Goal: Contribute content: Contribute content

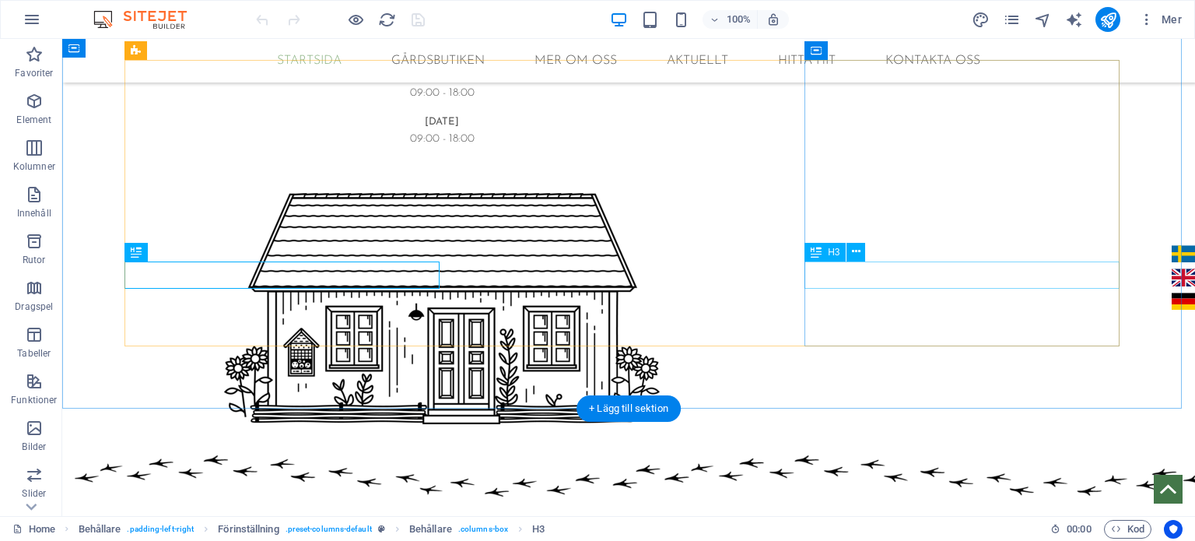
scroll to position [1144, 0]
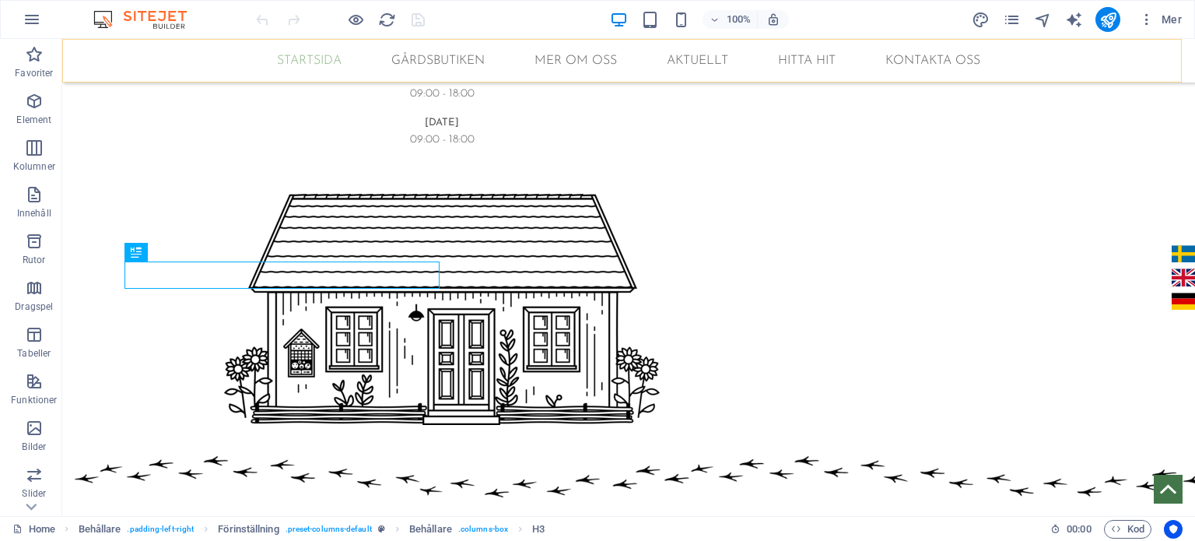
click at [719, 78] on div "STARTSIDA GÅRDSBUTIKEN MER OM OSS FAMILJEN ENARSSON GÅRDEN FÖRÄDLINGSKÖKET AKTU…" at bounding box center [628, 61] width 1133 height 44
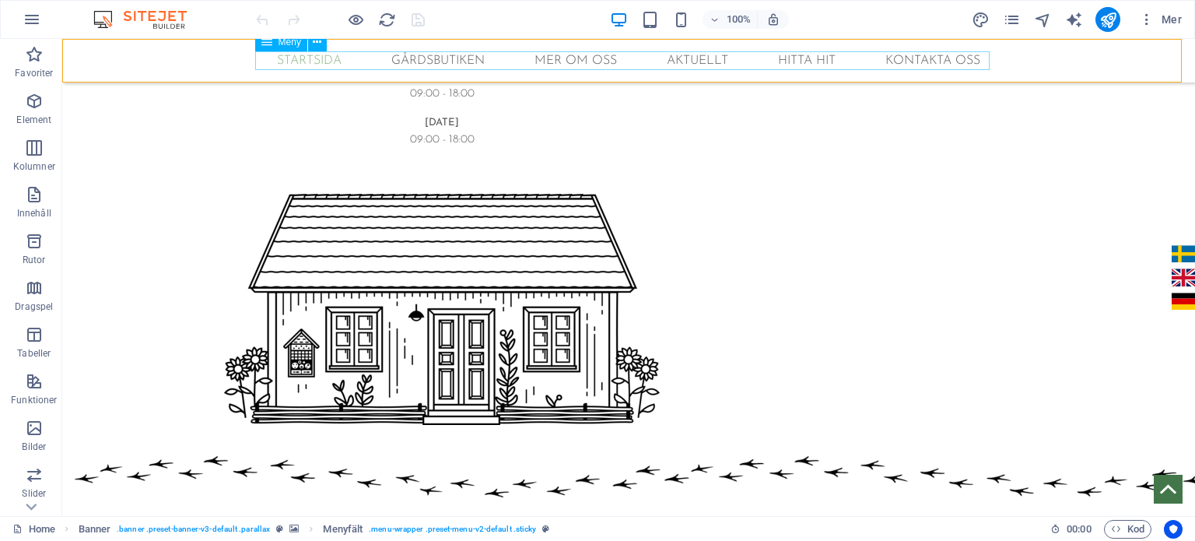
click at [698, 59] on nav "STARTSIDA GÅRDSBUTIKEN MER OM OSS FAMILJEN ENARSSON GÅRDEN FÖRÄDLINGSKÖKET AKTU…" at bounding box center [628, 60] width 735 height 19
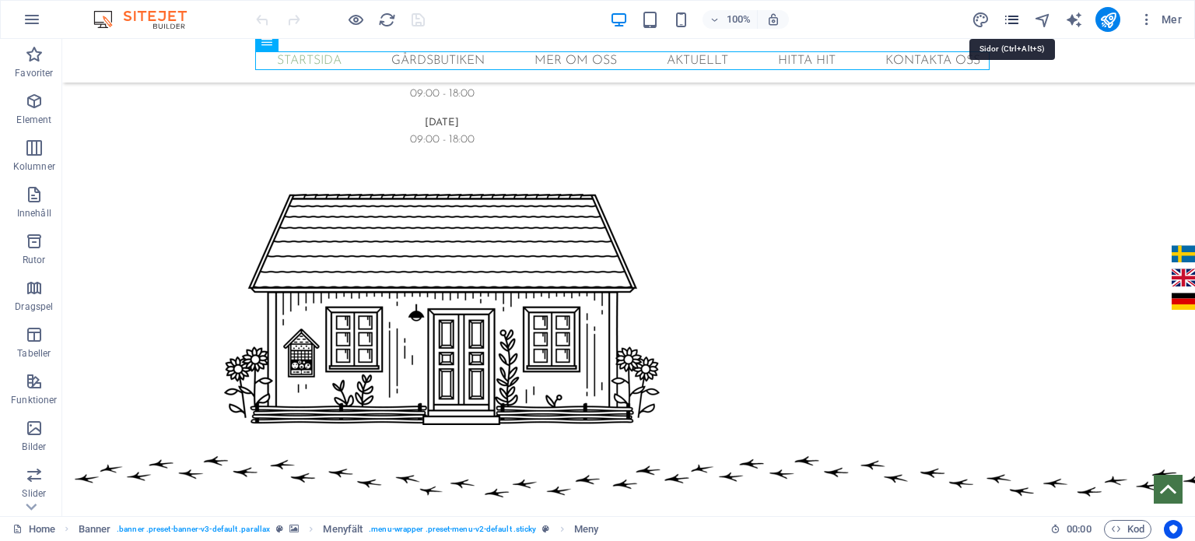
click at [1013, 16] on icon "pages" at bounding box center [1012, 20] width 18 height 18
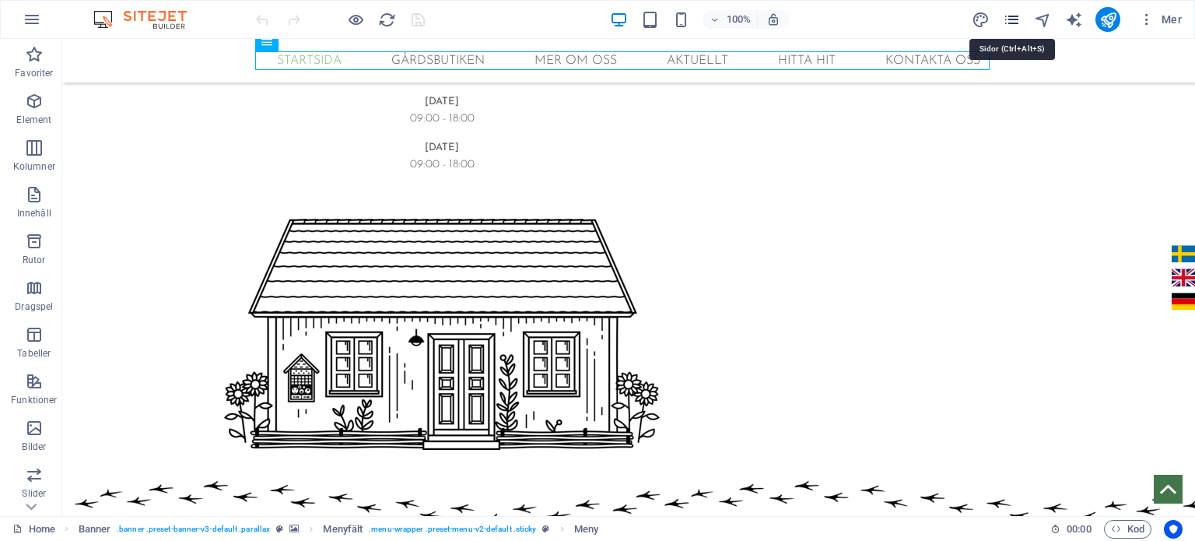
scroll to position [1169, 0]
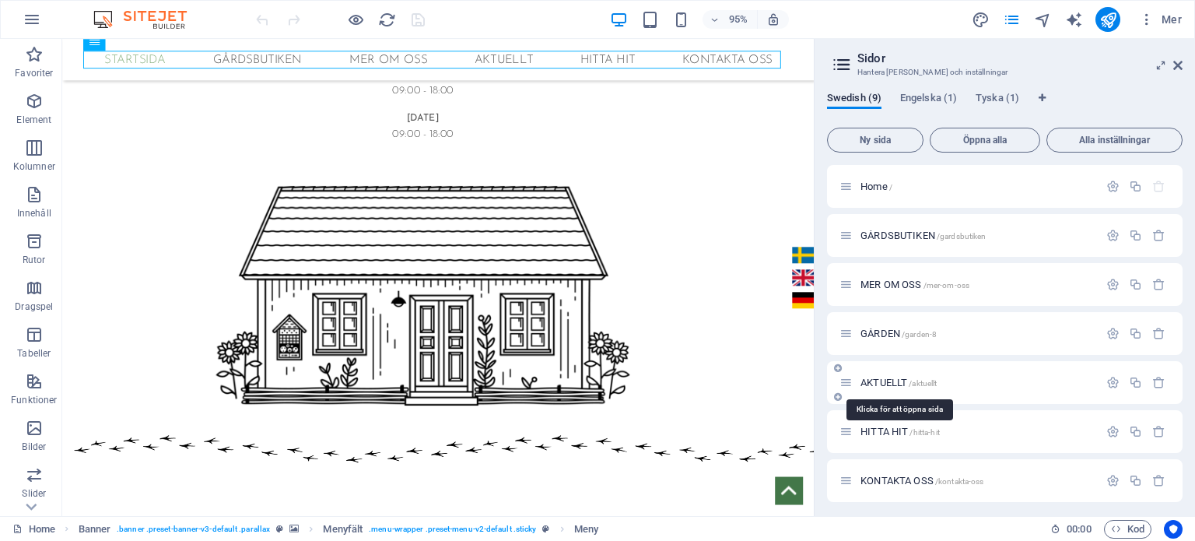
click at [883, 380] on span "AKTUELLT /aktuellt" at bounding box center [899, 383] width 76 height 12
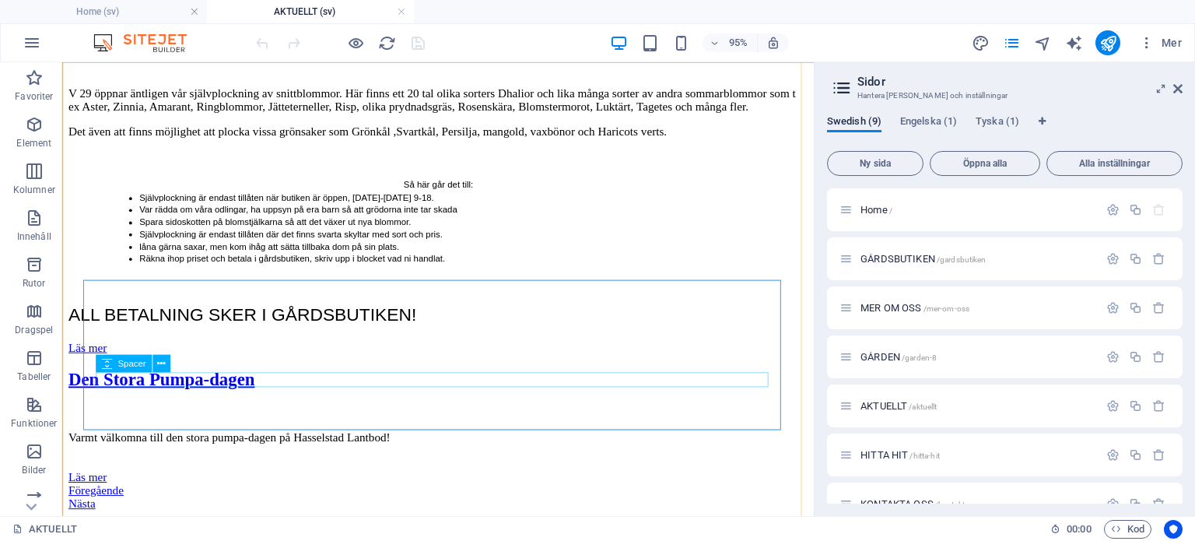
scroll to position [535, 0]
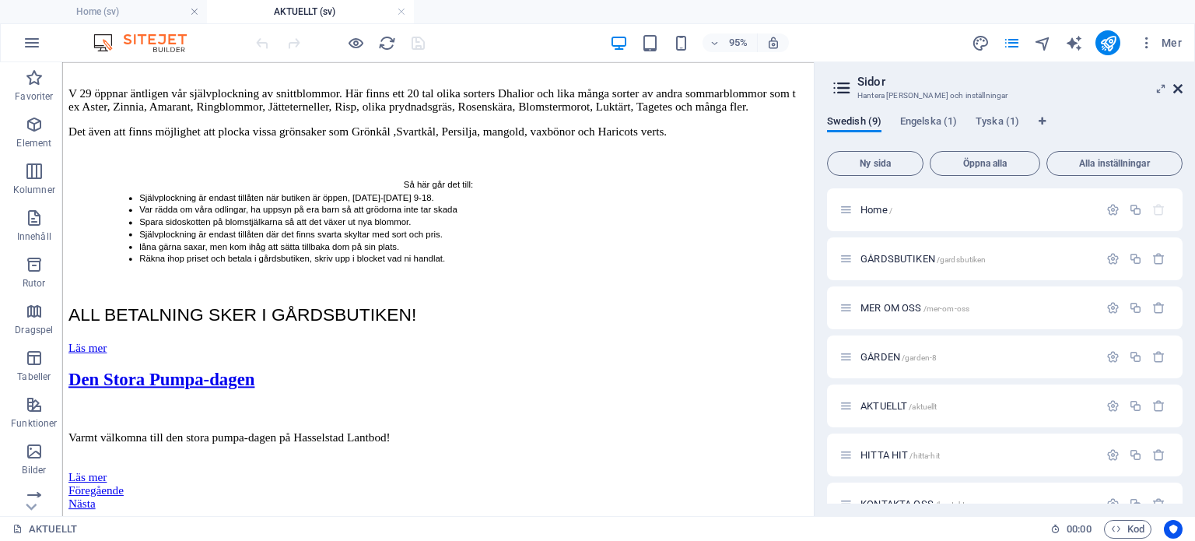
click at [1181, 93] on icon at bounding box center [1178, 88] width 9 height 12
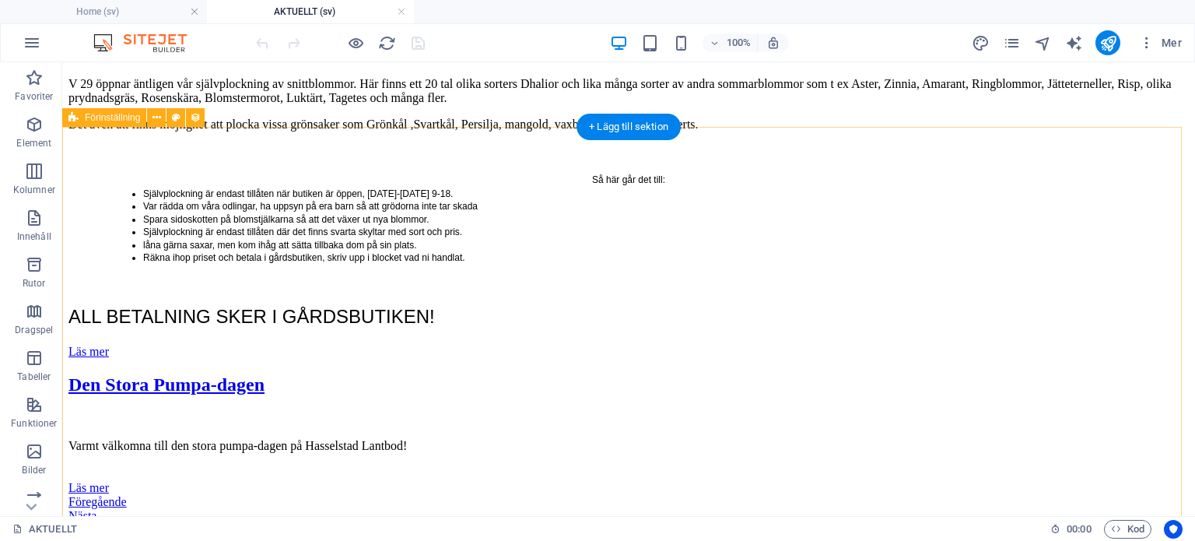
scroll to position [560, 0]
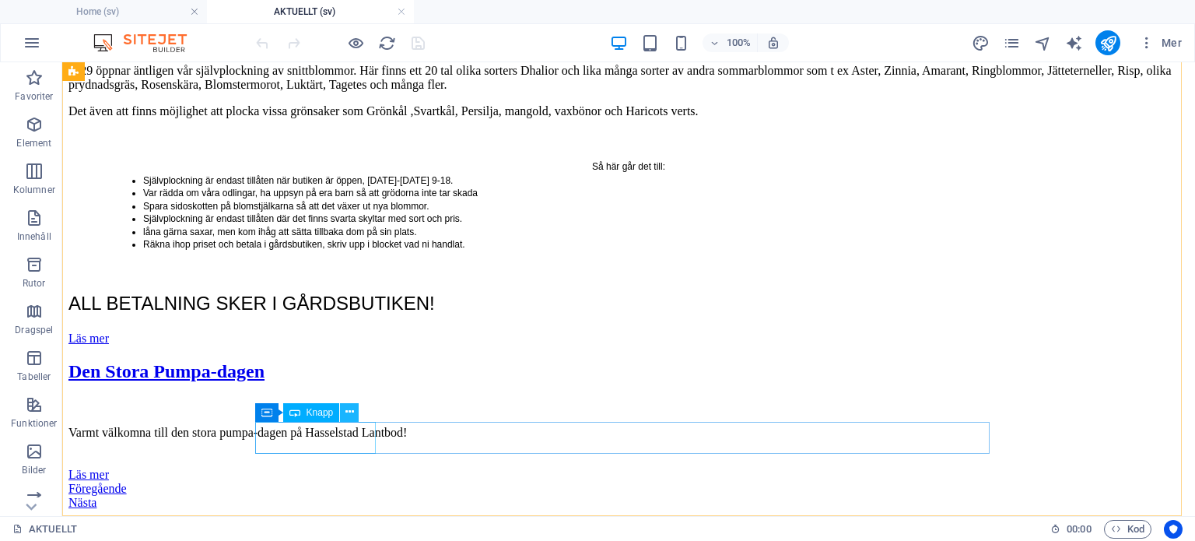
click at [349, 414] on icon at bounding box center [350, 412] width 9 height 16
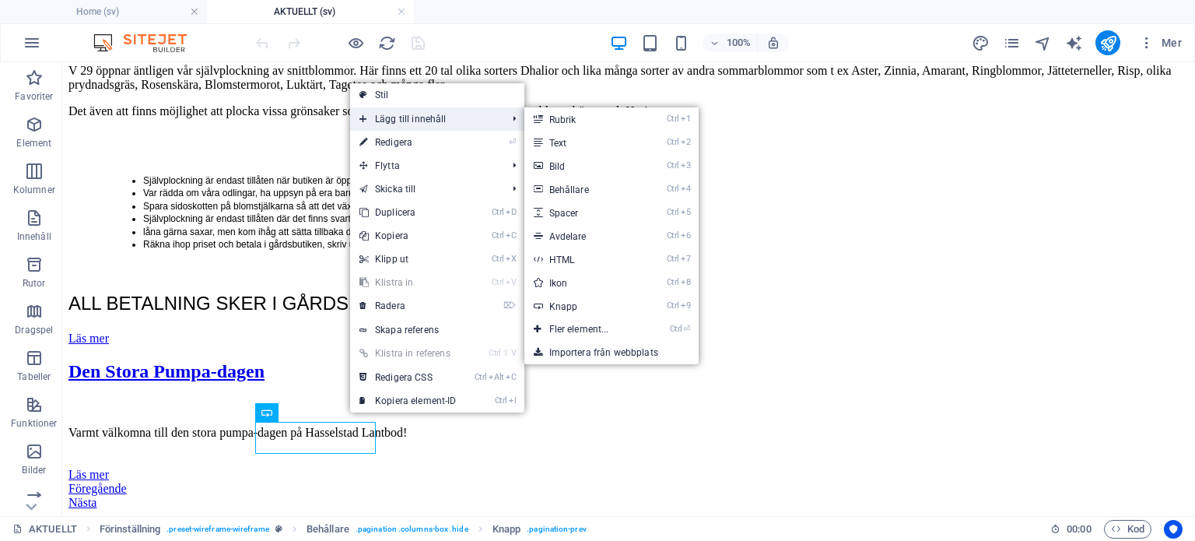
click at [453, 114] on span "Lägg till innehåll" at bounding box center [425, 118] width 151 height 23
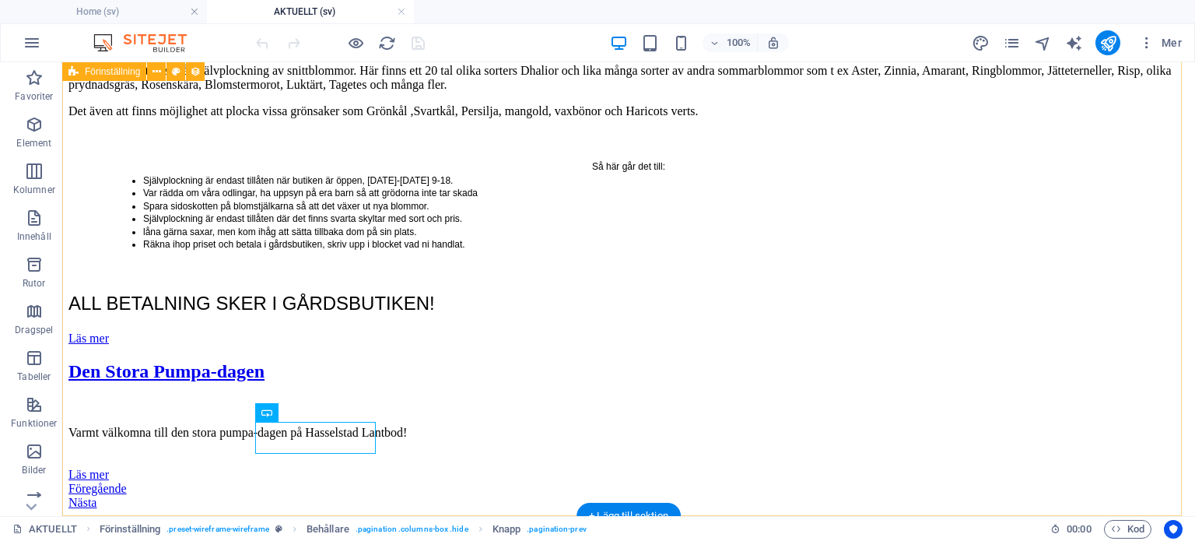
click at [89, 219] on div "Självplockning V 29 öppnar äntligen vår självplockning av snittblommor. Här fin…" at bounding box center [628, 254] width 1121 height 511
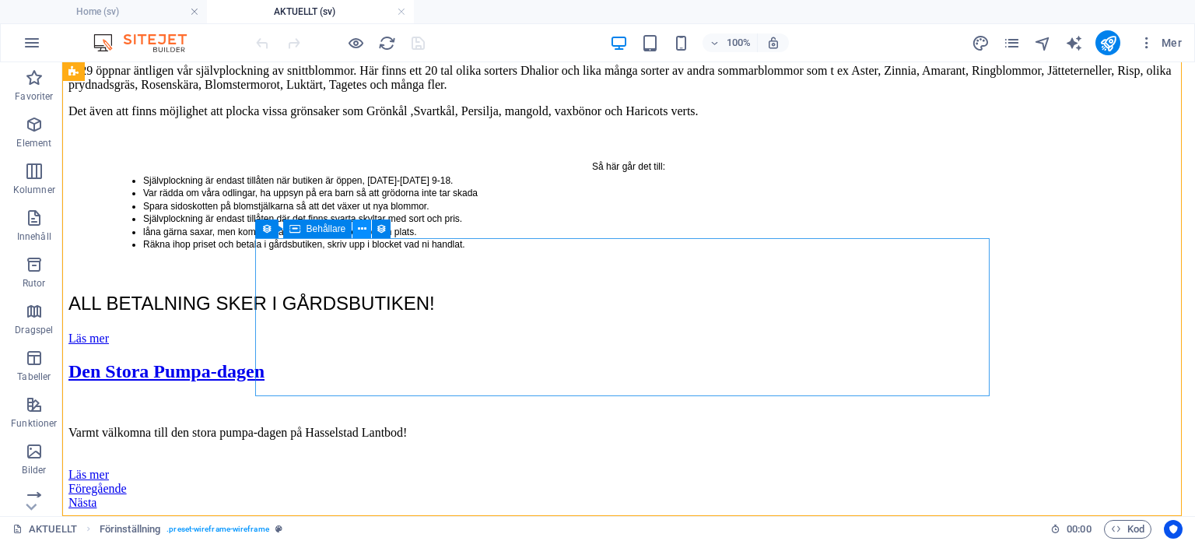
click at [360, 227] on icon at bounding box center [362, 229] width 9 height 16
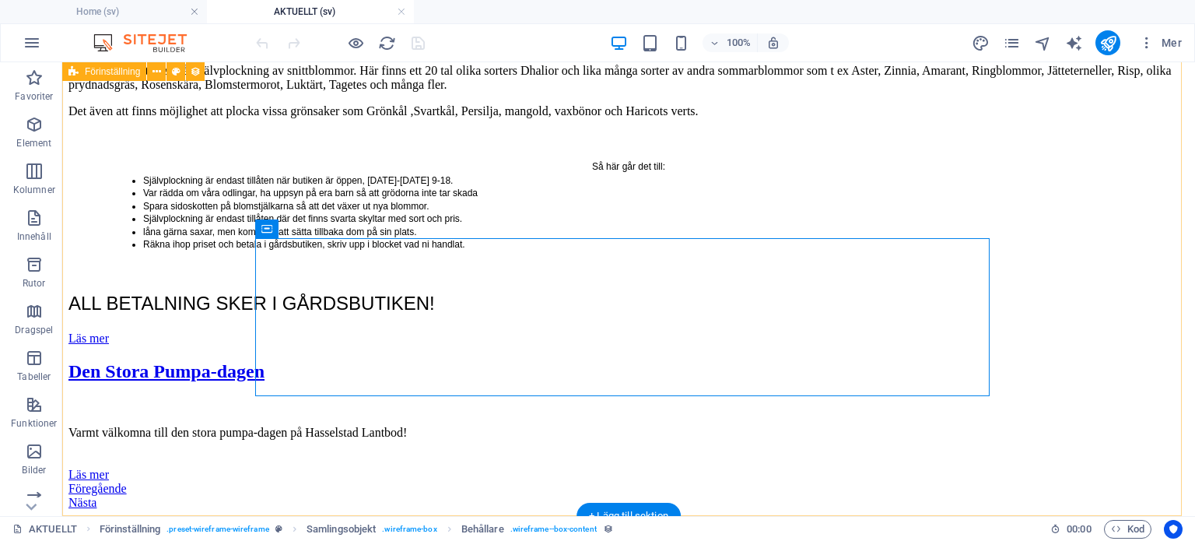
click at [170, 237] on div "Självplockning V 29 öppnar äntligen vår självplockning av snittblommor. Här fin…" at bounding box center [628, 254] width 1121 height 511
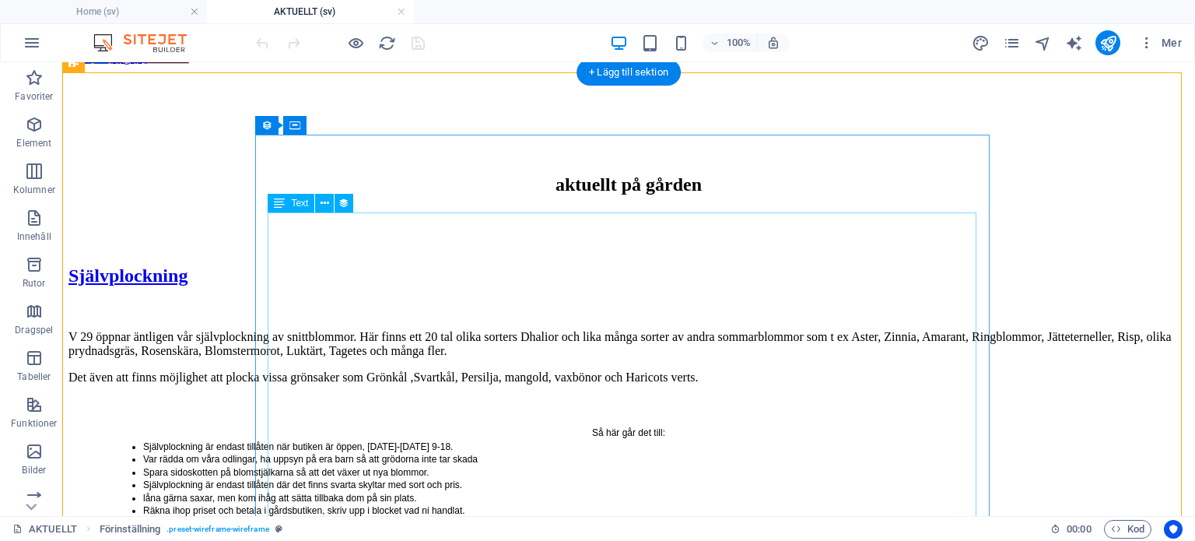
scroll to position [0, 0]
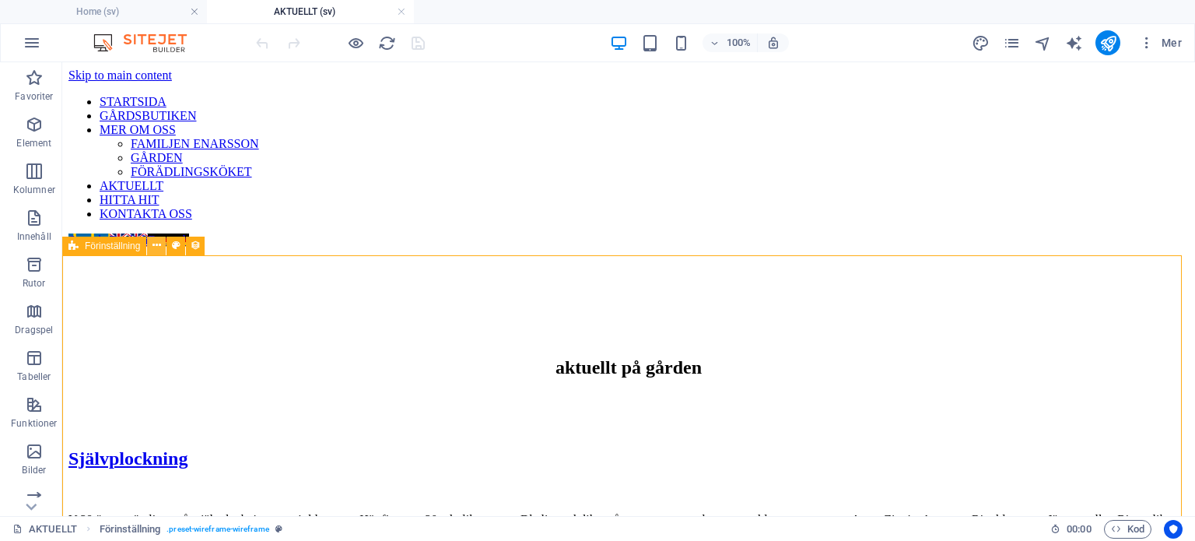
click at [162, 243] on button at bounding box center [156, 246] width 19 height 19
click at [197, 244] on icon at bounding box center [195, 245] width 11 height 16
select select "createdAt_DESC"
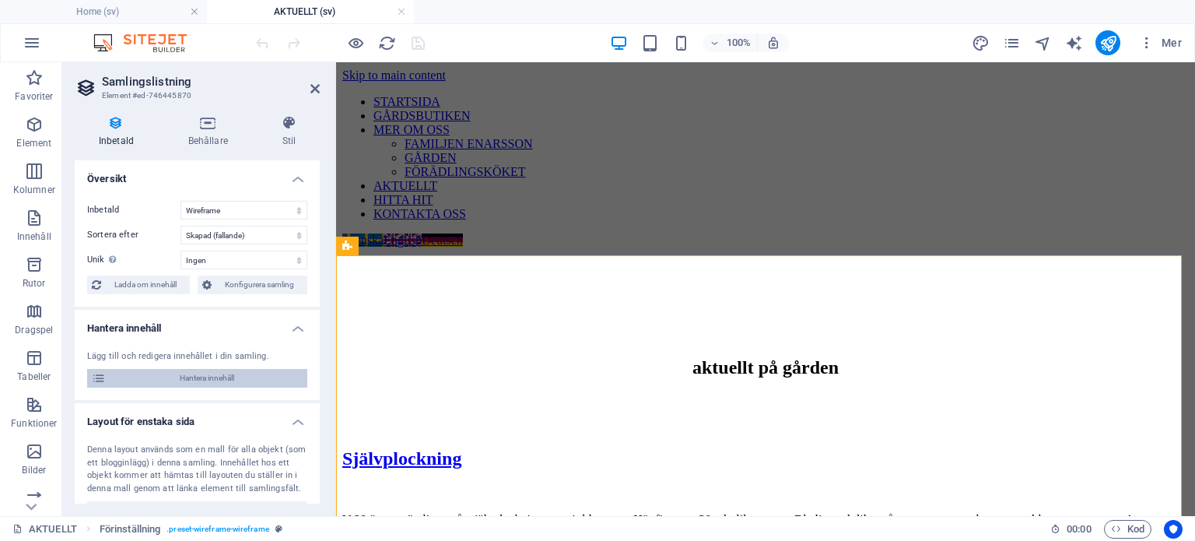
click at [214, 378] on span "Hantera innehåll" at bounding box center [207, 378] width 192 height 19
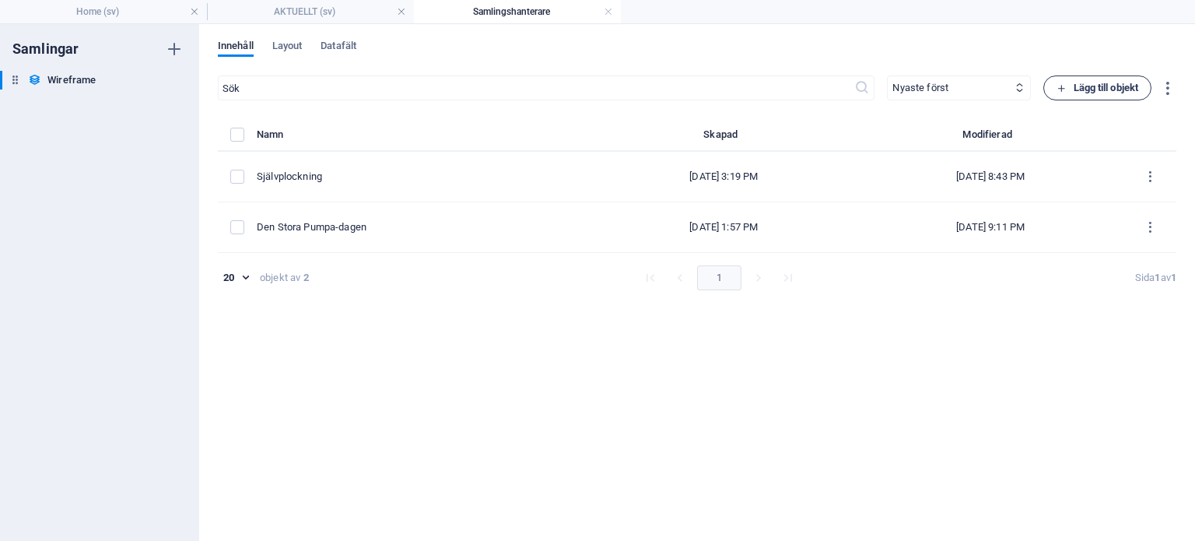
click at [1099, 83] on span "Lägg till objekt" at bounding box center [1098, 88] width 82 height 19
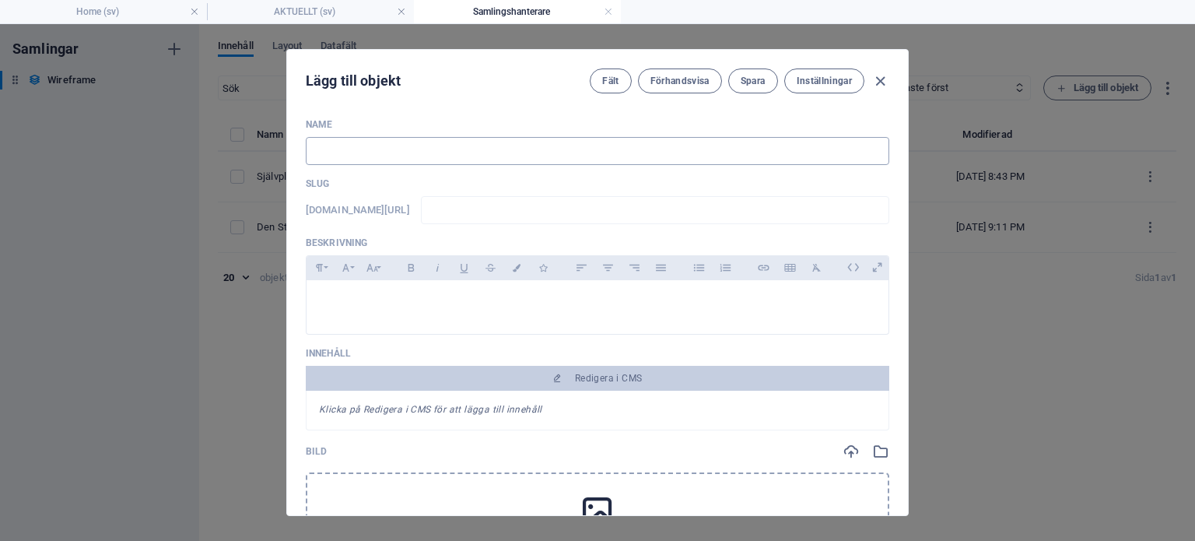
click at [509, 149] on input "text" at bounding box center [598, 151] width 584 height 28
type input "G"
type input "g"
type input "Gå"
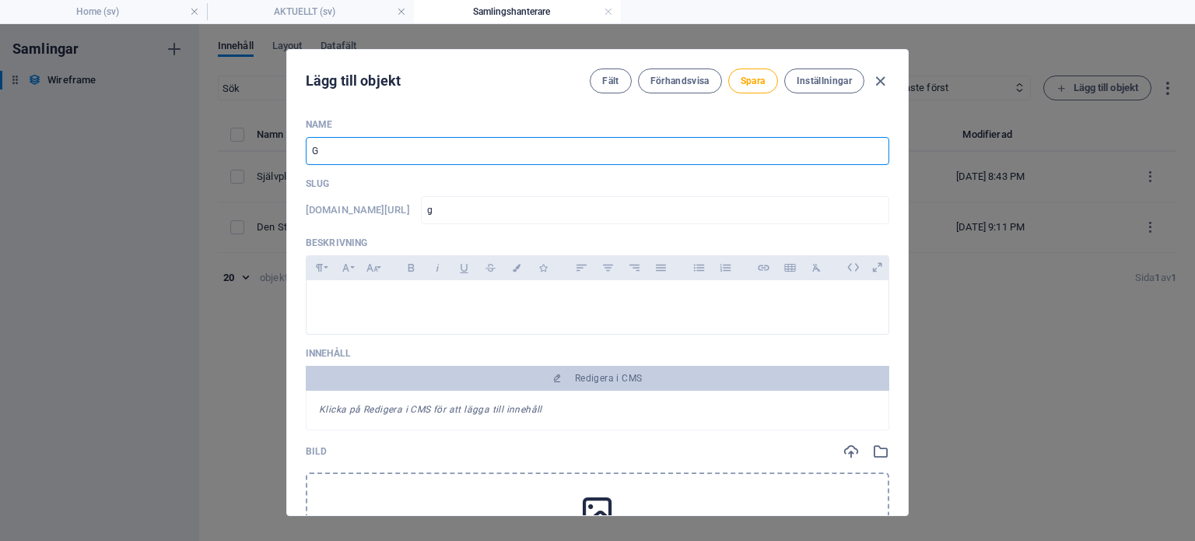
type input "ga"
type input "Går"
type input "gar"
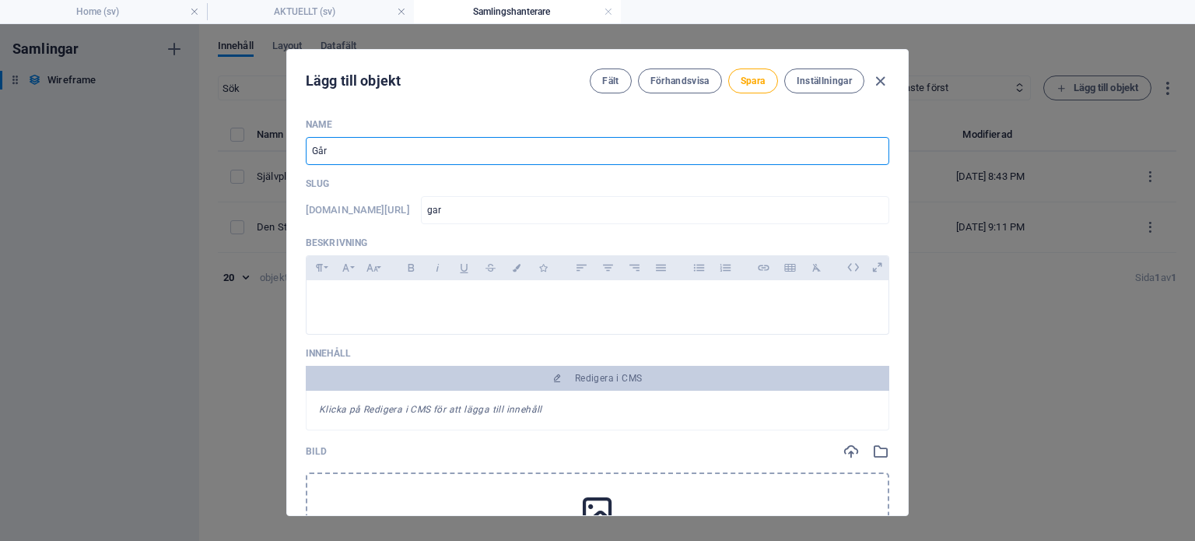
type input "Gård"
type input "gard"
type input "Gårds"
type input "gards"
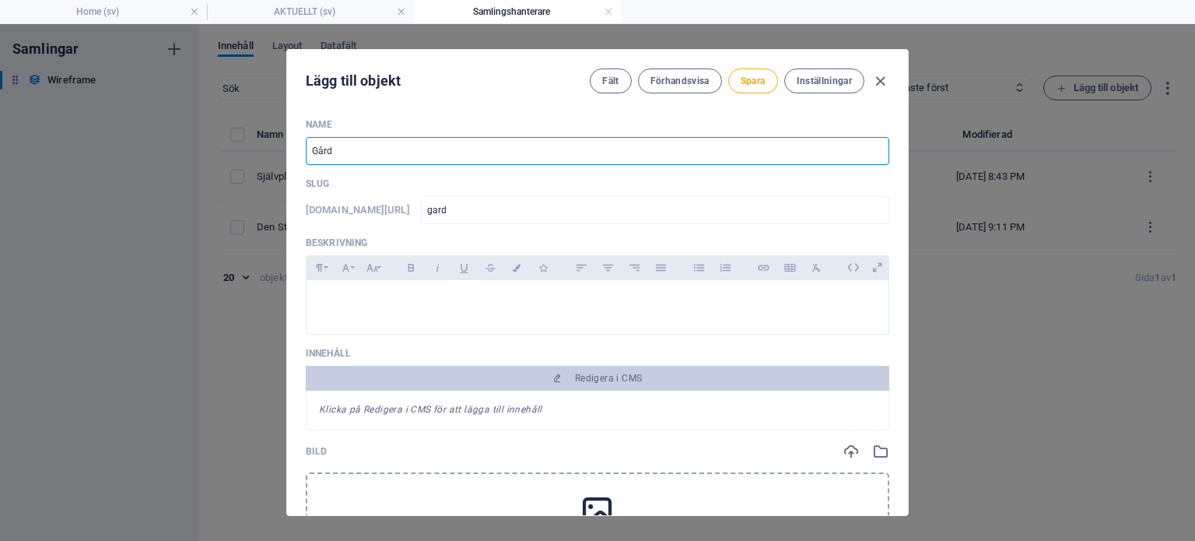
type input "gards"
type input "Gårdsb"
type input "gardsb"
type input "Gårdsbu"
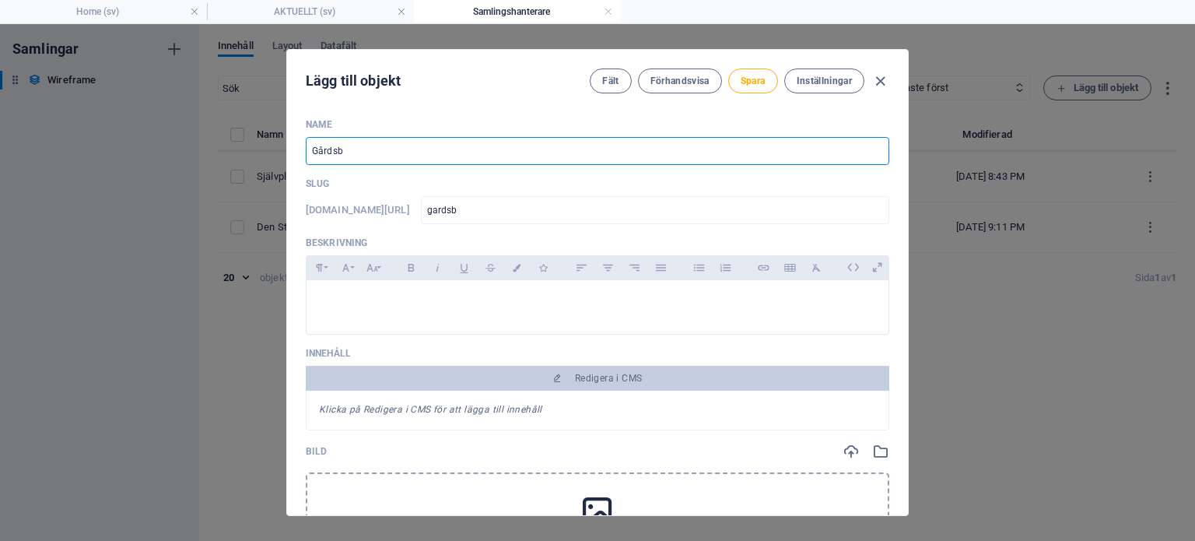
type input "gardsbu"
type input "Gårdsbut"
type input "gardsbut"
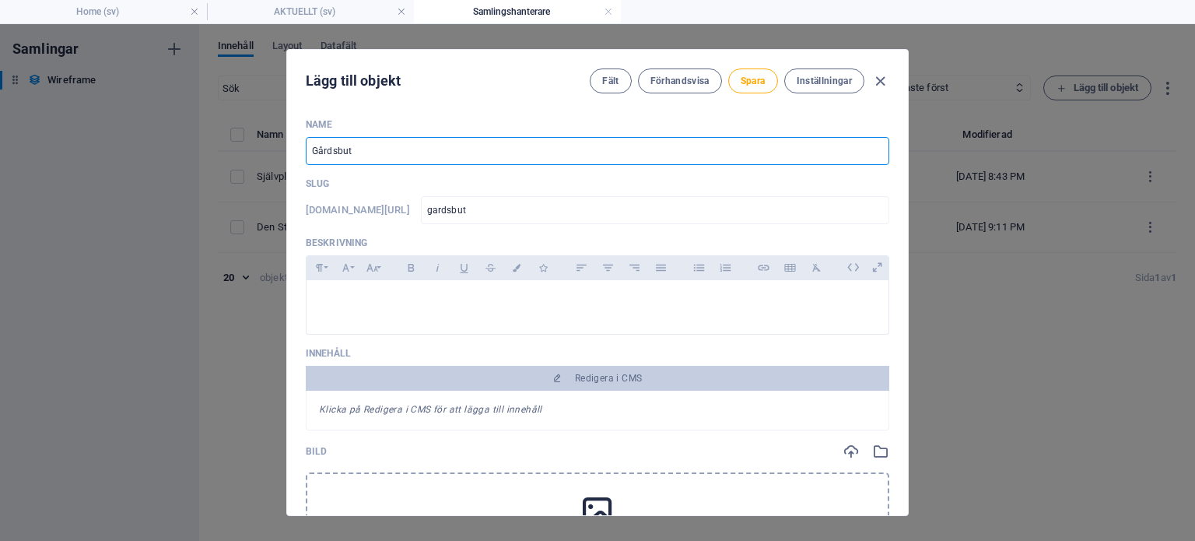
type input "Gårdsbuti"
type input "gardsbuti"
type input "Gårdsbutik"
type input "gardsbutik"
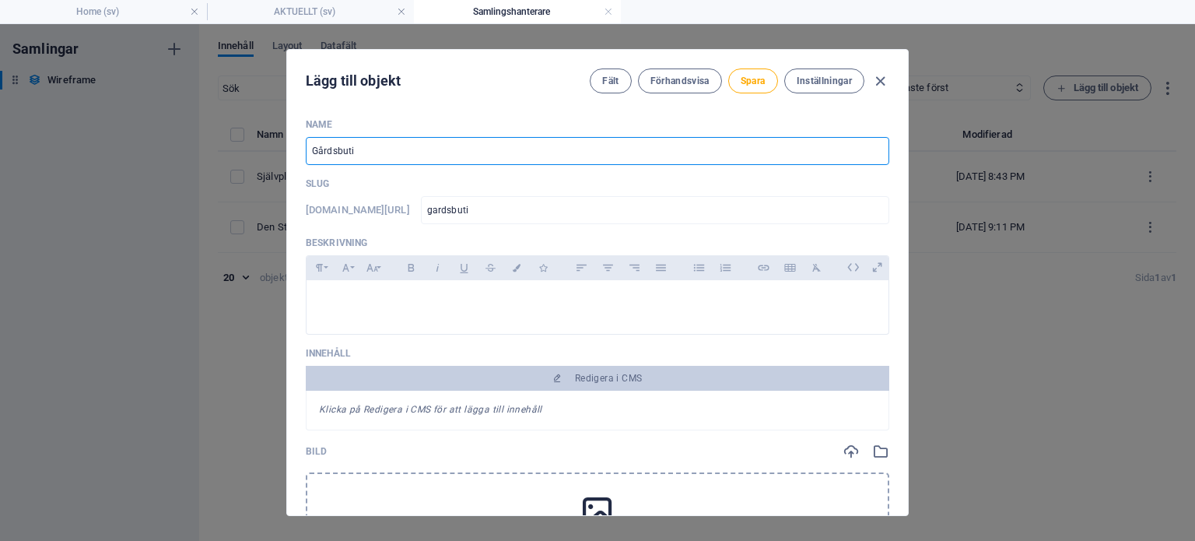
type input "gardsbutik"
type input "Gårdsbutiks"
type input "gardsbutiks"
type input "Gårdsbutiksr"
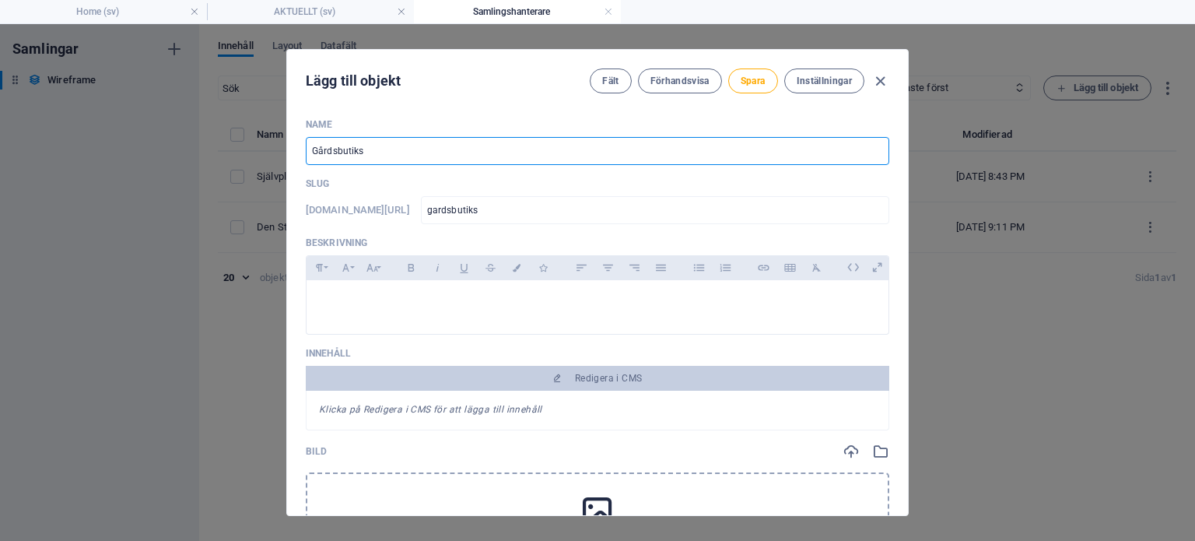
type input "gardsbutiksr"
type input "Gårdsbutiksru"
type input "gardsbutiksru"
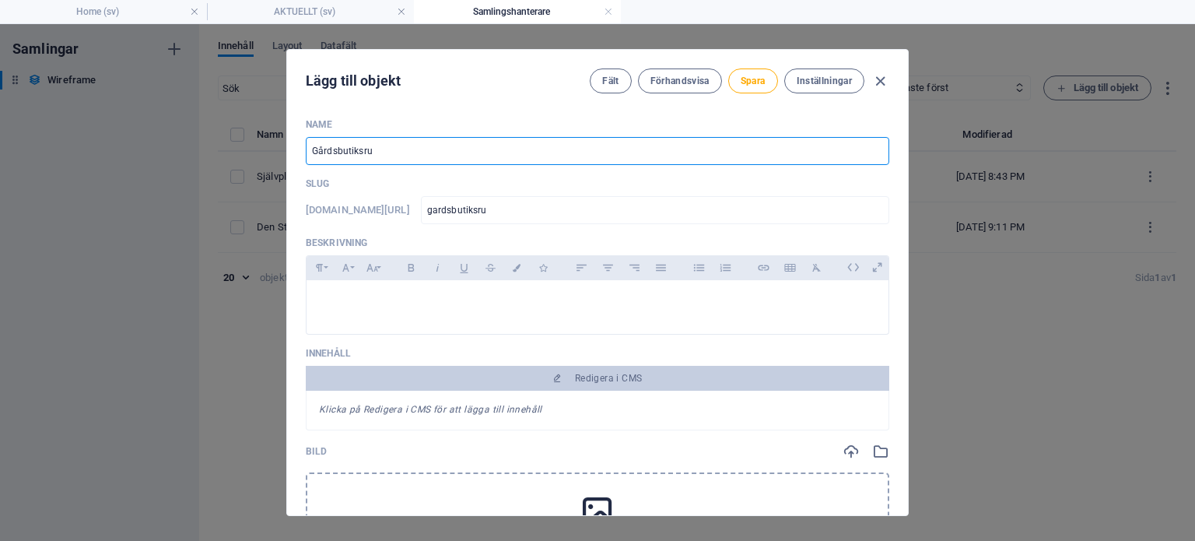
type input "Gårdsbutiksrun"
type input "gardsbutiksrun"
type input "Gårdsbutiksrund"
type input "gardsbutiksrund"
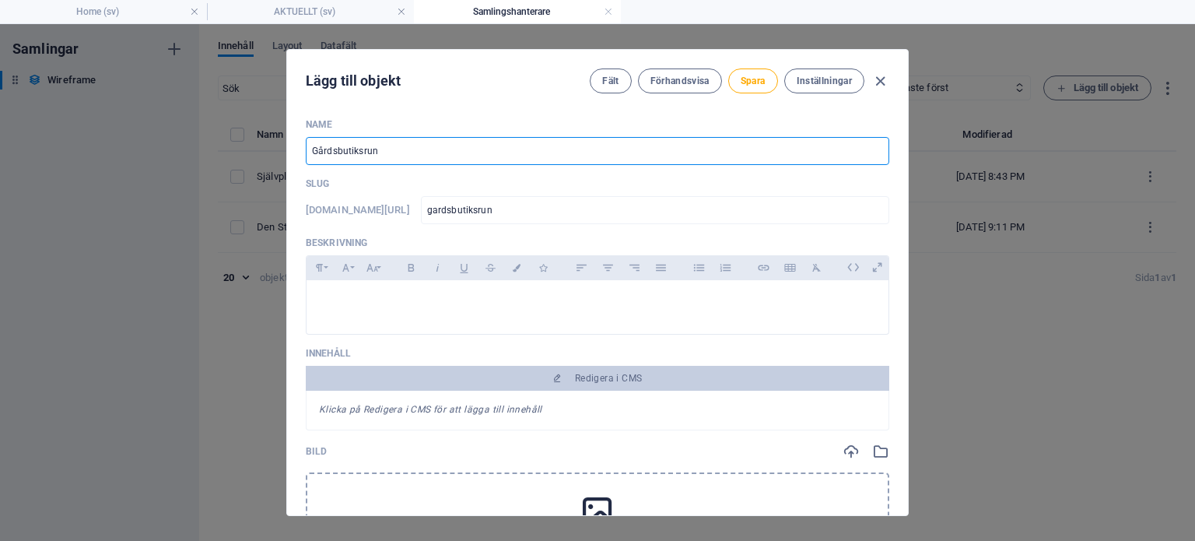
type input "gardsbutiksrund"
type input "Gårdsbutiksrunda"
type input "gardsbutiksrunda"
type input "Gårdsbutiksrundan"
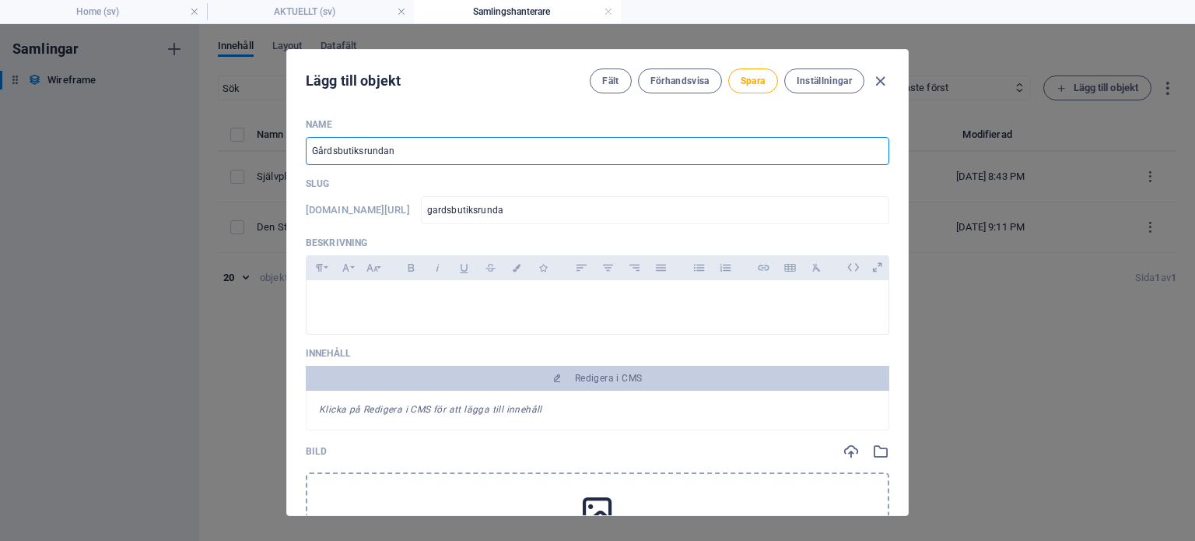
type input "gardsbutiksrundan"
type input "Gårdsbutiksrundan i"
type input "gardsbutiksrundan-i"
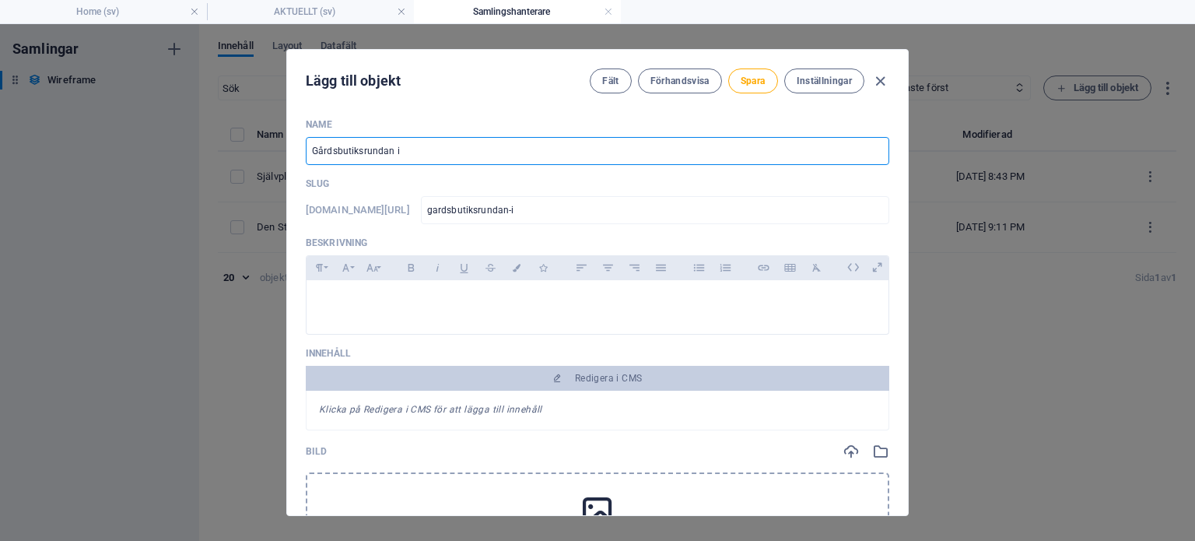
type input "Gårdsbutiksrundan i B"
type input "gardsbutiksrundan-i-b"
type input "Gårdsbutiksrundan i Bl"
type input "gardsbutiksrundan-i-bl"
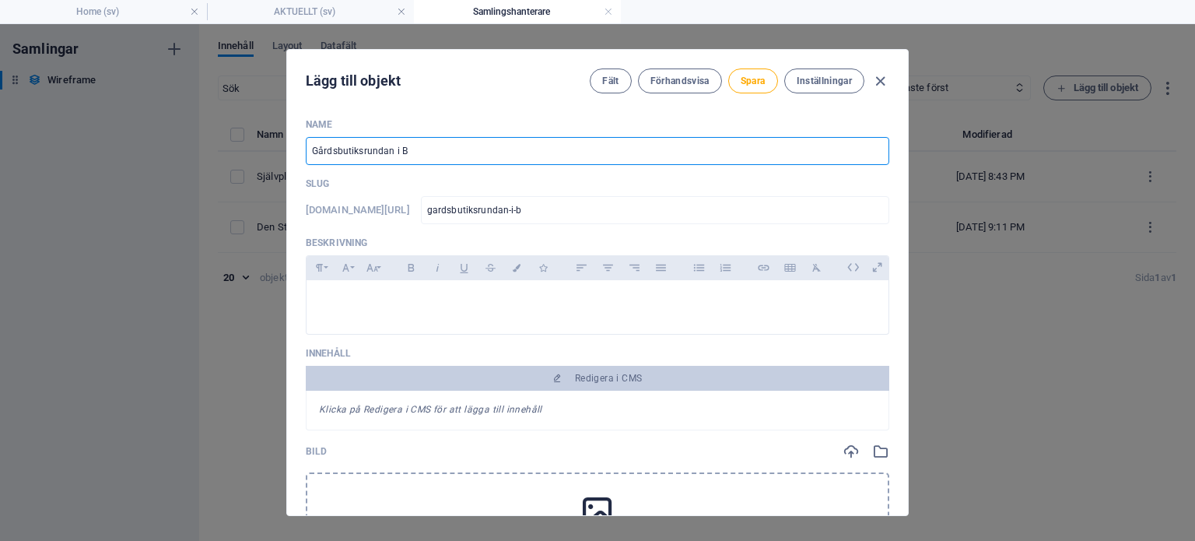
type input "gardsbutiksrundan-i-bl"
type input "Gårdsbutiksrundan i [GEOGRAPHIC_DATA]"
type input "gardsbutiksrundan-i-ble"
type input "Gårdsbutiksrundan i Blek"
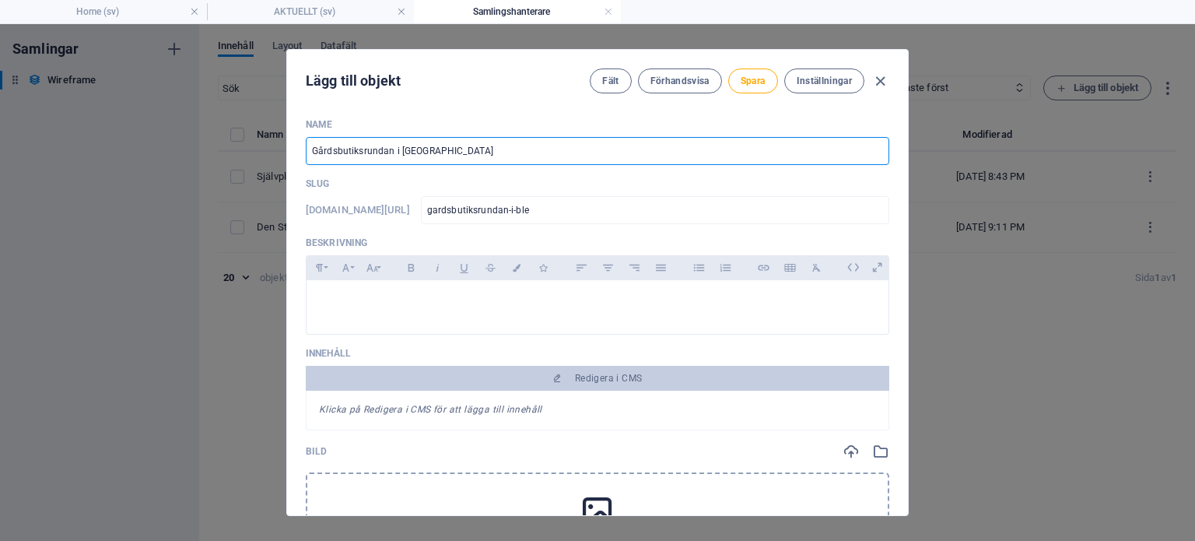
type input "gardsbutiksrundan-i-blek"
type input "Gårdsbutiksrundan i [GEOGRAPHIC_DATA]"
type input "gardsbutiksrundan-i-bleki"
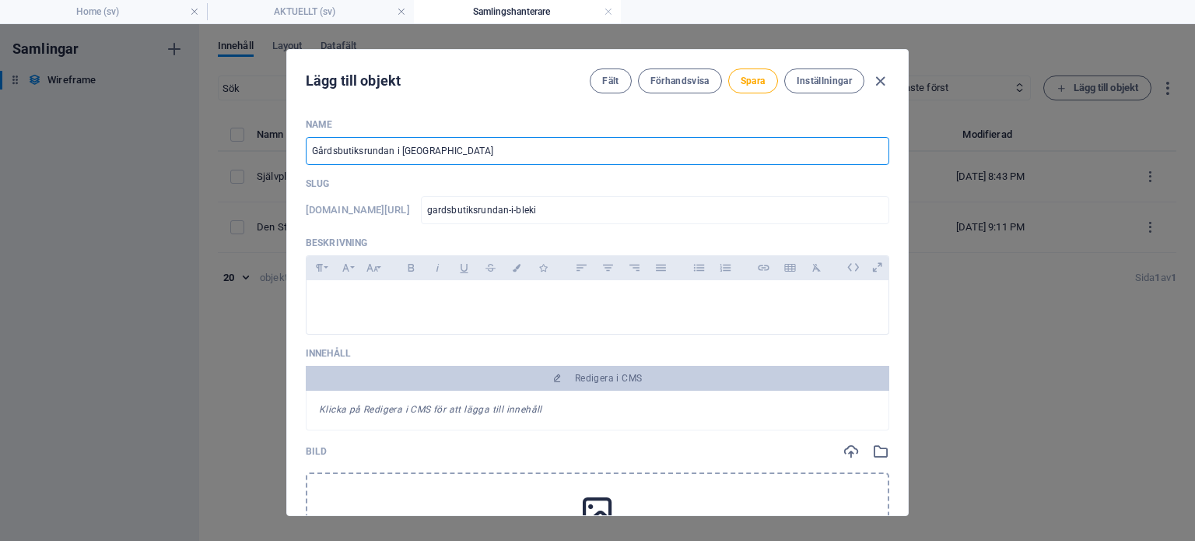
type input "Gårdsbutiksrundan i [GEOGRAPHIC_DATA]"
type input "gardsbutiksrundan-i-[GEOGRAPHIC_DATA]"
type input "Gårdsbutiksrundan i [GEOGRAPHIC_DATA]"
type input "gardsbutiksrundan-i-bleking"
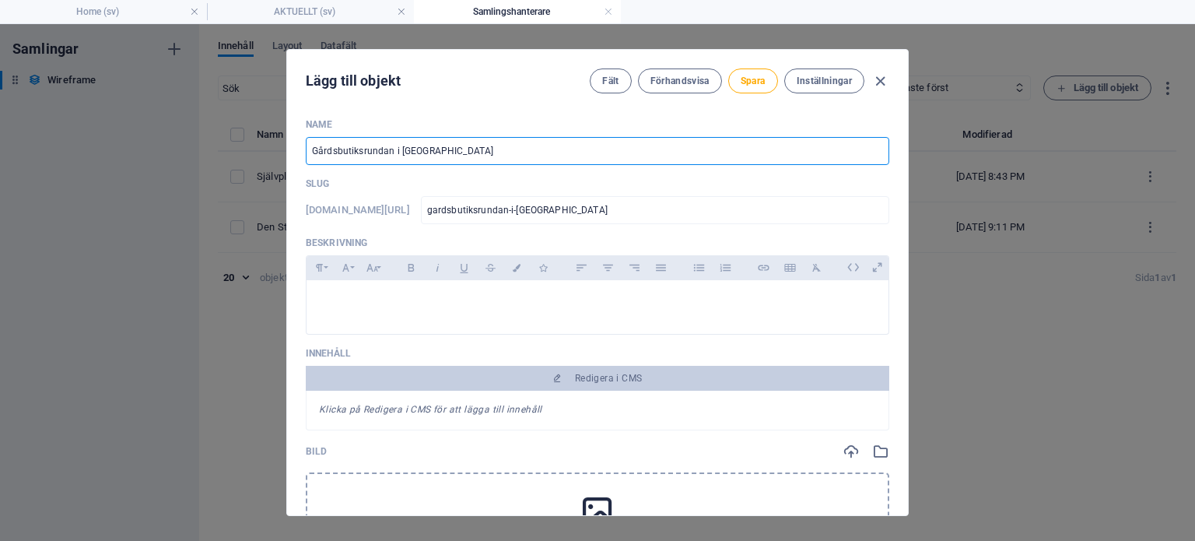
type input "gardsbutiksrundan-i-bleking"
type input "Gårdsbutiksrundan i [GEOGRAPHIC_DATA]"
type input "gardsbutiksrundan-i-blekinge"
type input "Gårdsbutiksrundan i [GEOGRAPHIC_DATA] 1"
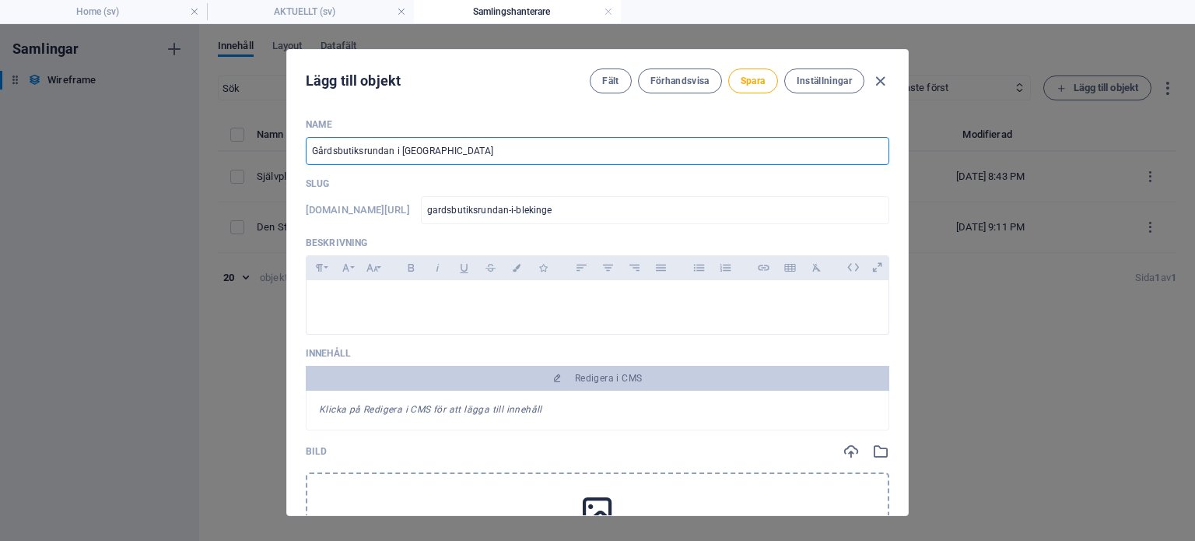
type input "gardsbutiksrundan-i-blekinge-1"
type input "Gårdsbutiksrundan i [GEOGRAPHIC_DATA] 13"
type input "gardsbutiksrundan-i-blekinge-13"
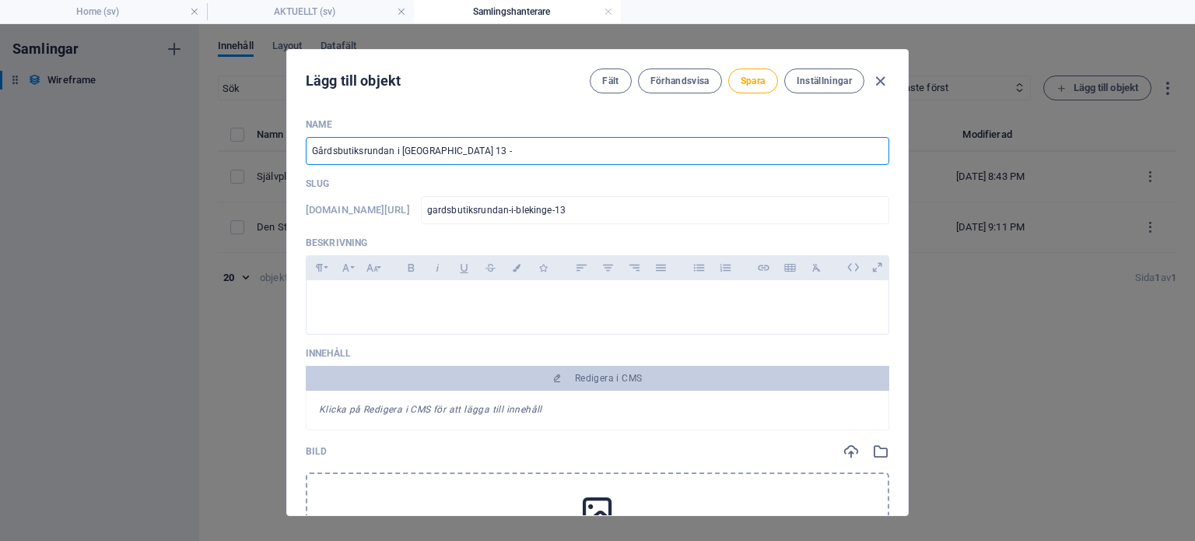
type input "Gårdsbutiksrundan i [GEOGRAPHIC_DATA] 13 - 1"
type input "gardsbutiksrundan-i-blekinge-13-1"
type input "Gårdsbutiksrundan i [GEOGRAPHIC_DATA] 13 - 14"
type input "gardsbutiksrundan-i-blekinge-13-14"
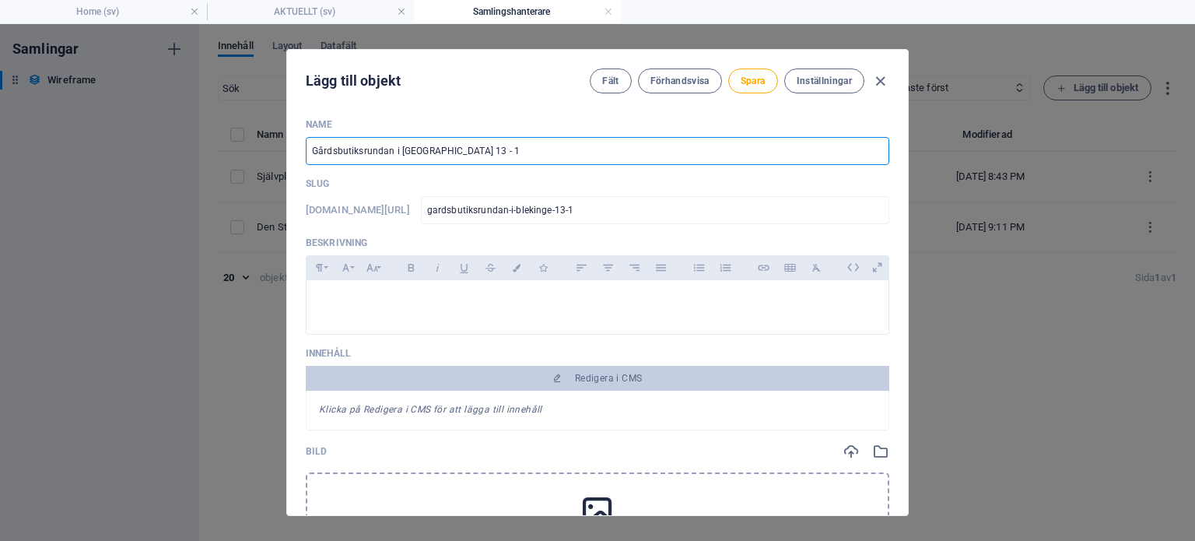
type input "gardsbutiksrundan-i-blekinge-13-14"
type input "Gårdsbutiksrundan i [GEOGRAPHIC_DATA] [DATE] - [DATE]"
type input "gardsbutiksrundan-i-blekinge-13-14-9"
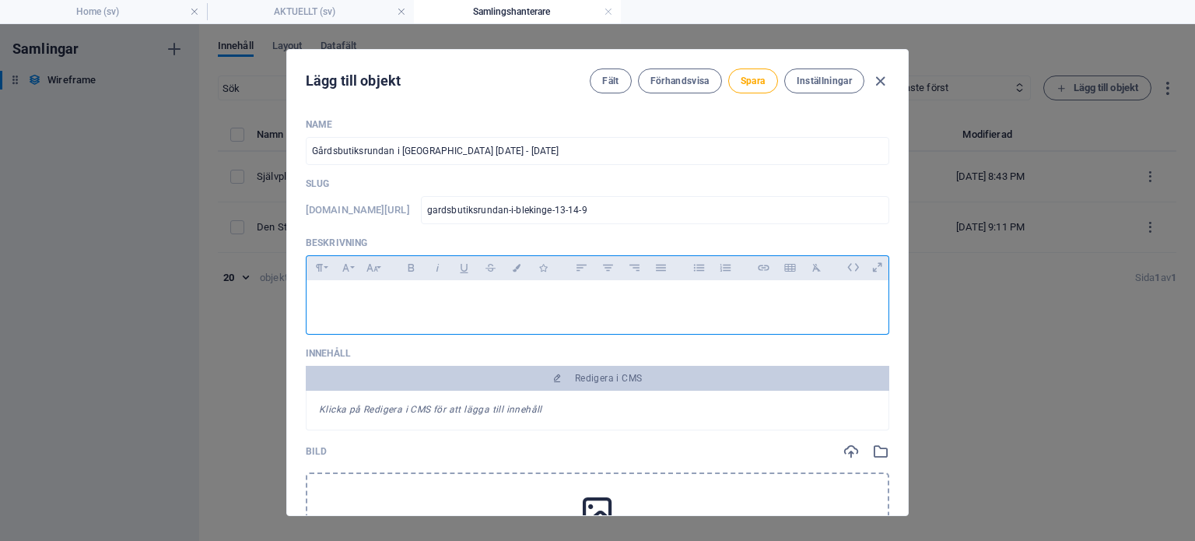
click at [367, 314] on div at bounding box center [598, 303] width 582 height 47
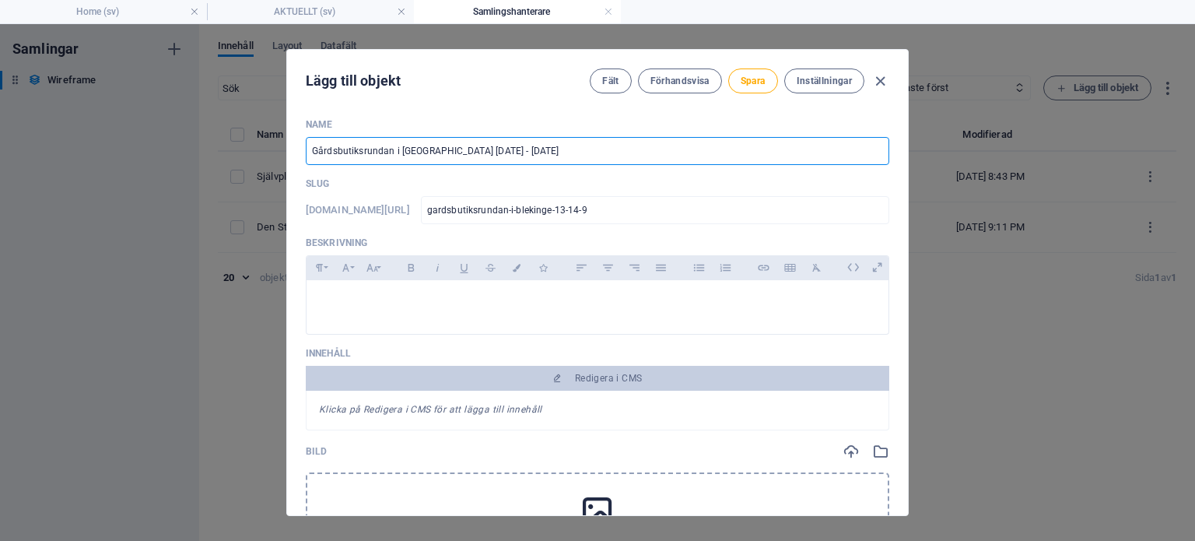
click at [492, 146] on input "Gårdsbutiksrundan i [GEOGRAPHIC_DATA] [DATE] - [DATE]" at bounding box center [598, 151] width 584 height 28
type input "Gårdsbutiksrundan i [GEOGRAPHIC_DATA] 13 - 14 /"
type input "gardsbutiksrundan-i-blekinge-13-14"
type input "Gårdsbutiksrundan i [GEOGRAPHIC_DATA] 13 -"
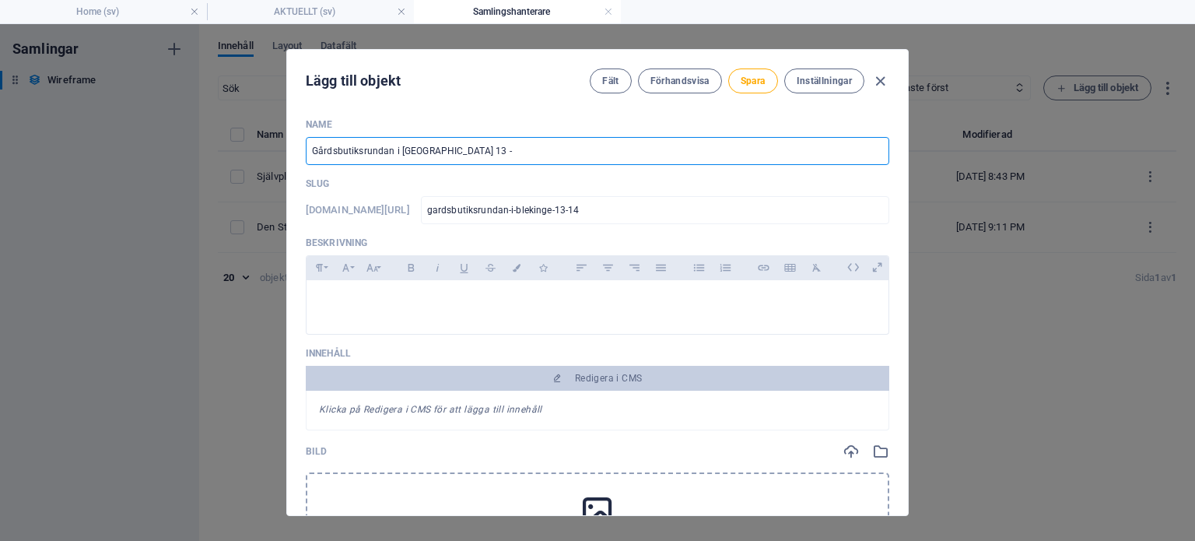
type input "gardsbutiksrundan-i-blekinge-13"
type input "Gårdsbutiksrundan i [GEOGRAPHIC_DATA] 1"
type input "gardsbutiksrundan-i-blekinge-1"
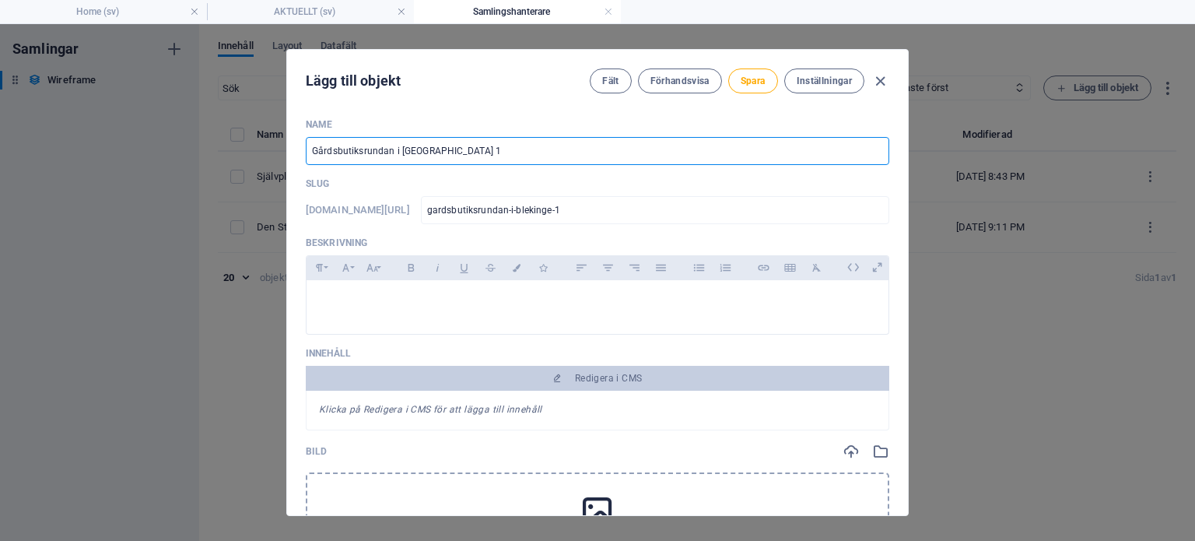
type input "Gårdsbutiksrundan i [GEOGRAPHIC_DATA]"
type input "gardsbutiksrundan-i-blekinge"
type input "Gårdsbutiksrundan i [GEOGRAPHIC_DATA] 2"
type input "gardsbutiksrundan-i-blekinge-2"
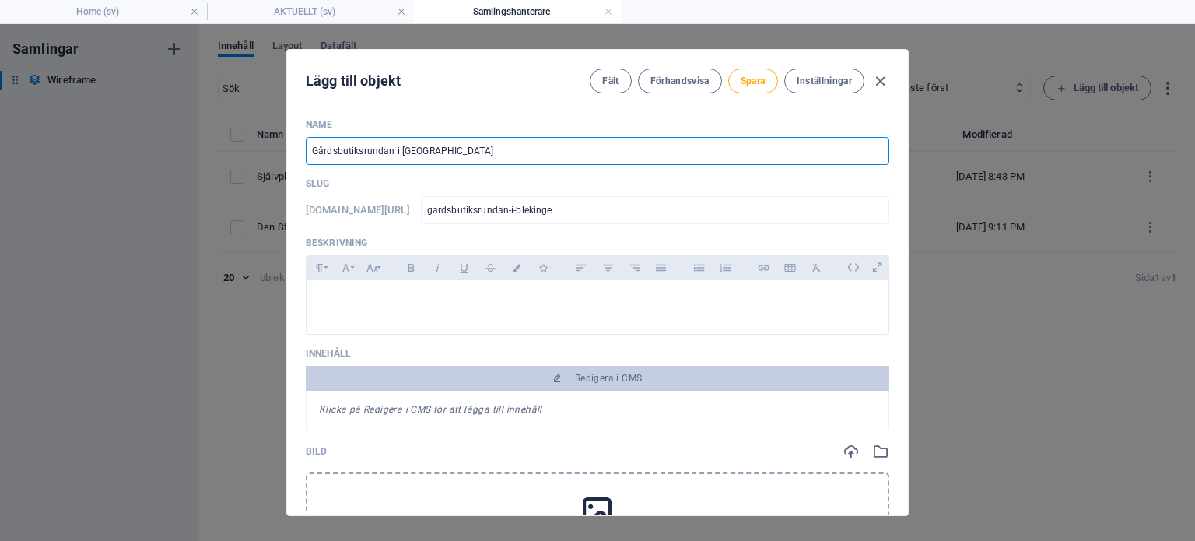
type input "gardsbutiksrundan-i-blekinge-2"
type input "Gårdsbutiksrundan i [GEOGRAPHIC_DATA] 20"
type input "gardsbutiksrundan-i-blekinge-20"
type input "Gårdsbutiksrundan i [GEOGRAPHIC_DATA] 202"
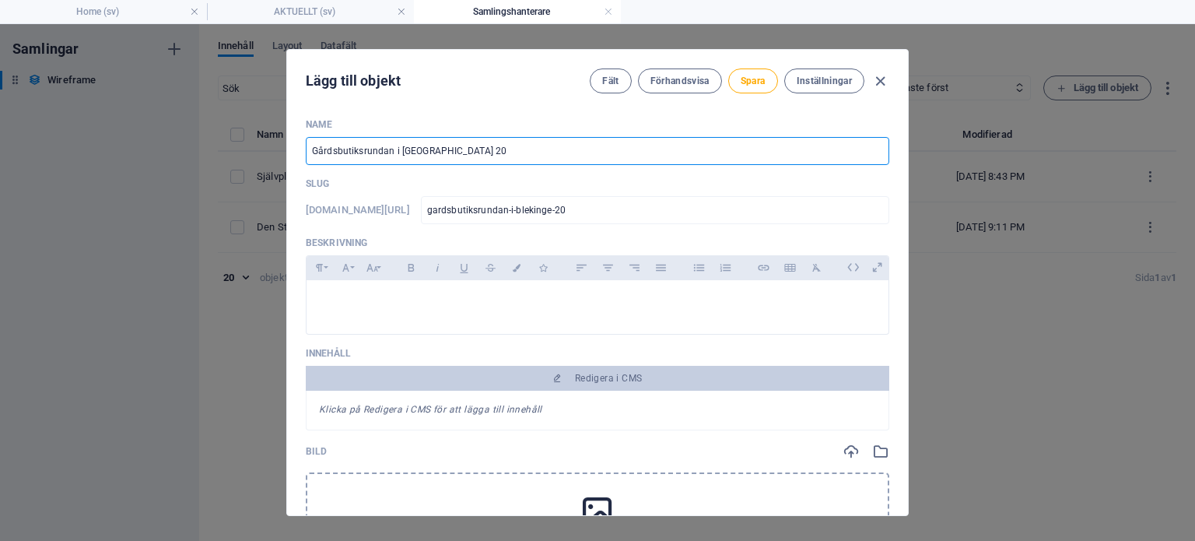
type input "gardsbutiksrundan-i-blekinge-202"
type input "Gårdsbutiksrundan i [GEOGRAPHIC_DATA] 2025"
type input "gardsbutiksrundan-i-blekinge-2025"
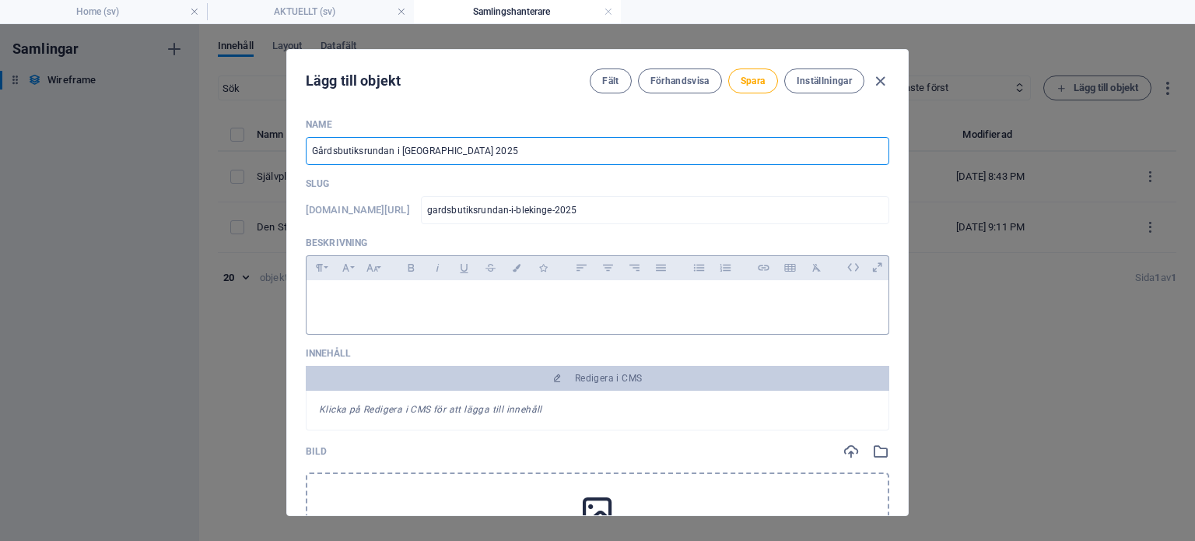
type input "Gårdsbutiksrundan i [GEOGRAPHIC_DATA] 2025"
click at [337, 313] on div at bounding box center [598, 303] width 582 height 47
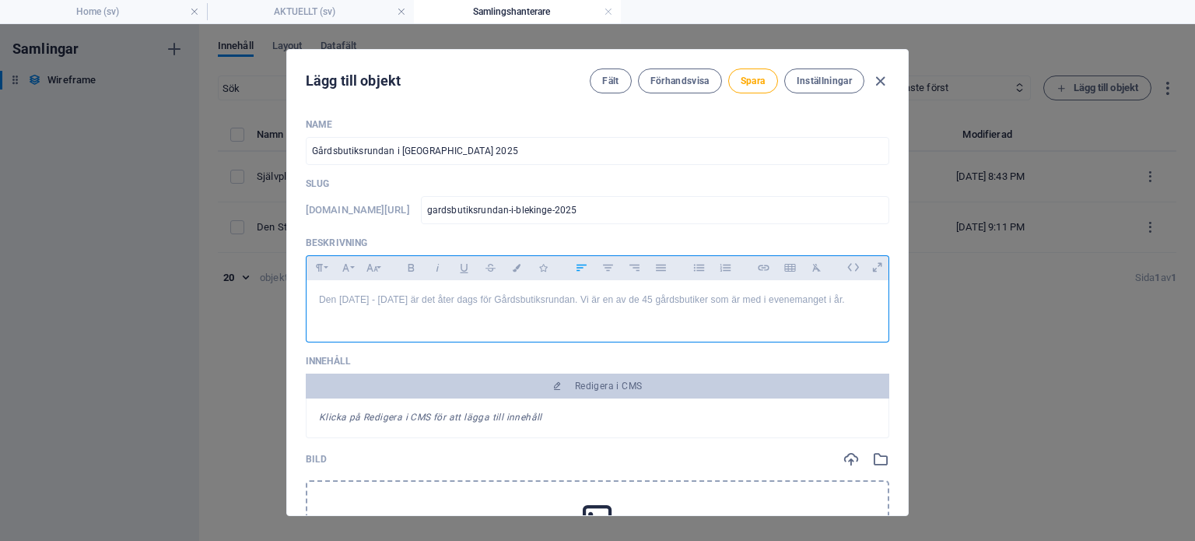
click at [418, 300] on p "Den [DATE] - [DATE] är det åter dags för Gårdsbutiksrundan. Vi är en av de 45 g…" at bounding box center [597, 300] width 557 height 15
click at [400, 307] on p "Den [DATE] - [DATE] 10 -16 är det åter dags för Gårdsbutiksrundan. Vi är en av …" at bounding box center [597, 300] width 557 height 15
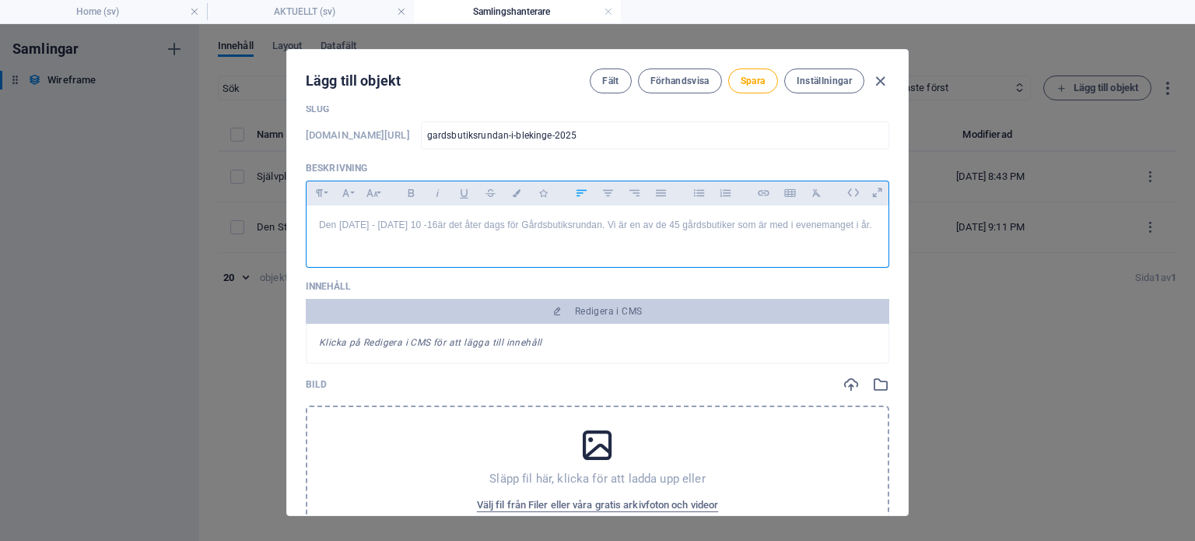
scroll to position [72, 0]
click at [405, 236] on p "Den [DATE] - [DATE] 10 -16 är det åter dags för Gårdsbutiksrundan. Vi är en av …" at bounding box center [597, 228] width 557 height 15
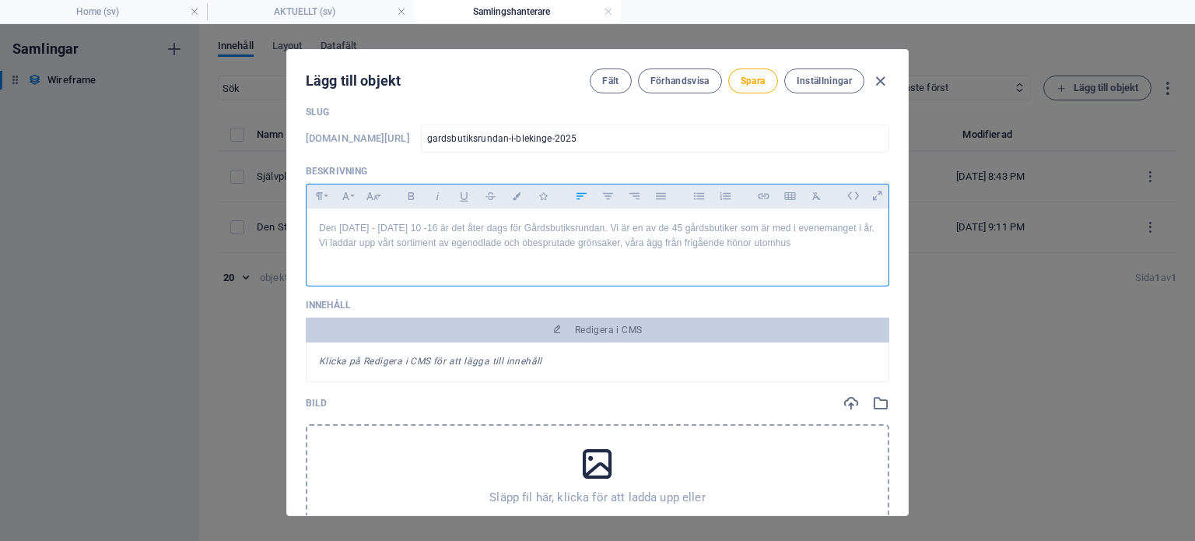
click at [451, 251] on p "​Vi laddar upp vårt sortiment av egenodlade och obesprutade grönsaker, våra ägg…" at bounding box center [597, 243] width 557 height 15
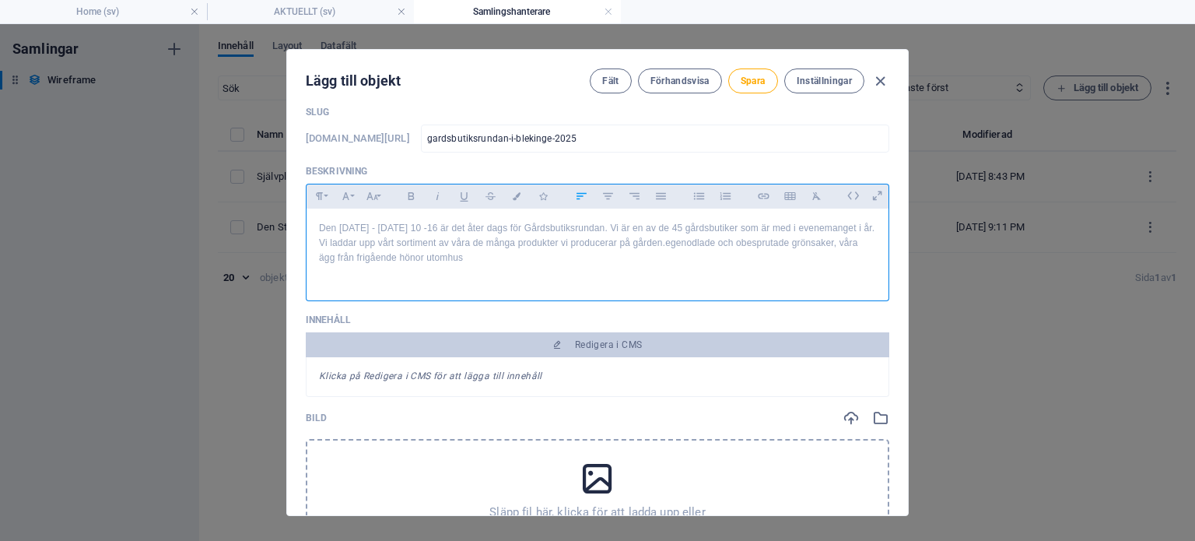
click at [735, 261] on p "Vi laddar upp vårt sortiment av våra de många produkter vi producerar på gården…" at bounding box center [597, 251] width 557 height 30
click at [467, 258] on p "Vi laddar upp vårt sortiment av våra de många produkter vi producerar på gården…" at bounding box center [597, 251] width 557 height 30
click at [651, 260] on p "Vi laddar upp vårt sortiment av de många produkter vi producerar på gården. obe…" at bounding box center [597, 251] width 557 height 30
click at [436, 280] on p at bounding box center [597, 273] width 557 height 15
click at [432, 265] on p "Vi laddar upp vårt sortiment av de många produkter vi producerar på gården. Här…" at bounding box center [597, 251] width 557 height 30
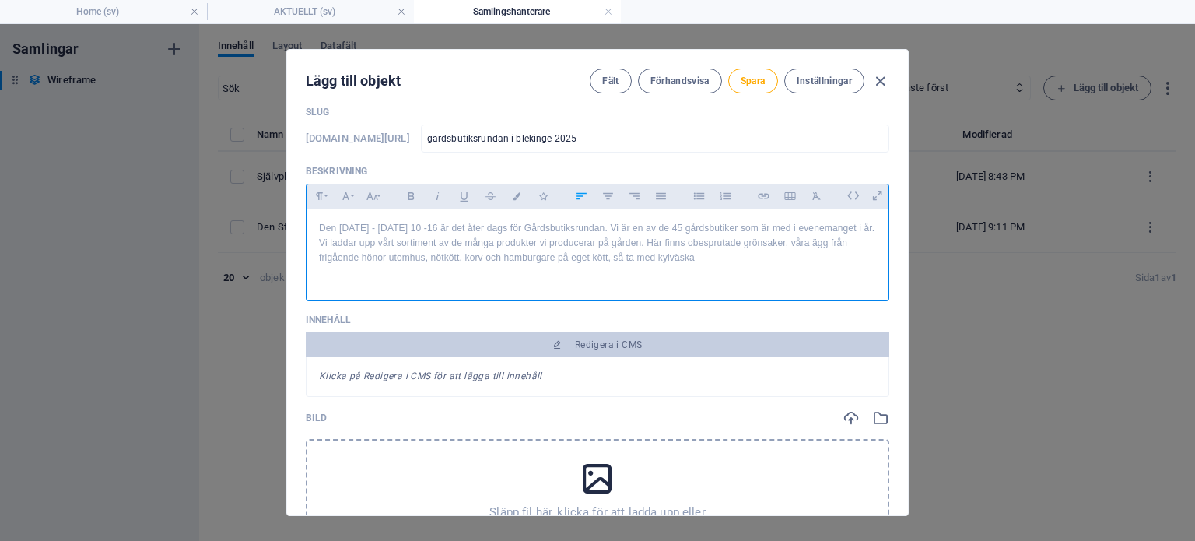
click at [616, 265] on p "Vi laddar upp vårt sortiment av de många produkter vi producerar på gården. Här…" at bounding box center [597, 251] width 557 height 30
click at [612, 265] on p "Vi laddar upp vårt sortiment av de många produkter vi producerar på gården. Här…" at bounding box center [597, 251] width 557 height 30
click at [739, 265] on p "Vi laddar upp vårt sortiment av de många produkter vi producerar på gården. Här…" at bounding box center [597, 251] width 557 height 30
click at [763, 265] on p "Vi laddar upp vårt sortiment av de många produkter vi producerar på gården. Här…" at bounding box center [597, 251] width 557 height 30
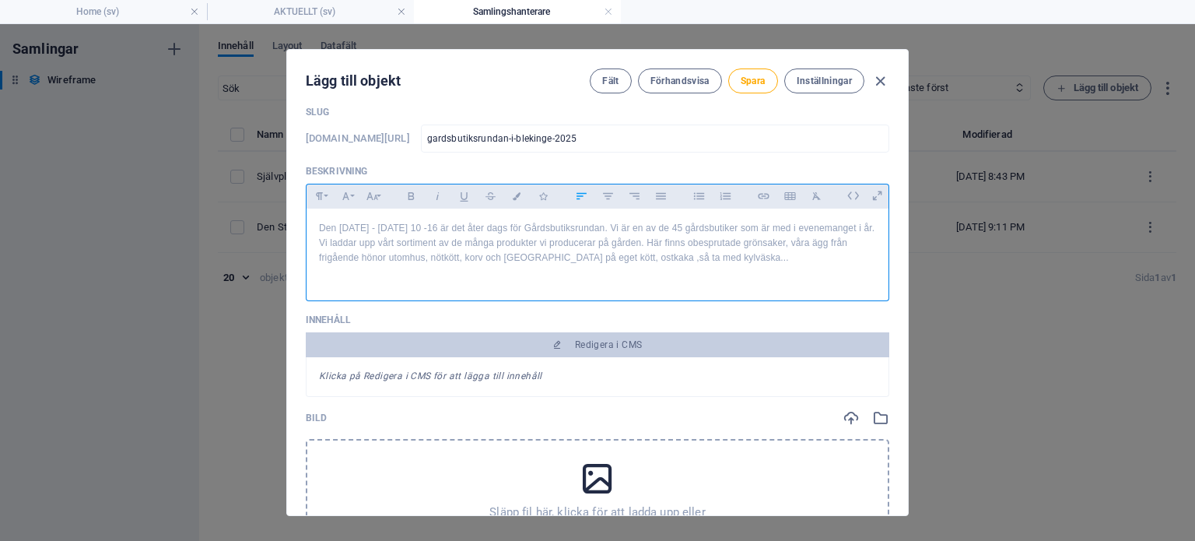
click at [610, 265] on p "Vi laddar upp vårt sortiment av de många produkter vi producerar på gården. Här…" at bounding box center [597, 251] width 557 height 30
click at [660, 265] on p "Vi laddar upp vårt sortiment av de många produkter vi producerar på gården. Här…" at bounding box center [597, 251] width 557 height 30
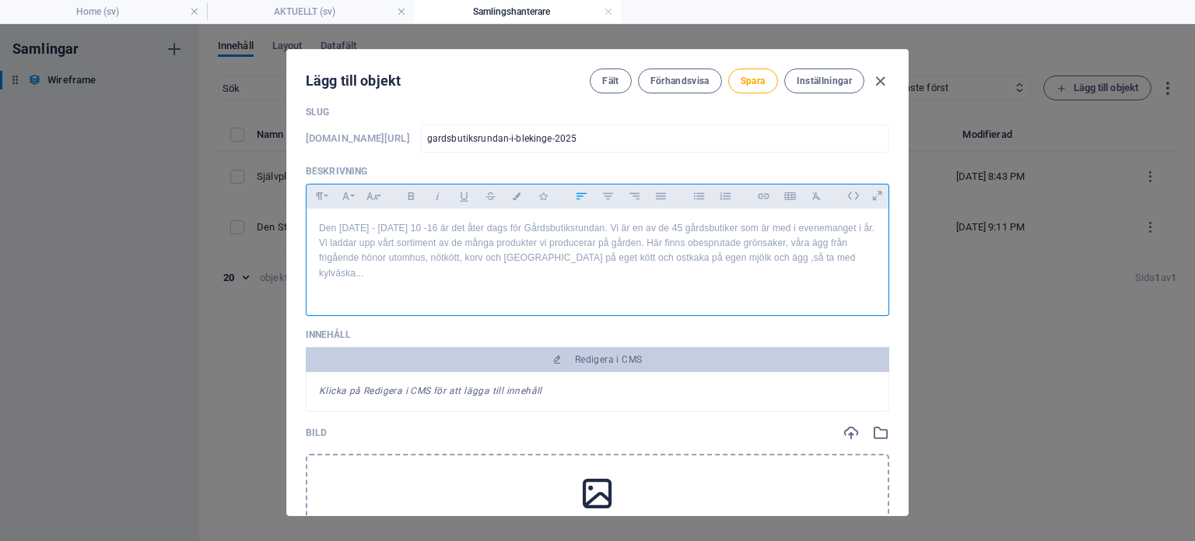
click at [862, 273] on p "Vi laddar upp vårt sortiment av de många produkter vi producerar på gården. Här…" at bounding box center [597, 258] width 557 height 45
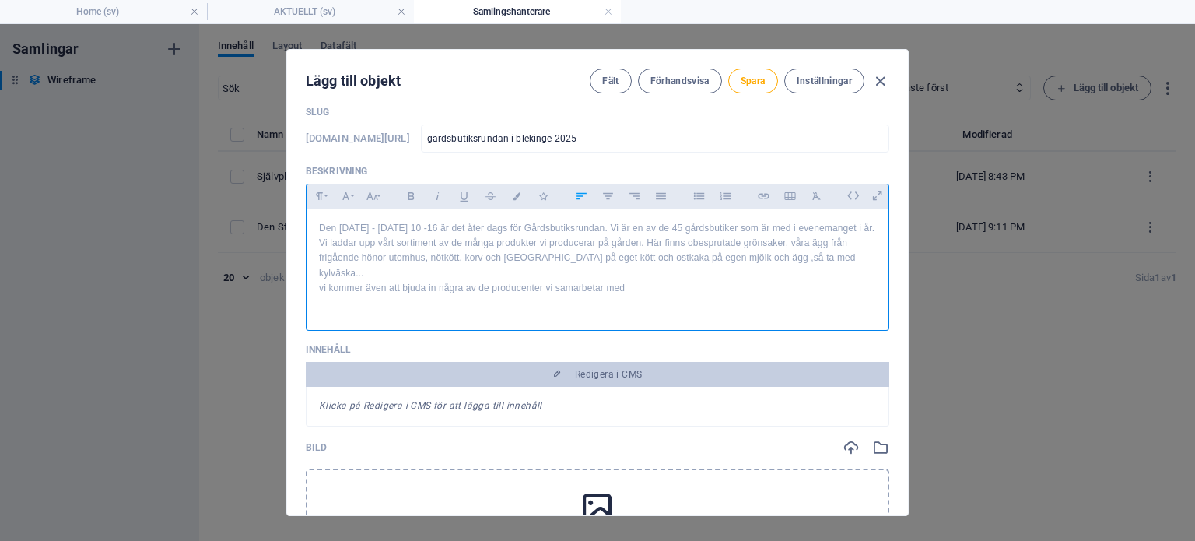
click at [327, 291] on p "vi kommer även att bjuda in några av de producenter vi samarbetar med" at bounding box center [597, 288] width 557 height 15
click at [633, 286] on p "Vi kommer även att bjuda in några av de producenter vi samarbetar med" at bounding box center [597, 288] width 557 height 15
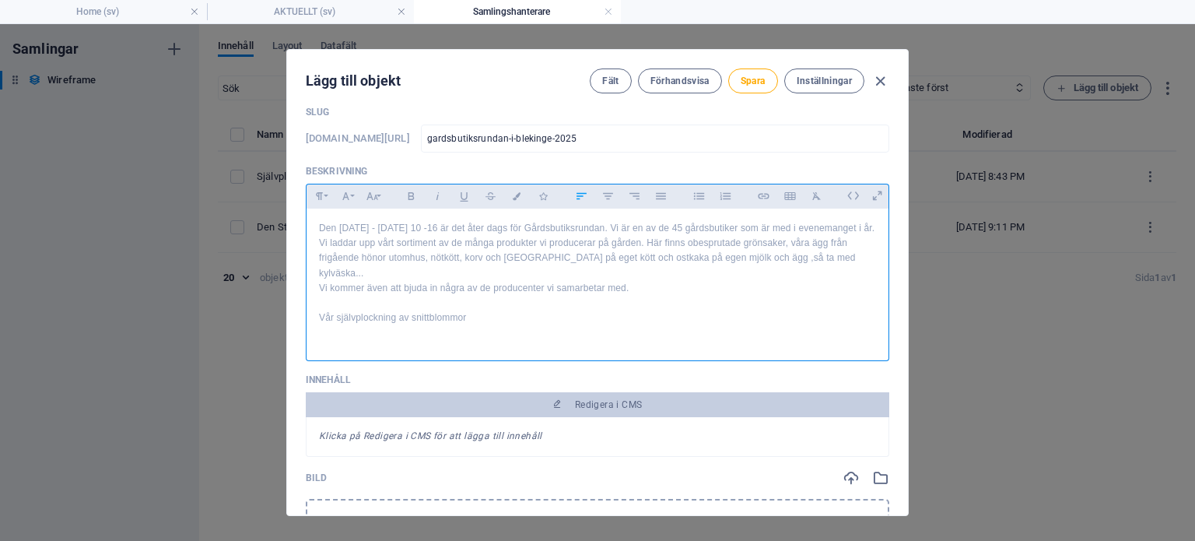
click at [480, 314] on p "Vår självplockning av snittblommor" at bounding box center [597, 318] width 557 height 15
click at [796, 318] on p "Vår självplockning av snittblommor kommer naturligtvis att vara öppen. det kan …" at bounding box center [597, 318] width 557 height 15
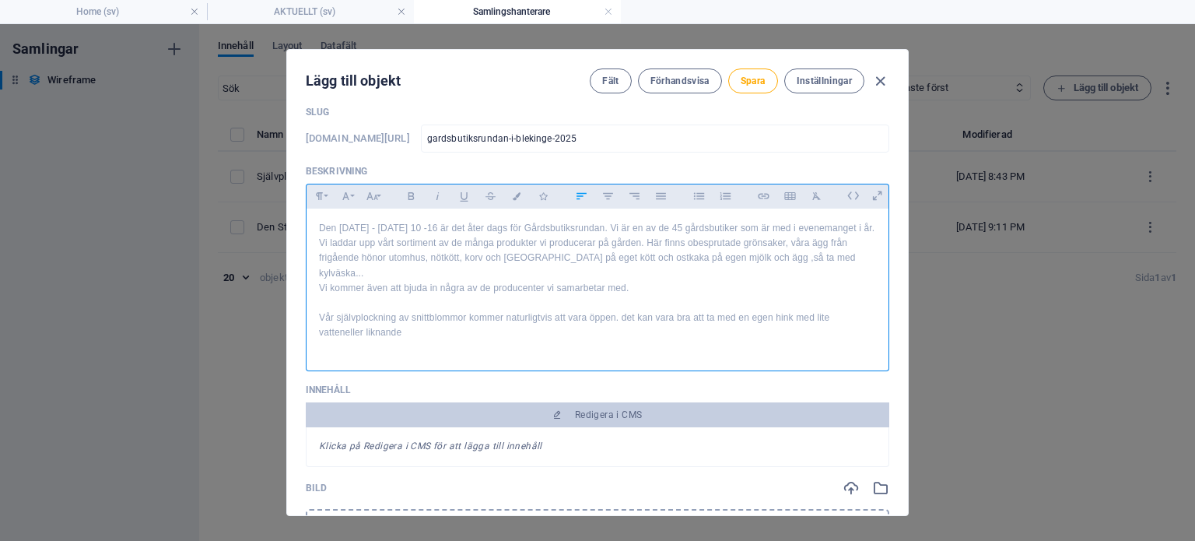
click at [377, 332] on p "Vår självplockning av snittblommor kommer naturligtvis att vara öppen. det kan …" at bounding box center [597, 326] width 557 height 30
click at [858, 317] on p "Vår självplockning av snittblommor kommer naturligtvis att vara öppen. det kan …" at bounding box center [597, 326] width 557 height 30
click at [497, 327] on p "Vår självplockning av snittblommor kommer naturligtvis att vara öppen. det kan …" at bounding box center [597, 326] width 557 height 30
click at [784, 256] on p "Vi laddar upp vårt sortiment av de många produkter vi producerar på gården. Här…" at bounding box center [597, 258] width 557 height 45
click at [865, 258] on p "Vi laddar upp vårt sortiment av de många produkter vi producerar på gården. Här…" at bounding box center [597, 258] width 557 height 45
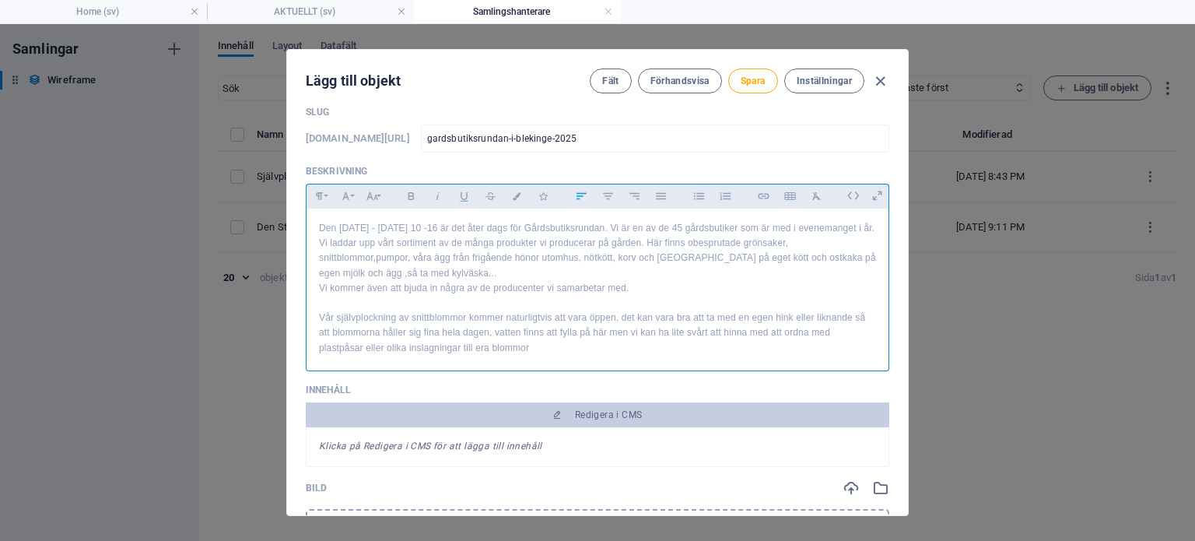
click at [421, 281] on p "Vi laddar upp vårt sortiment av de många produkter vi producerar på gården. Här…" at bounding box center [597, 258] width 557 height 45
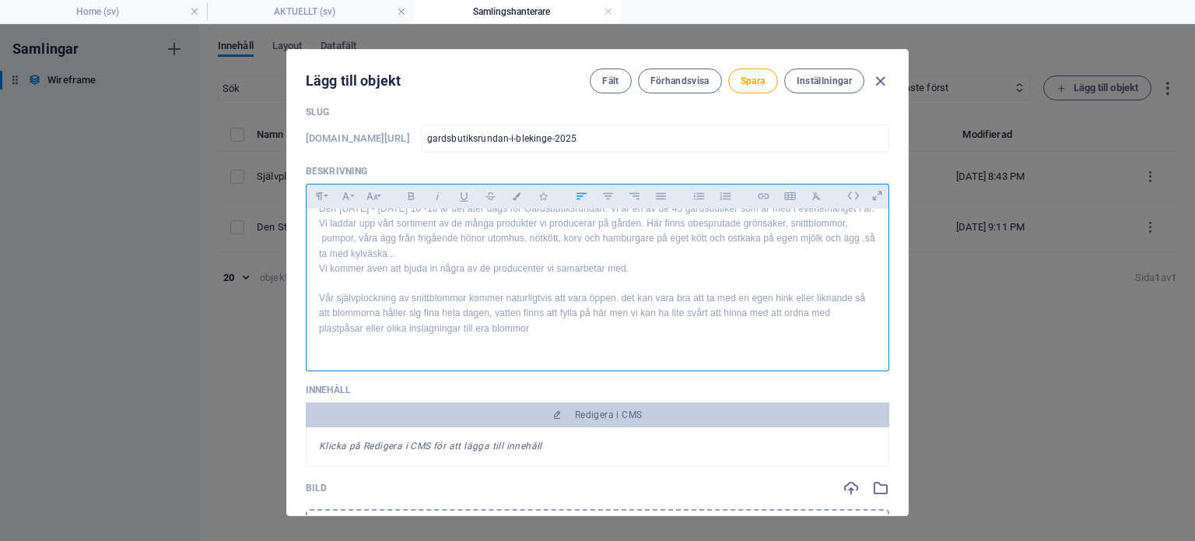
click at [539, 331] on p "Vår självplockning av snittblommor kommer naturligtvis att vara öppen. det kan …" at bounding box center [597, 313] width 557 height 45
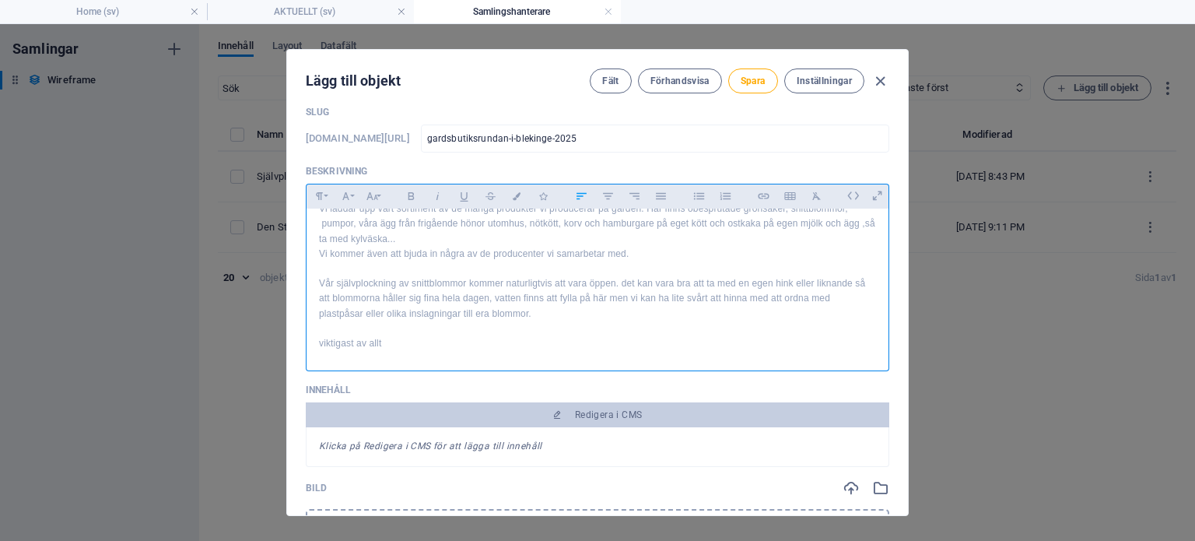
click at [321, 351] on p "viktigast av allt" at bounding box center [597, 343] width 557 height 15
click at [402, 348] on p "Viktigast av allt" at bounding box center [597, 340] width 557 height 15
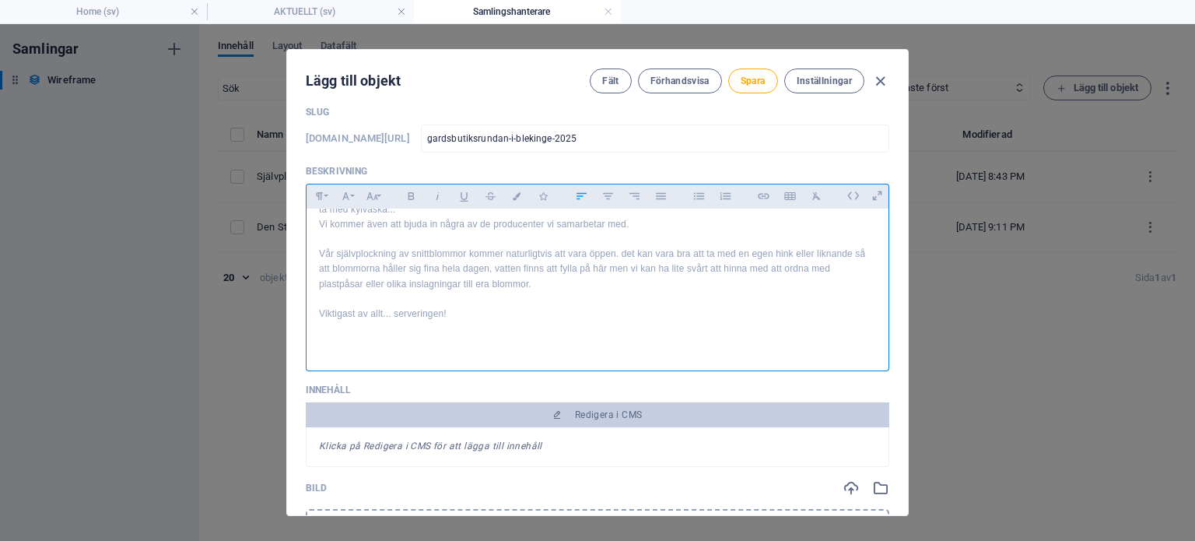
scroll to position [78, 0]
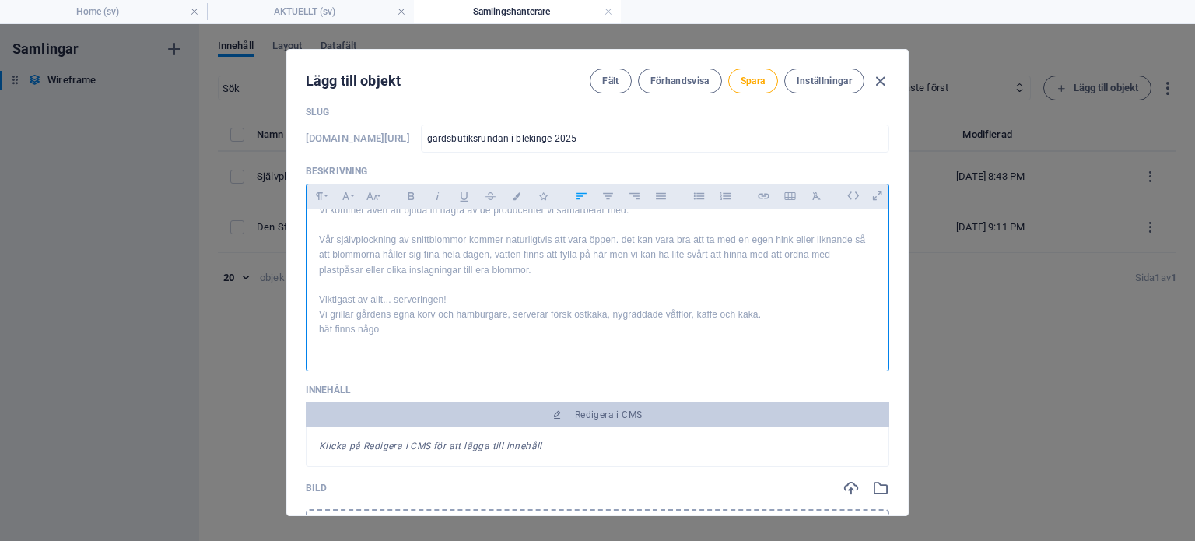
click at [330, 337] on p "hät finns någo" at bounding box center [597, 329] width 557 height 15
click at [559, 321] on p "​Vi grillar gårdens egna korv och hamburgare, serverar försk ostkaka, nygräddad…" at bounding box center [597, 313] width 557 height 15
click at [605, 321] on p "Vi grillar gårdens egna korv och hamburgare, serverar färsk ostkaka, nygräddade…" at bounding box center [597, 313] width 557 height 15
click at [697, 332] on p "Vi grillar gårdens egna korv och hamburgare, serverar färsk ostkaka med hemgjor…" at bounding box center [597, 321] width 557 height 30
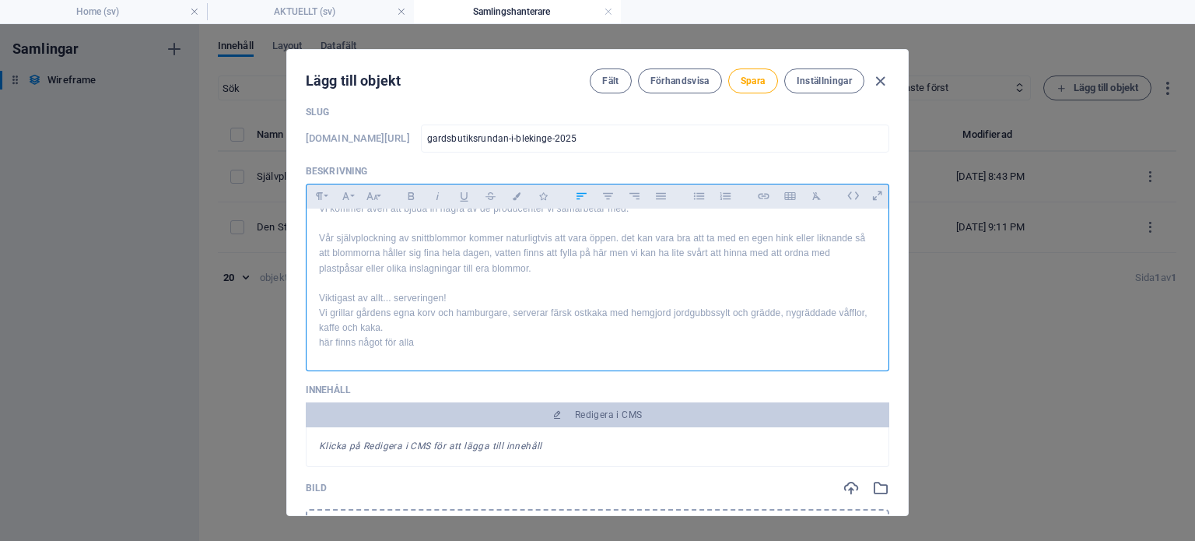
click at [417, 350] on p "här finns något för alla" at bounding box center [597, 342] width 557 height 15
click at [321, 347] on p "här finns något för alla oavsett om man vill ha mat eller bara en kopp kaffe i …" at bounding box center [597, 339] width 557 height 15
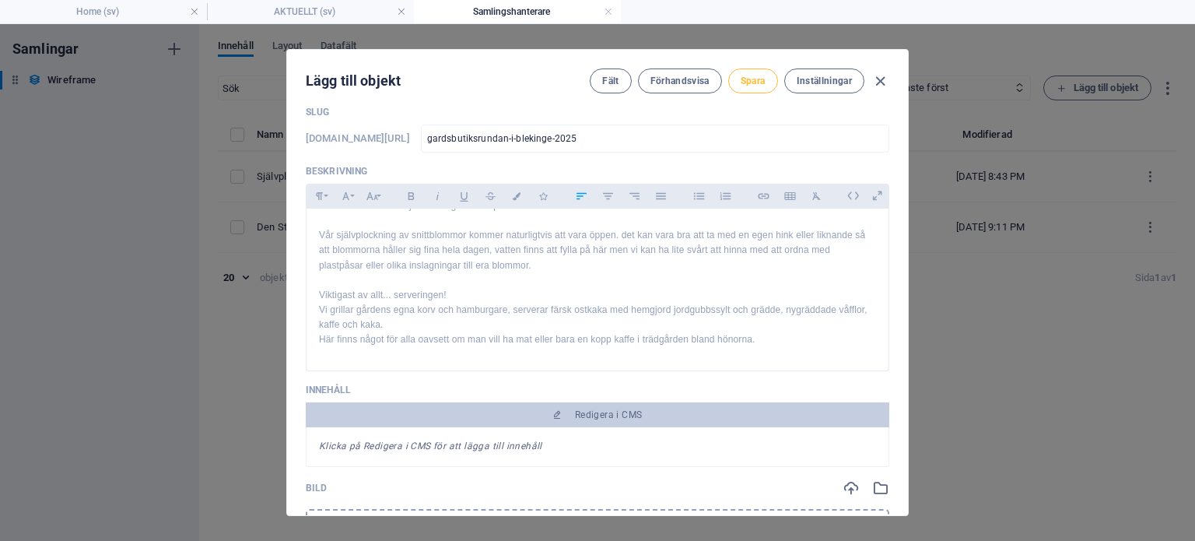
click at [739, 82] on button "Spara" at bounding box center [753, 80] width 50 height 25
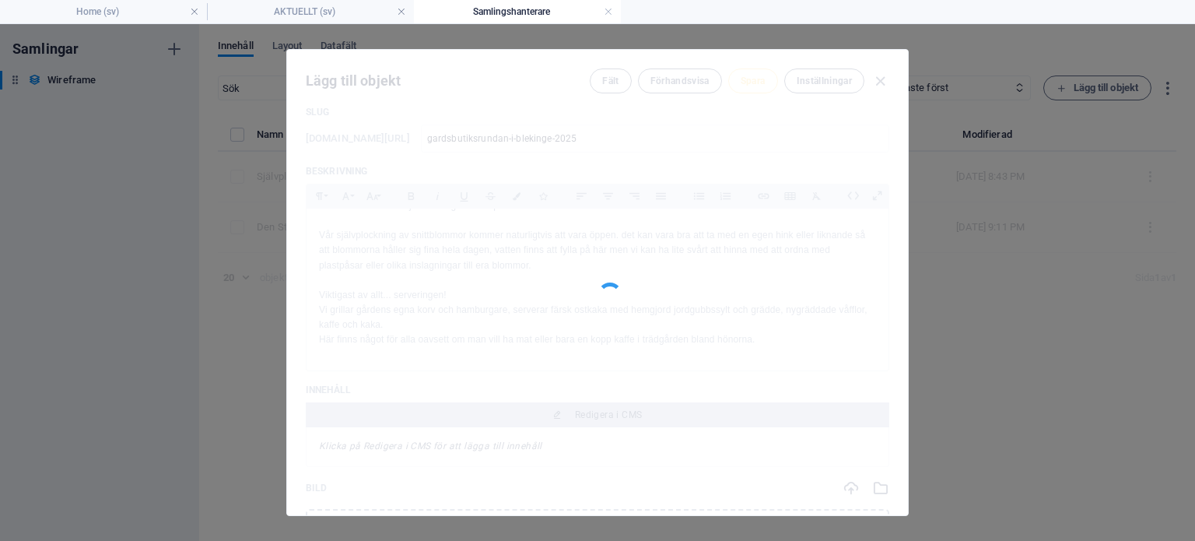
type input "gardsbutiksrundan-i-blekinge-2025"
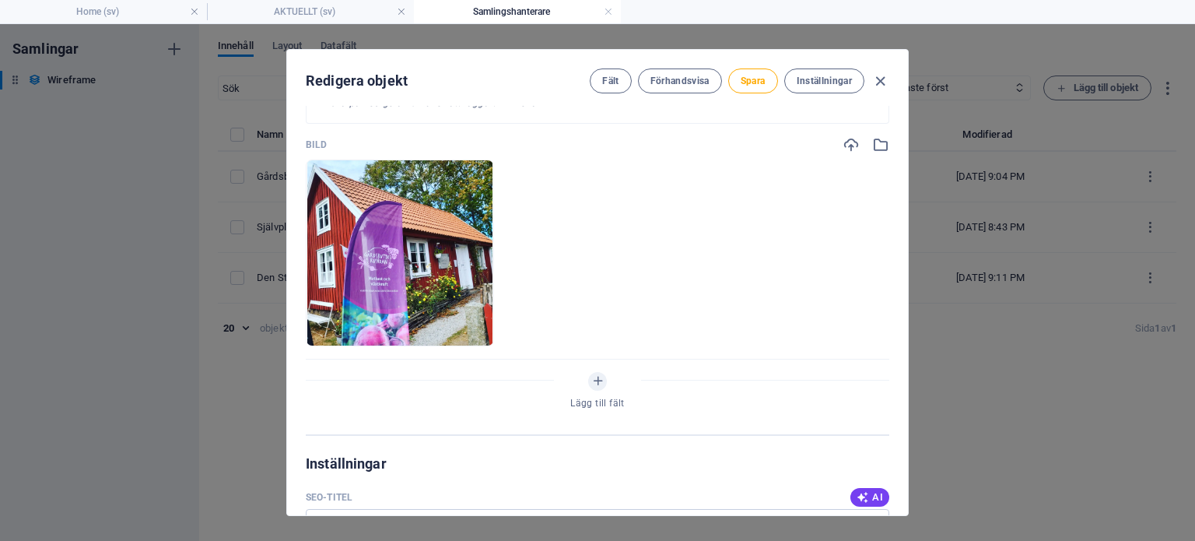
scroll to position [450, 0]
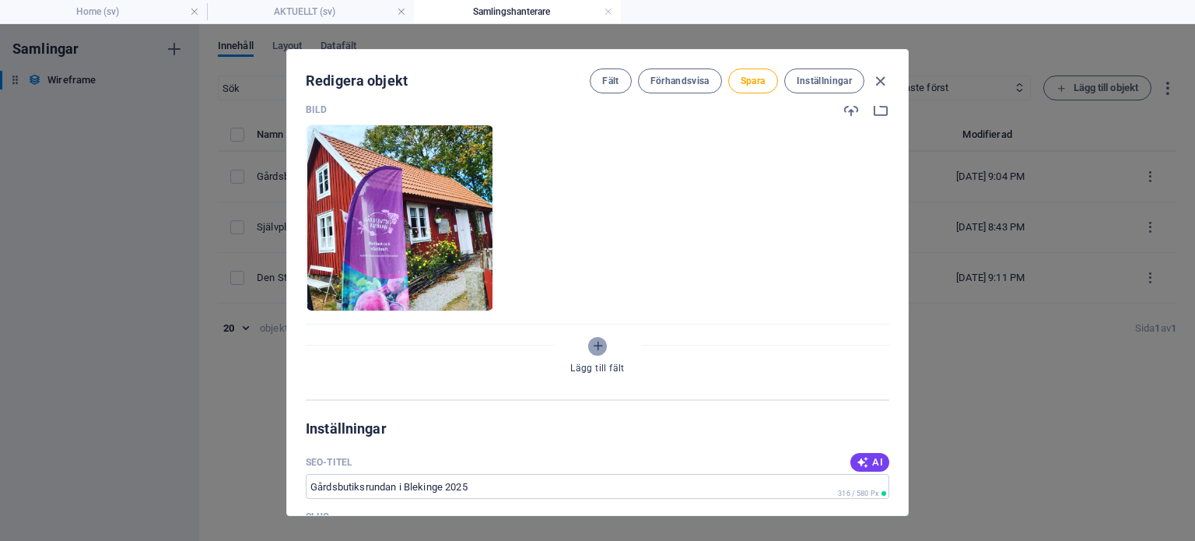
click at [598, 342] on icon "Lägg till fält" at bounding box center [597, 345] width 13 height 13
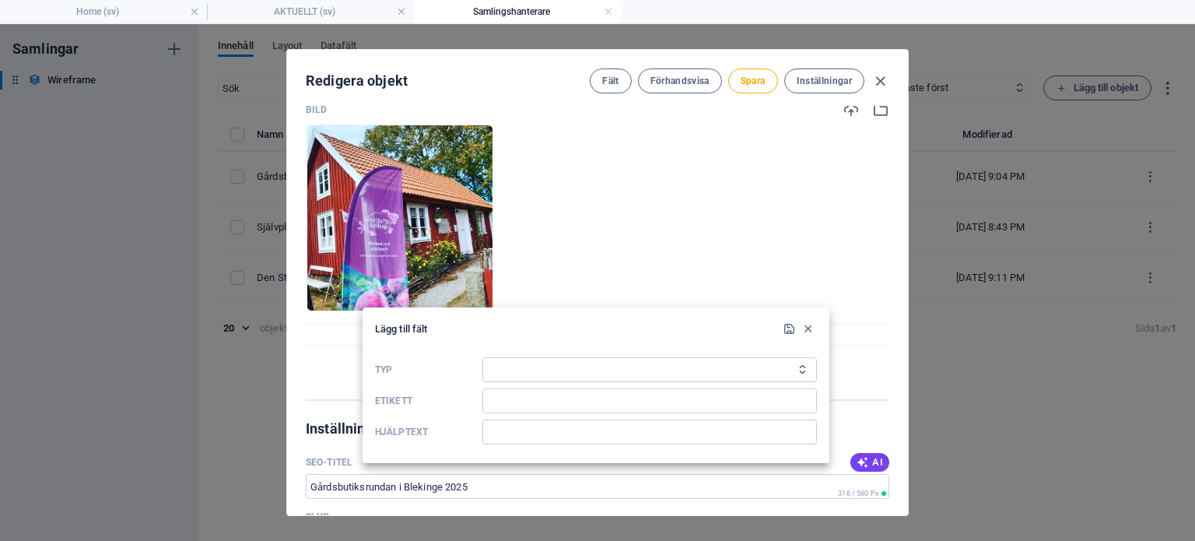
scroll to position [497, 0]
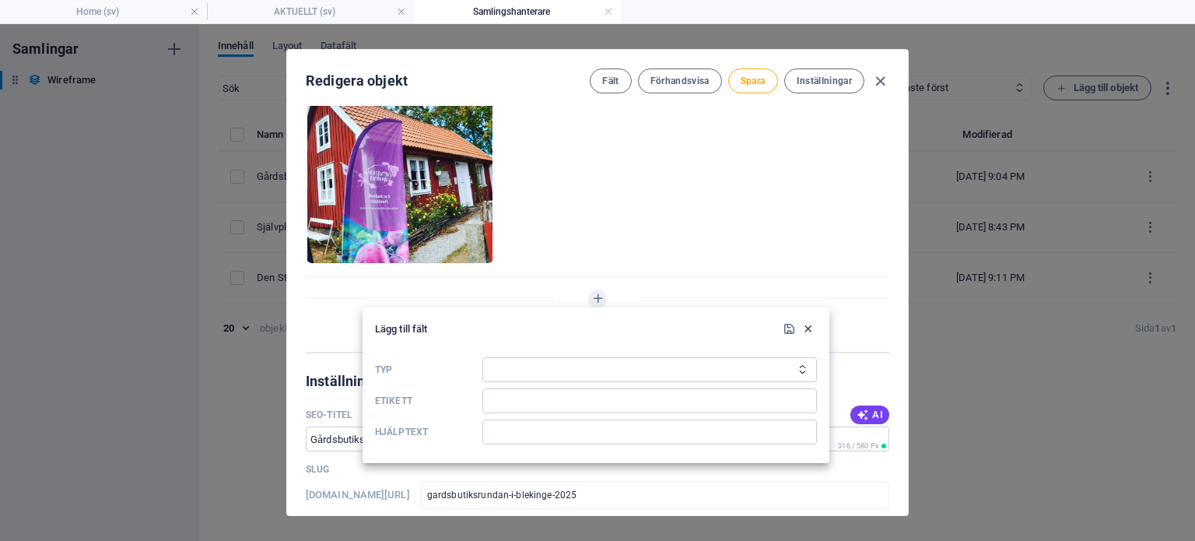
click at [809, 329] on icon "button" at bounding box center [808, 328] width 13 height 13
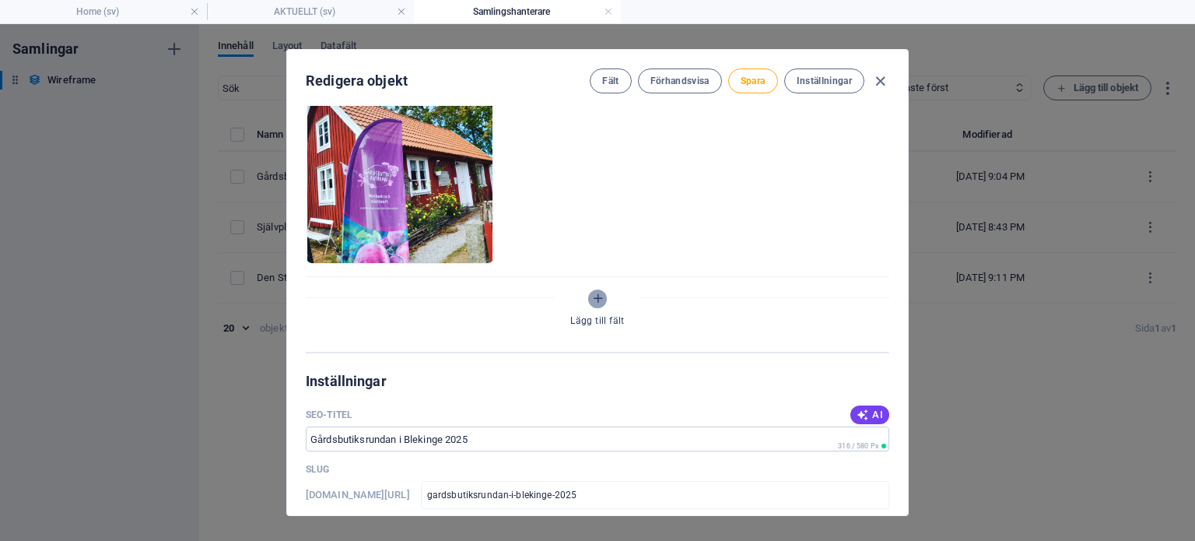
click at [597, 298] on icon "Lägg till fält" at bounding box center [597, 298] width 13 height 13
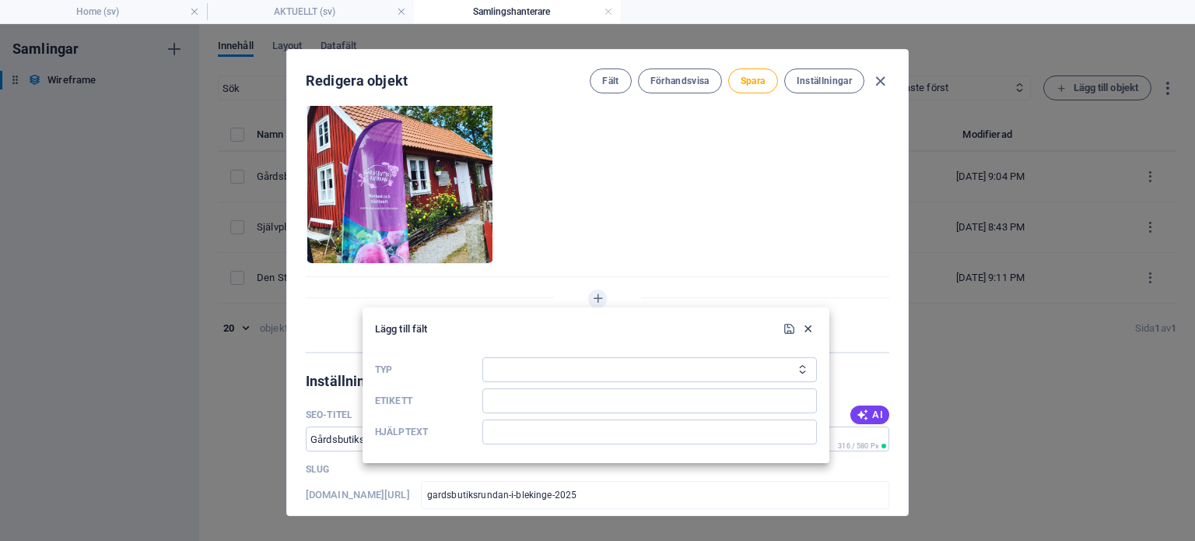
click at [809, 329] on icon "button" at bounding box center [808, 328] width 13 height 13
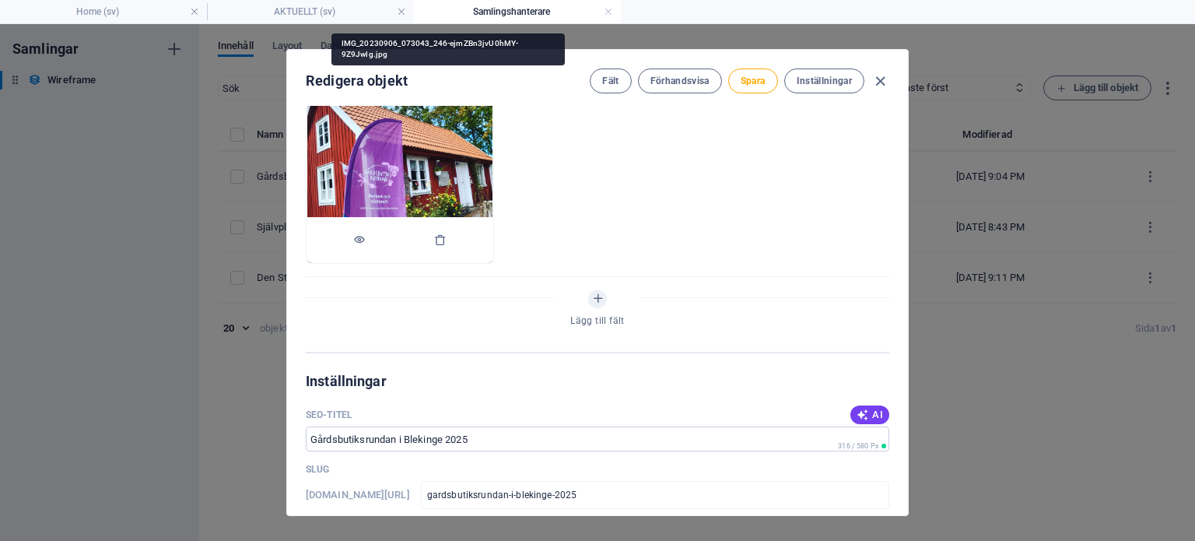
click at [493, 174] on img at bounding box center [399, 170] width 185 height 185
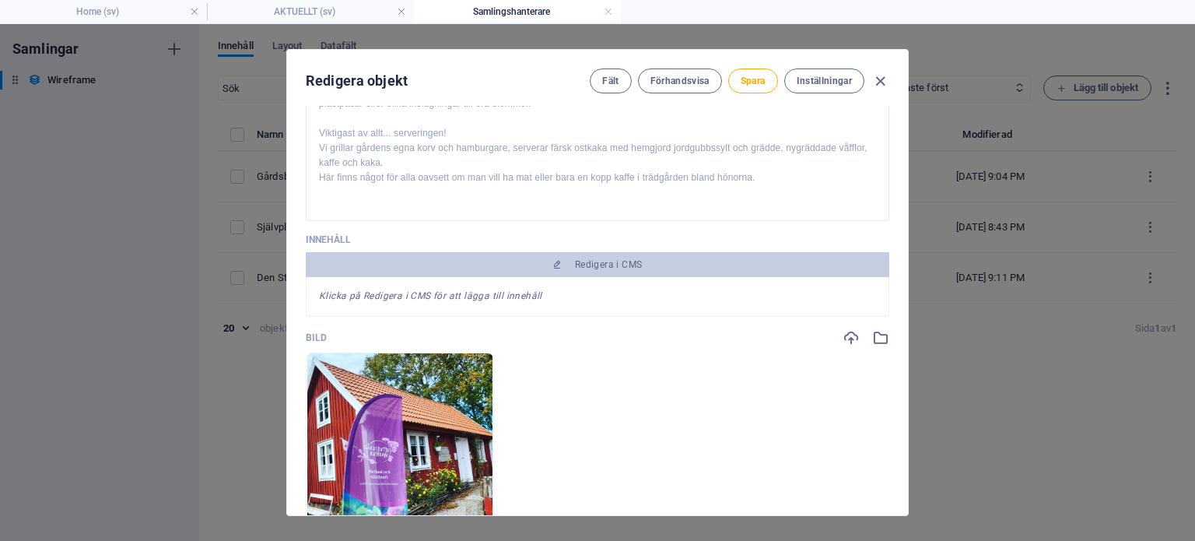
scroll to position [220, 0]
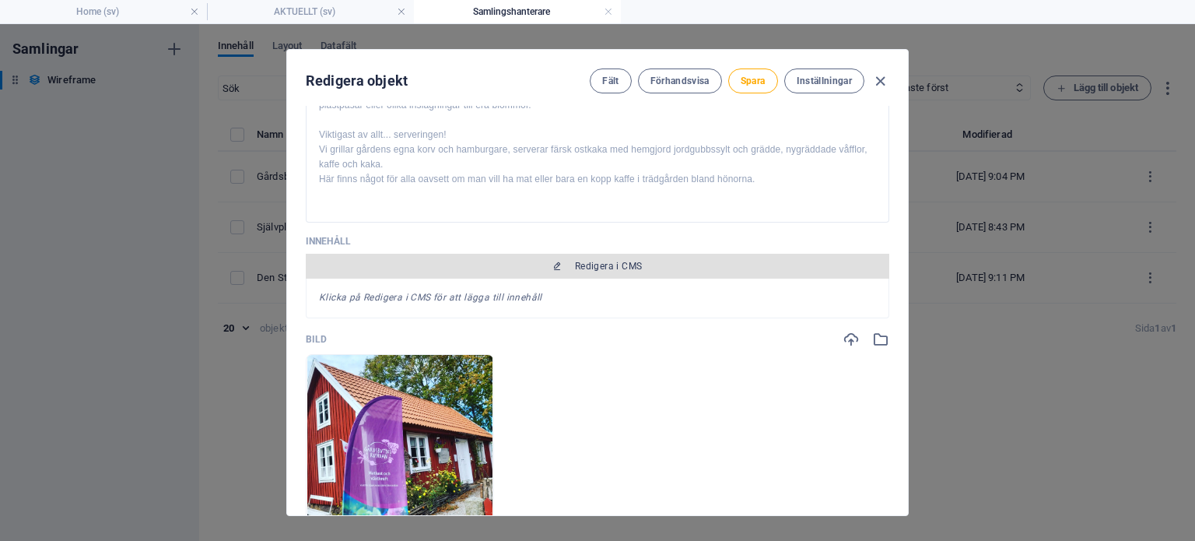
click at [624, 263] on span "Redigera i CMS" at bounding box center [609, 266] width 68 height 12
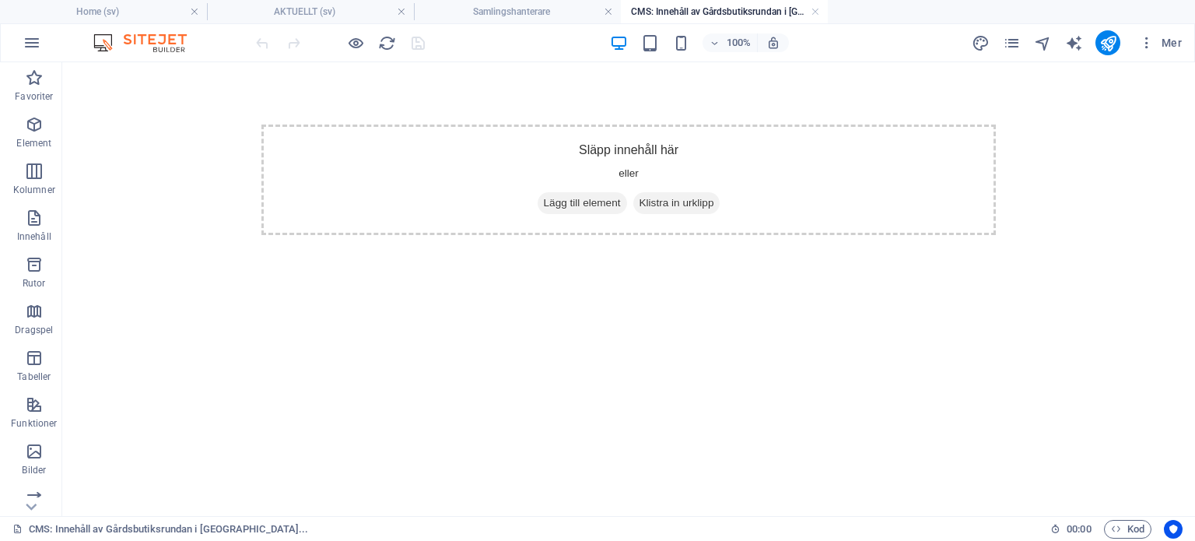
scroll to position [0, 0]
click at [36, 127] on icon "button" at bounding box center [34, 124] width 19 height 19
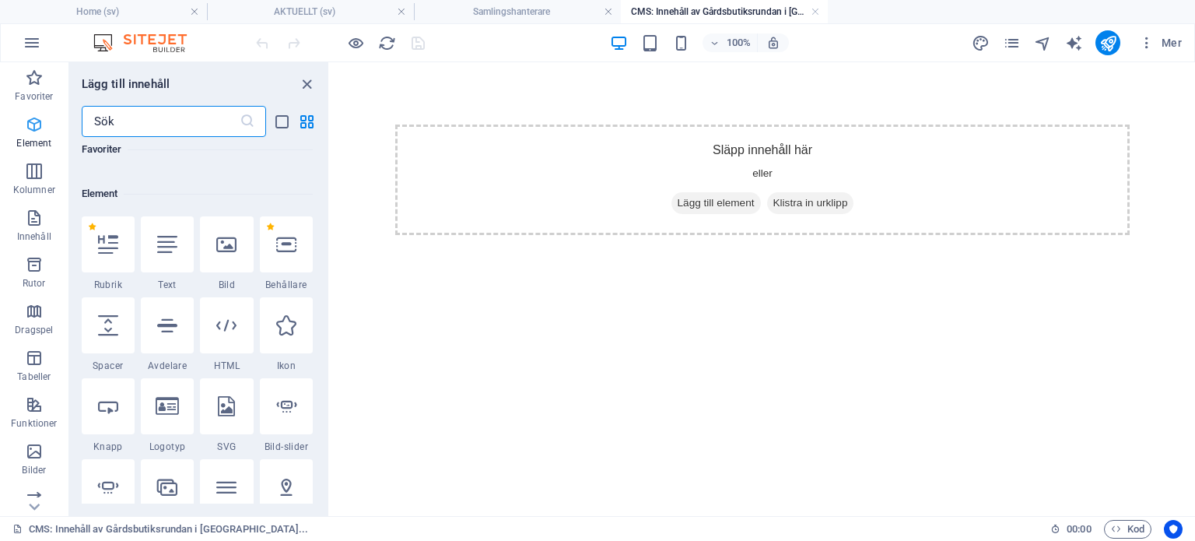
scroll to position [165, 0]
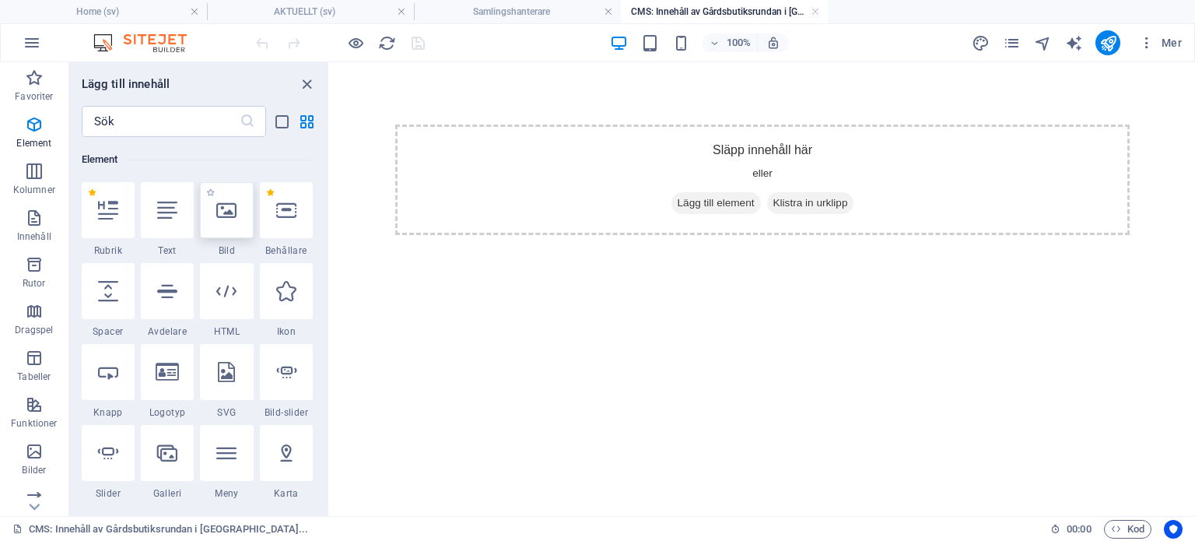
click at [233, 219] on icon at bounding box center [226, 210] width 20 height 20
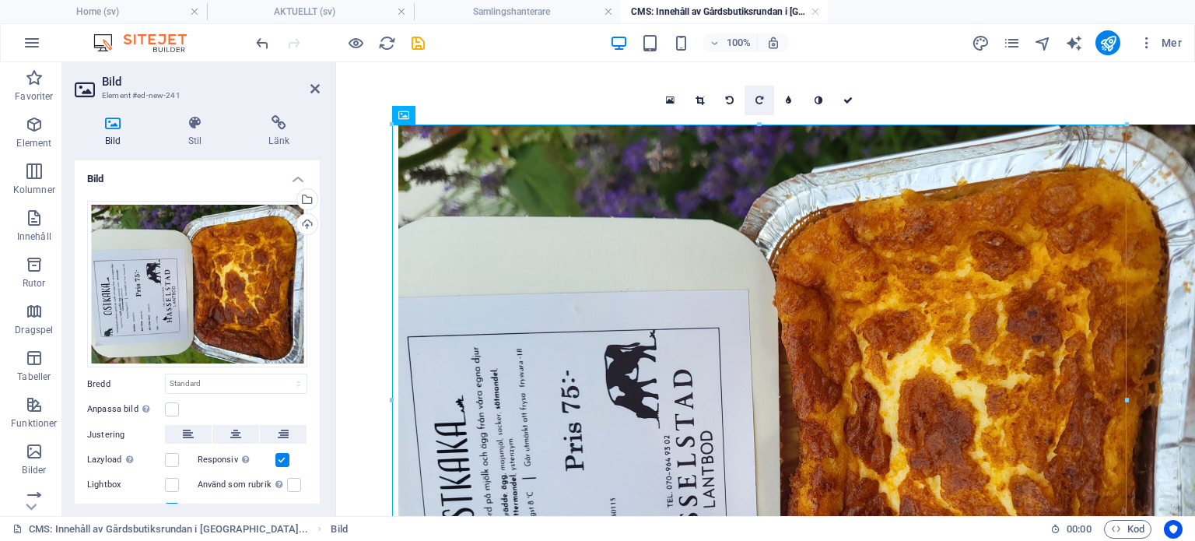
click at [764, 98] on link at bounding box center [760, 101] width 30 height 30
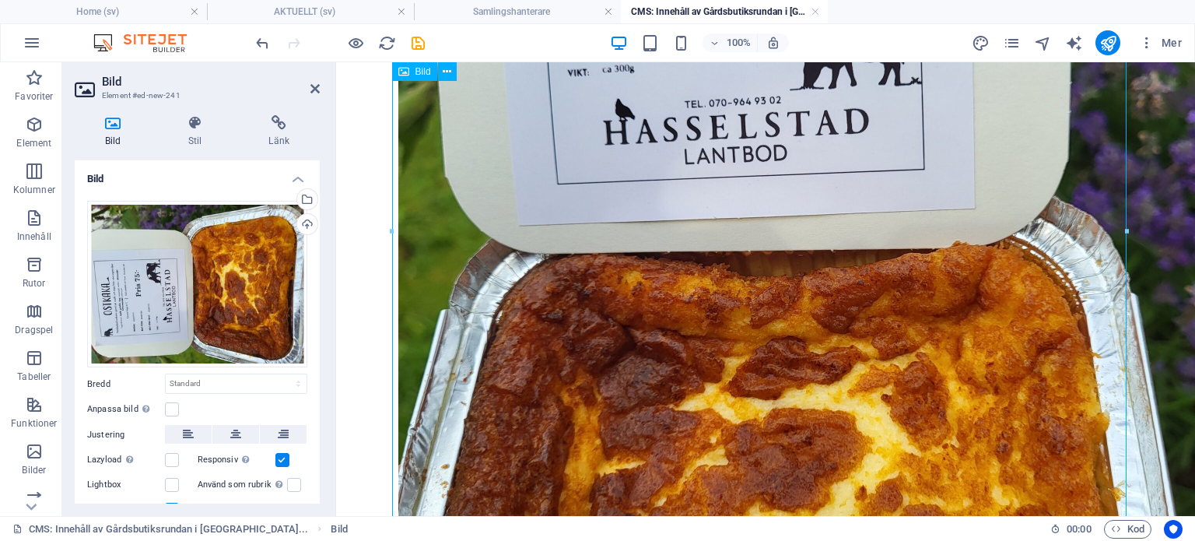
scroll to position [651, 0]
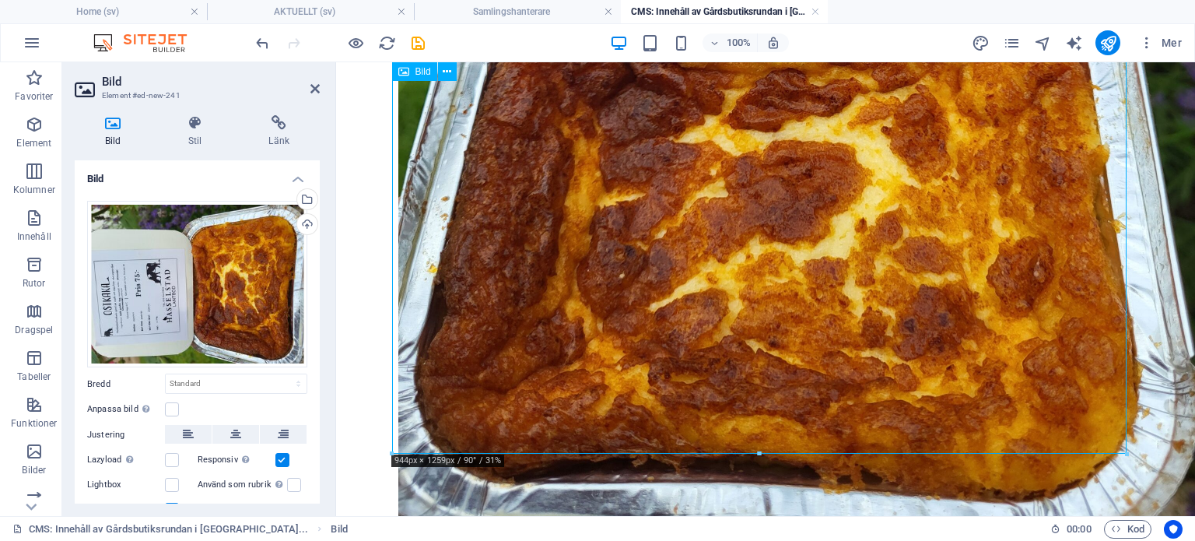
click at [1121, 447] on figure at bounding box center [765, 5] width 735 height 1063
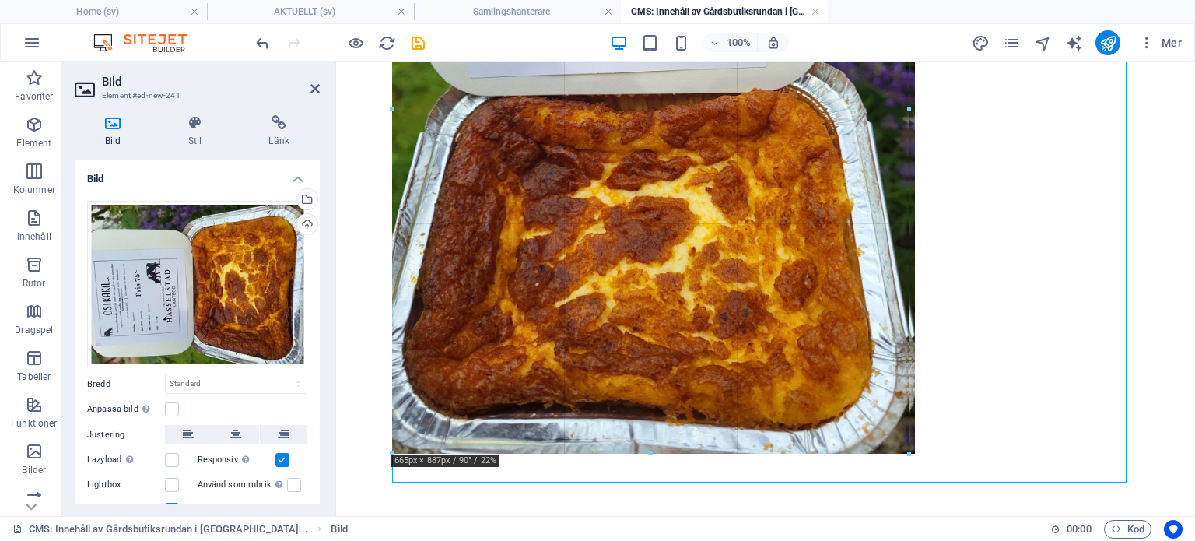
drag, startPoint x: 1126, startPoint y: 452, endPoint x: 323, endPoint y: 159, distance: 855.1
type input "663"
select select "px"
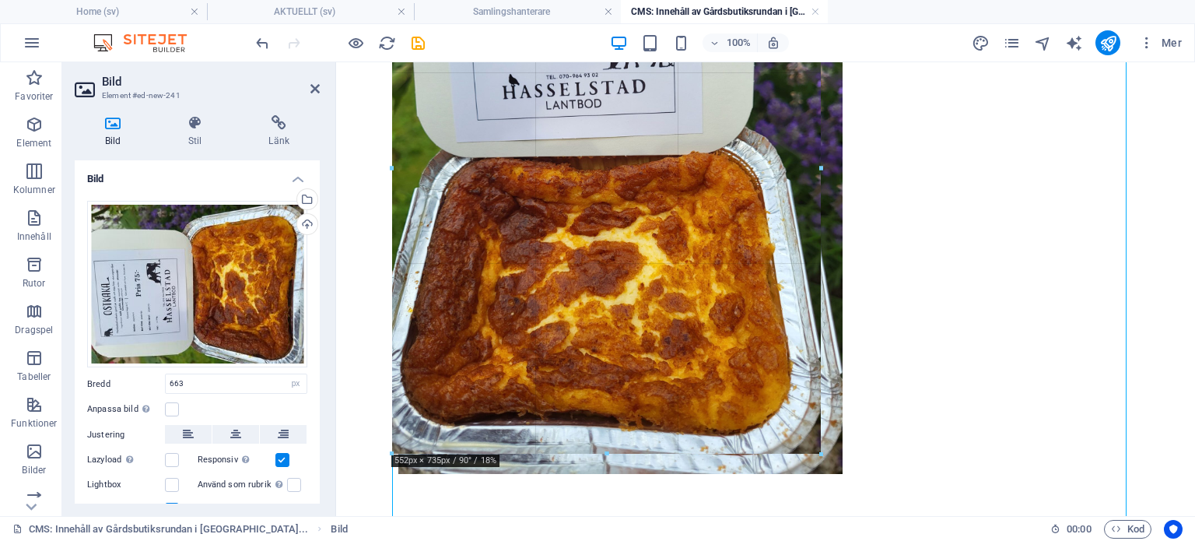
scroll to position [230, 0]
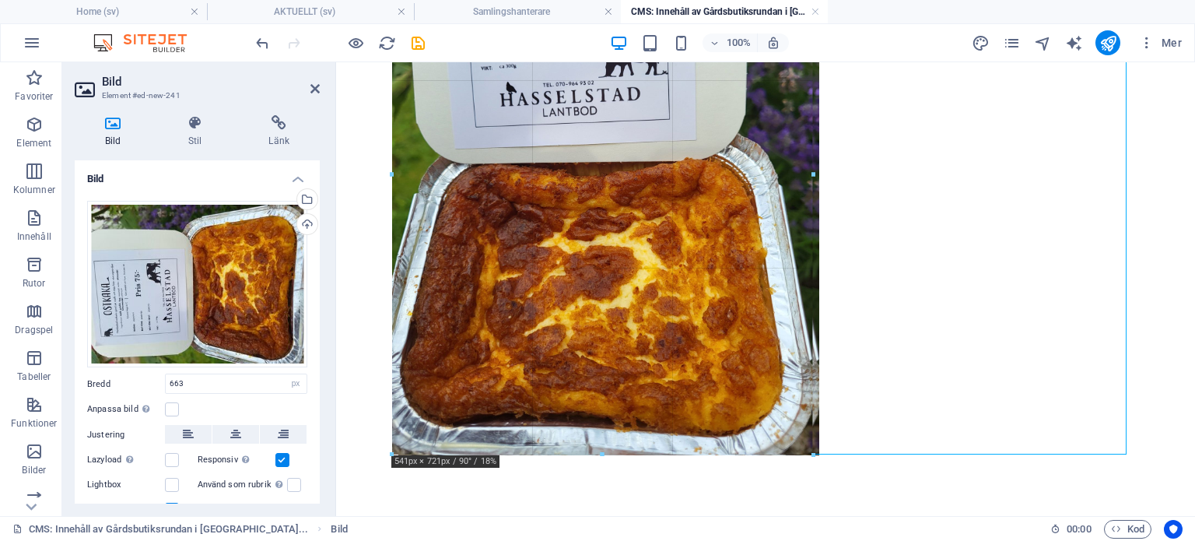
drag, startPoint x: 905, startPoint y: 454, endPoint x: 352, endPoint y: 261, distance: 585.8
type input "541"
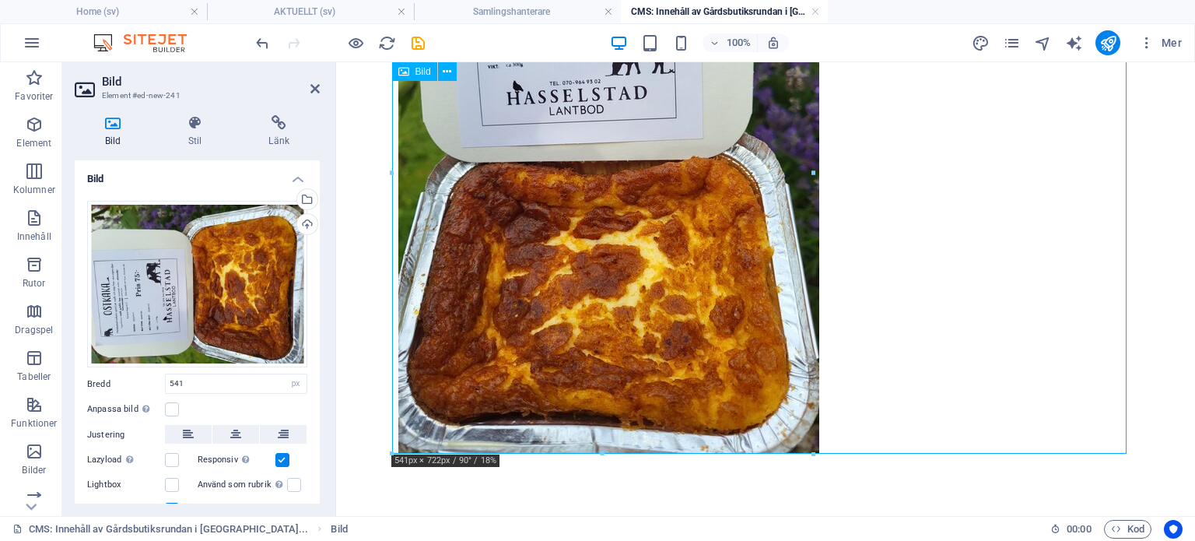
scroll to position [194, 0]
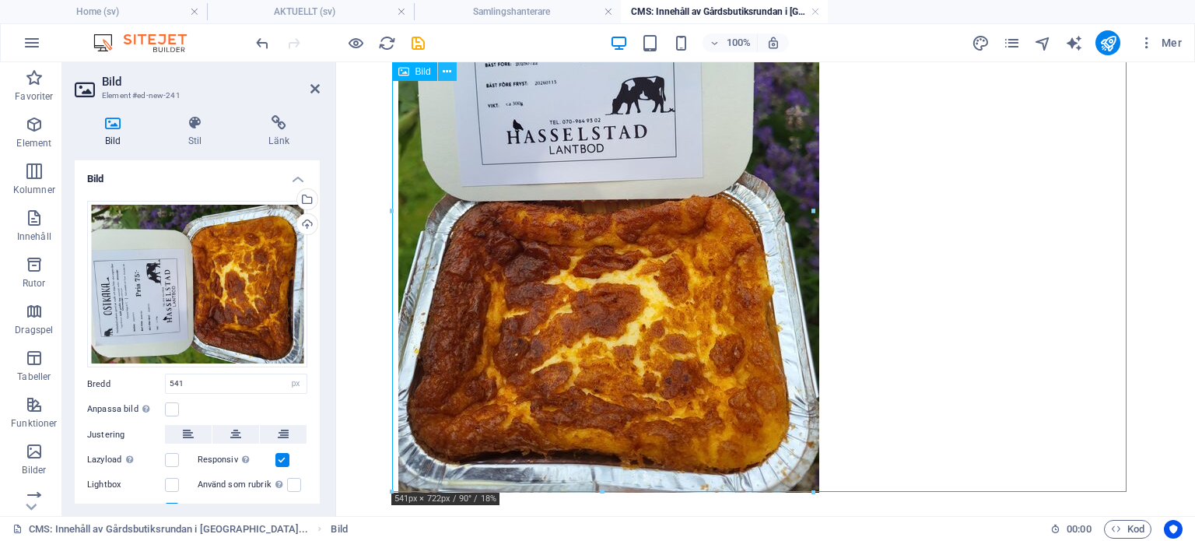
click at [451, 72] on icon at bounding box center [447, 72] width 9 height 16
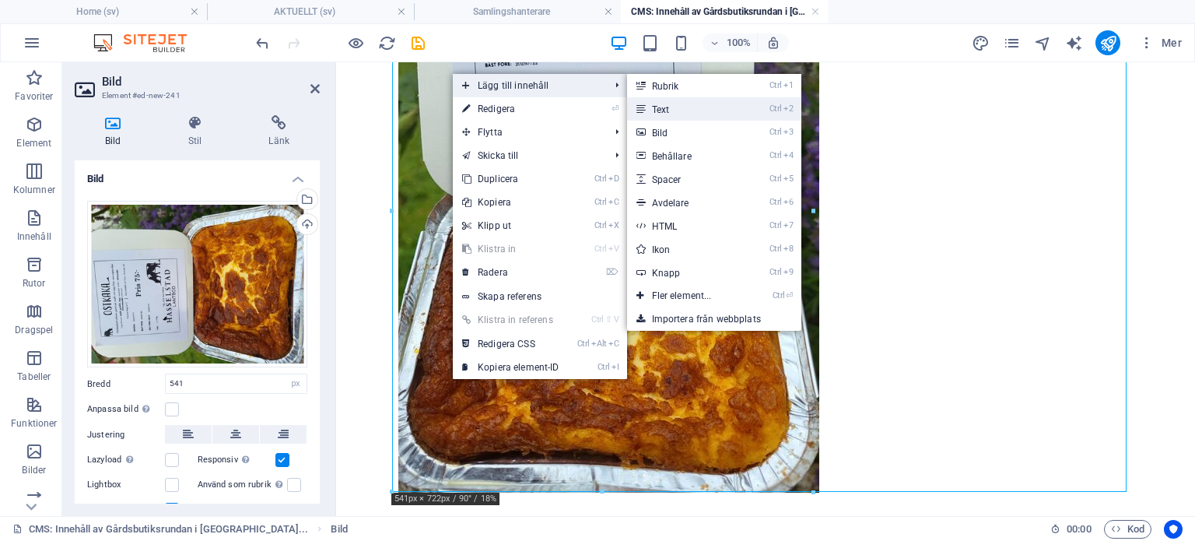
click at [695, 103] on link "Ctrl 2 Text" at bounding box center [685, 108] width 116 height 23
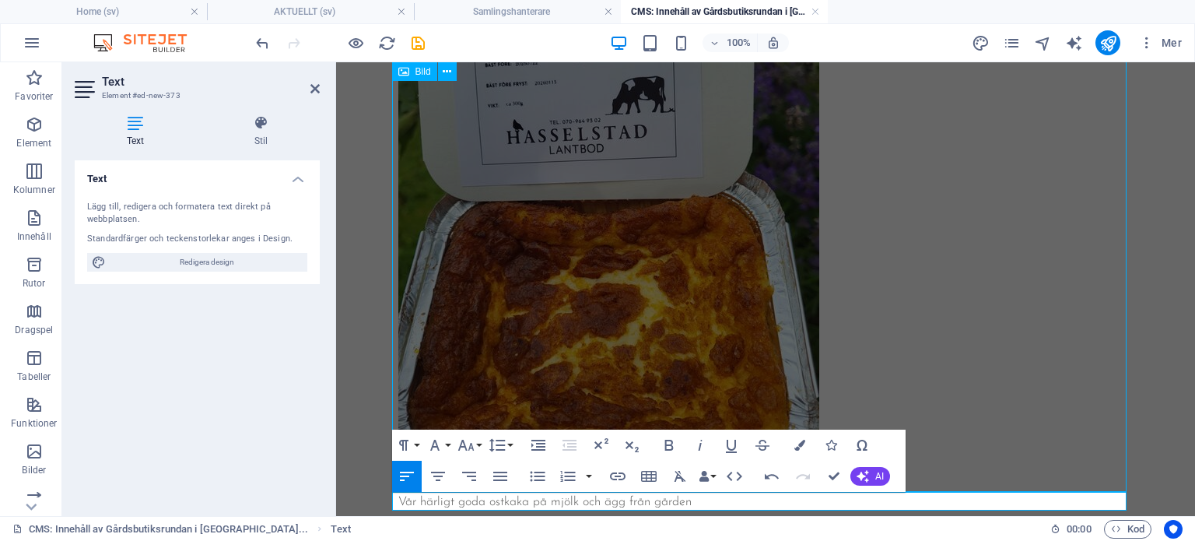
scroll to position [251, 0]
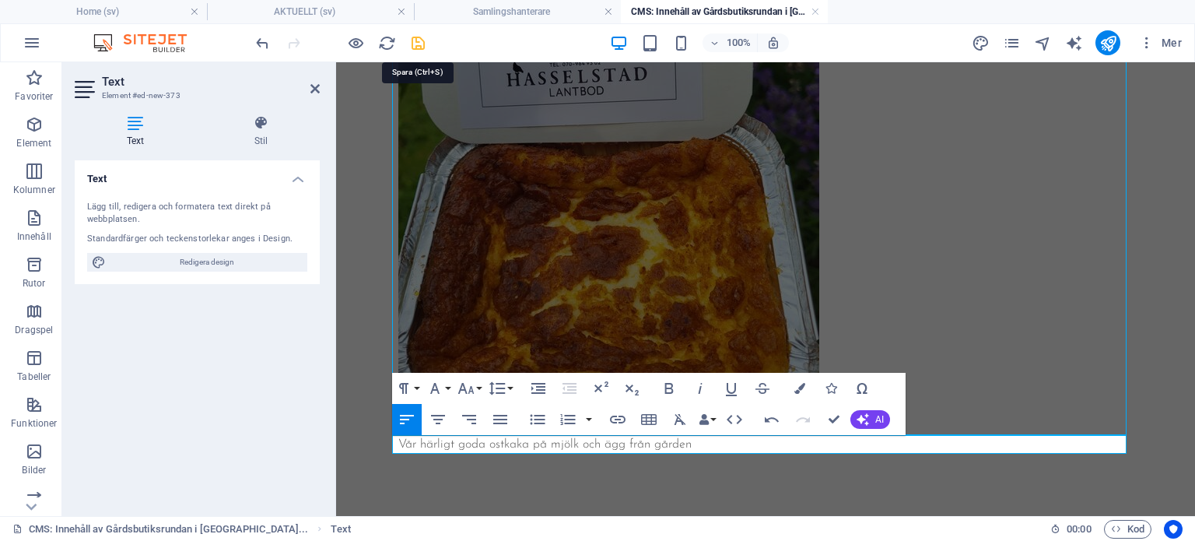
click at [417, 43] on icon "save" at bounding box center [418, 43] width 18 height 18
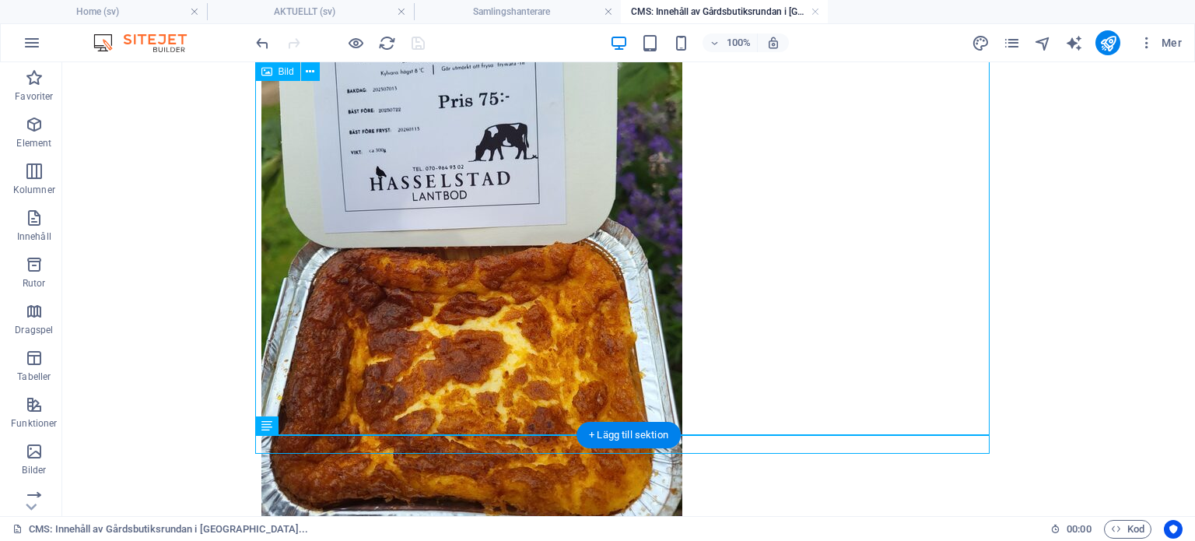
scroll to position [146, 0]
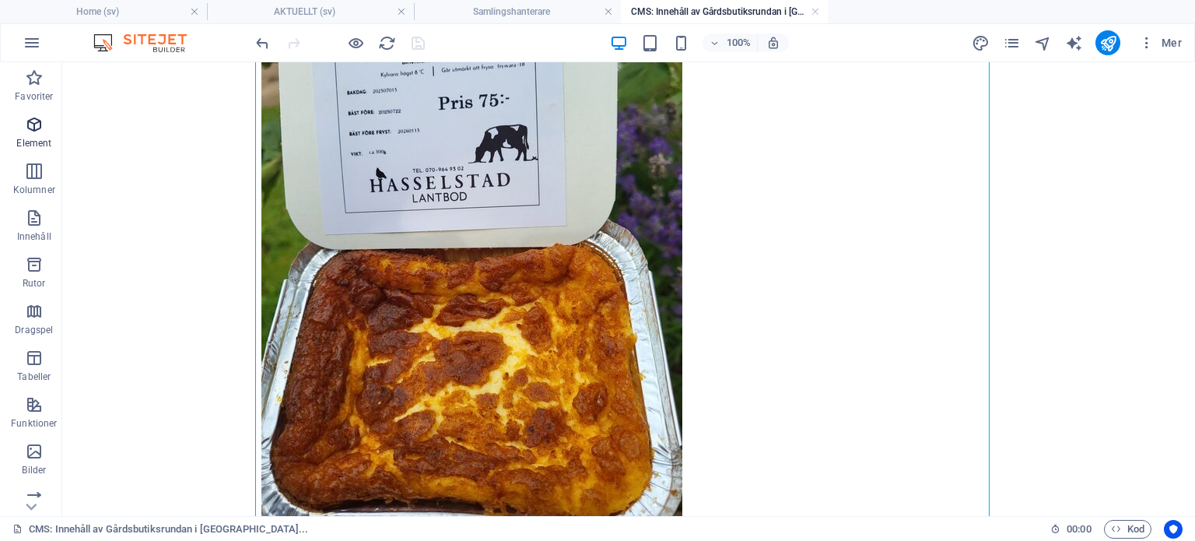
click at [29, 132] on icon "button" at bounding box center [34, 124] width 19 height 19
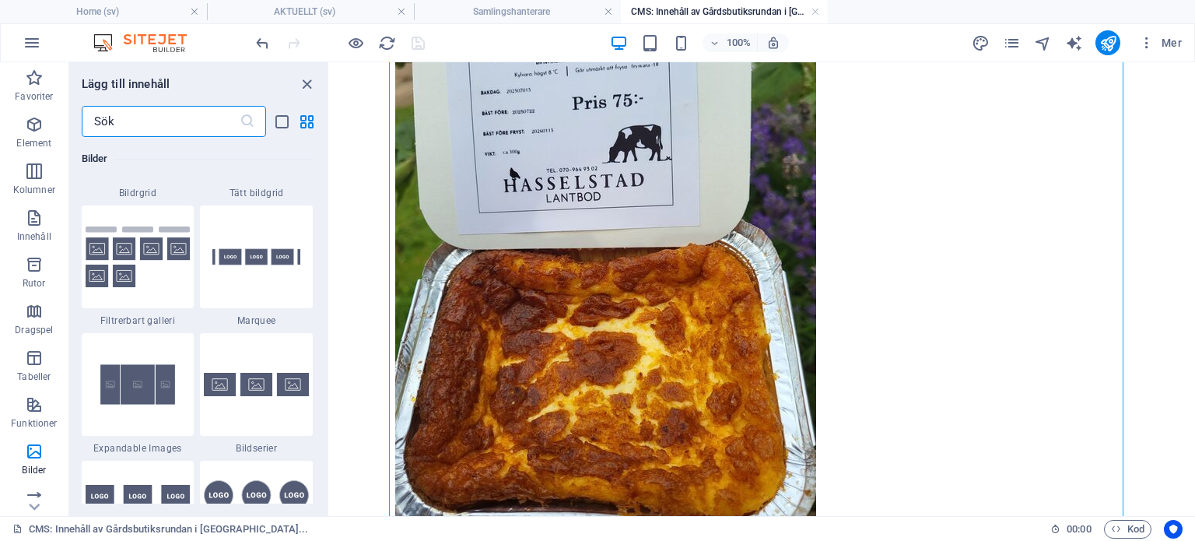
scroll to position [8249, 0]
click at [258, 385] on img at bounding box center [256, 385] width 105 height 23
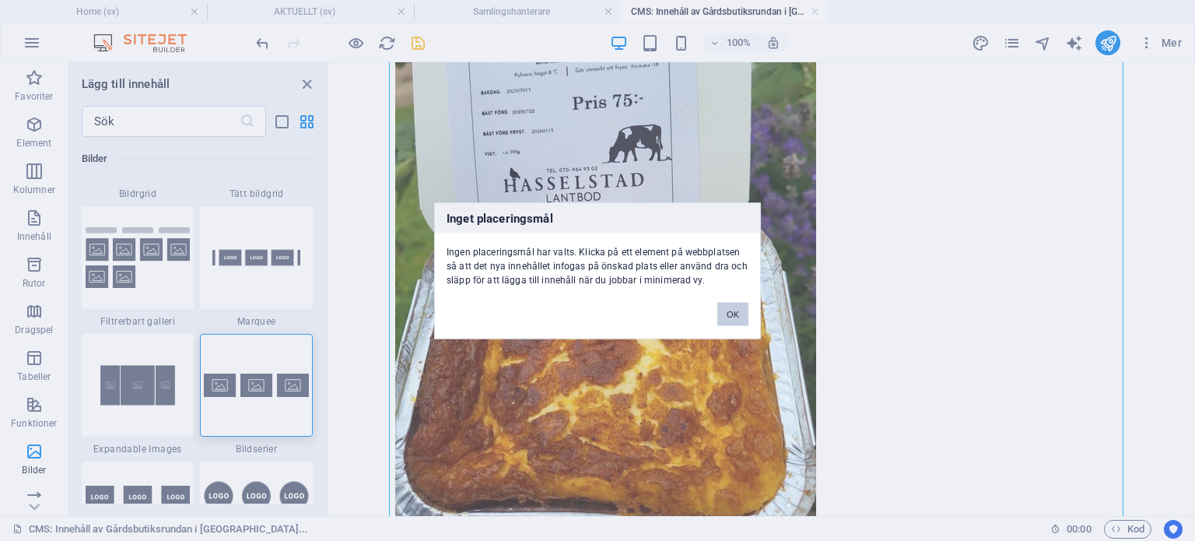
click at [734, 315] on button "OK" at bounding box center [733, 313] width 31 height 23
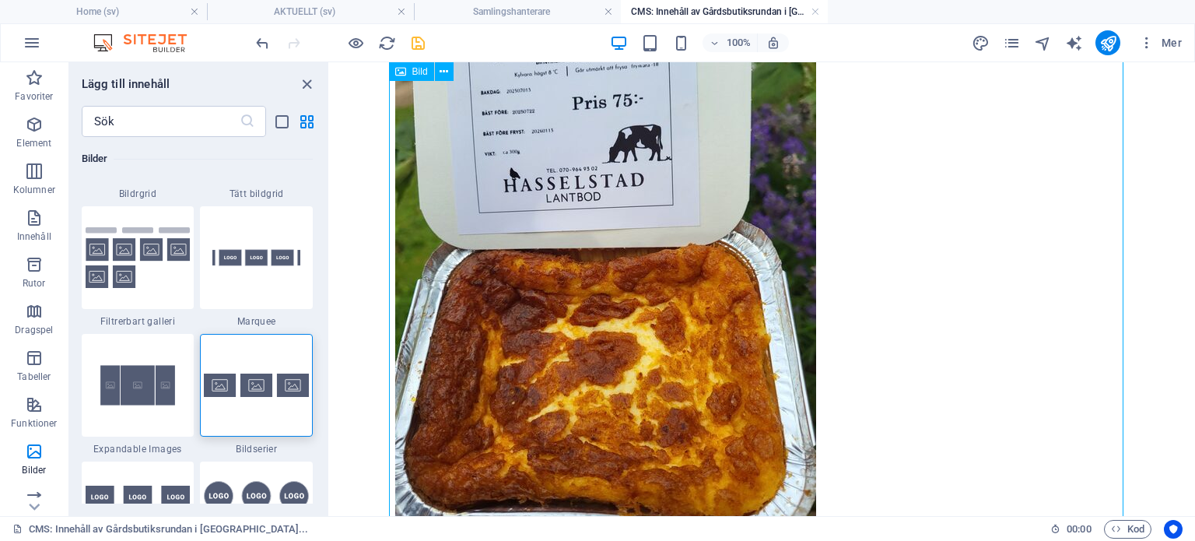
click at [734, 315] on figure at bounding box center [762, 260] width 735 height 562
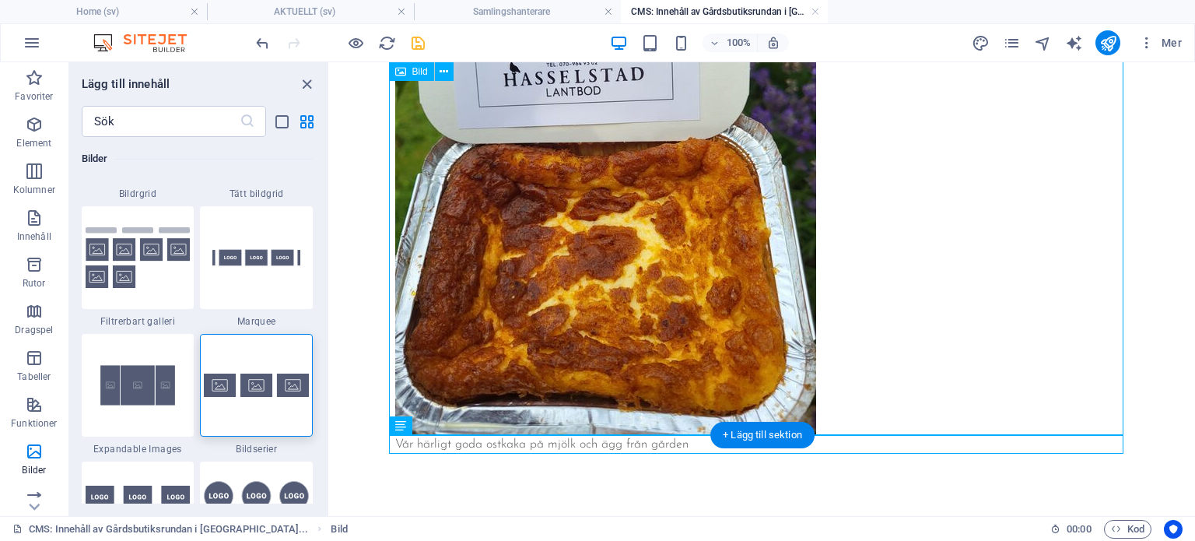
scroll to position [0, 0]
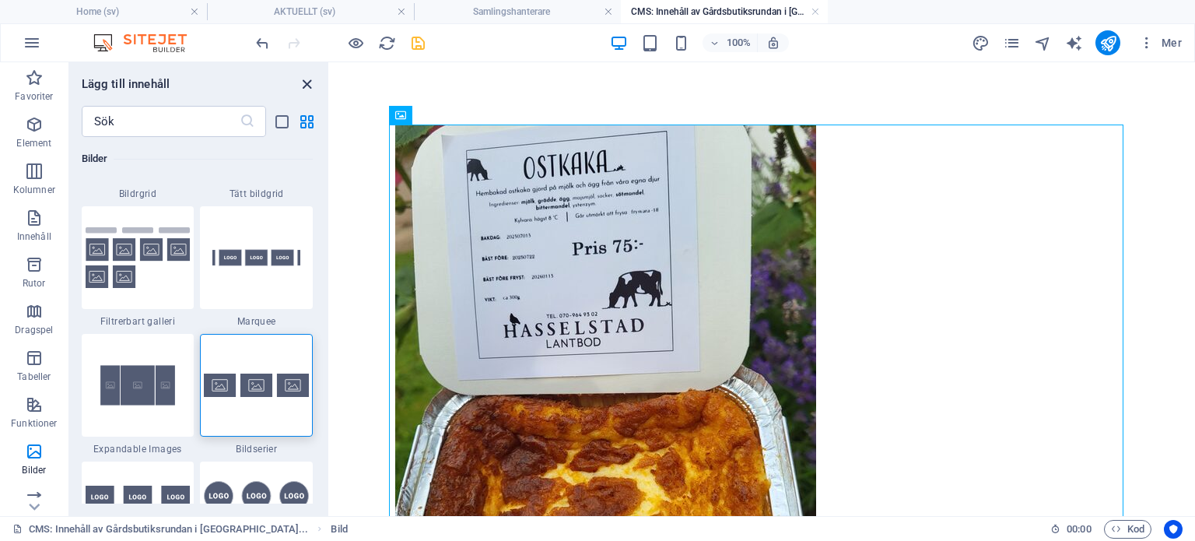
click at [311, 87] on icon "close panel" at bounding box center [307, 84] width 18 height 18
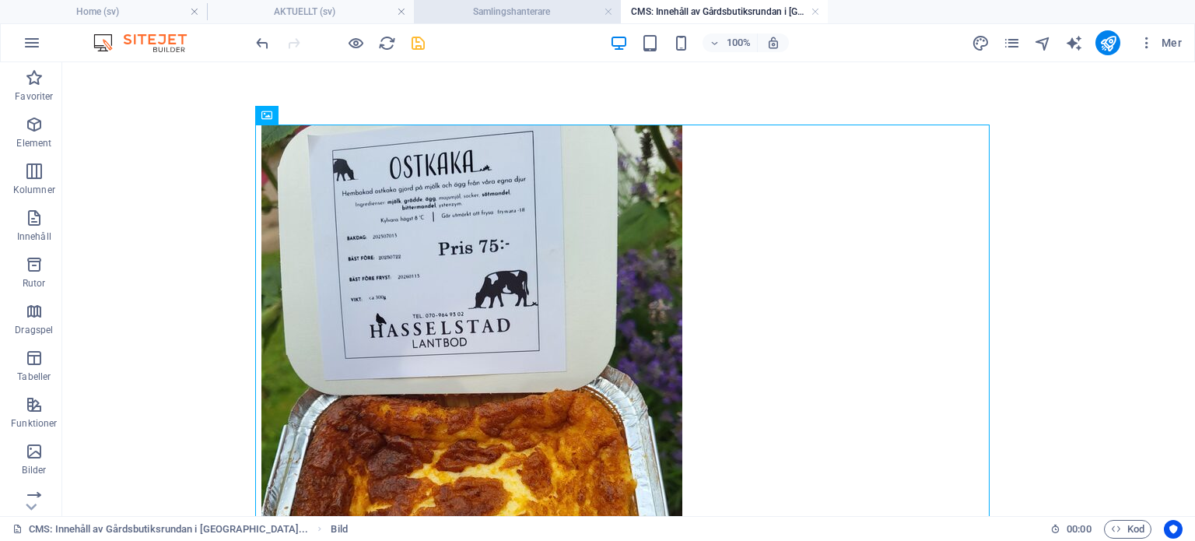
click at [490, 9] on h4 "Samlingshanterare" at bounding box center [517, 11] width 207 height 17
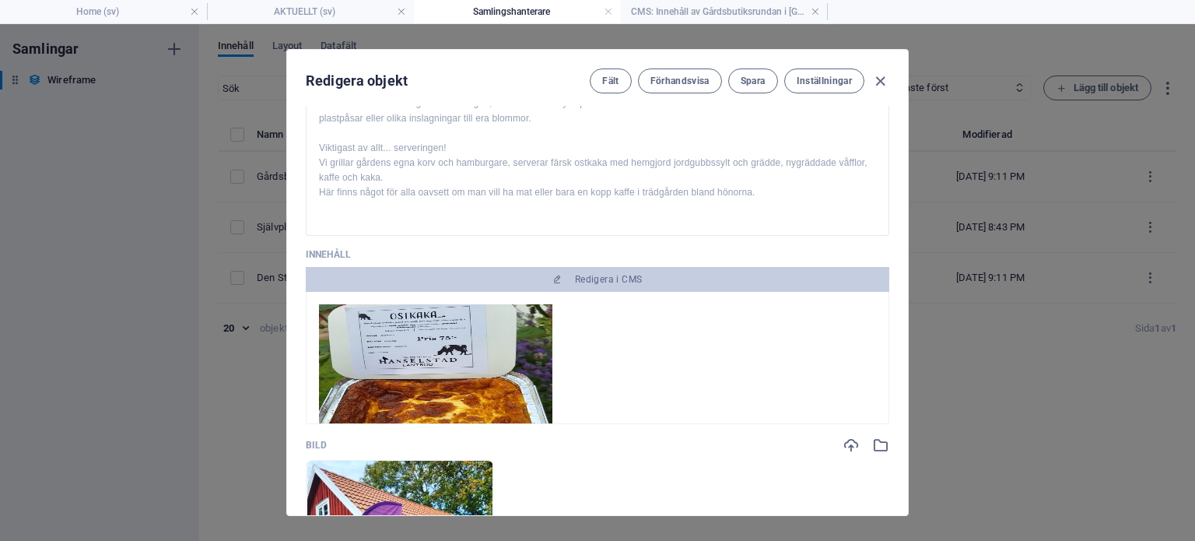
scroll to position [206, 0]
click at [694, 79] on span "Förhandsvisa" at bounding box center [680, 81] width 59 height 12
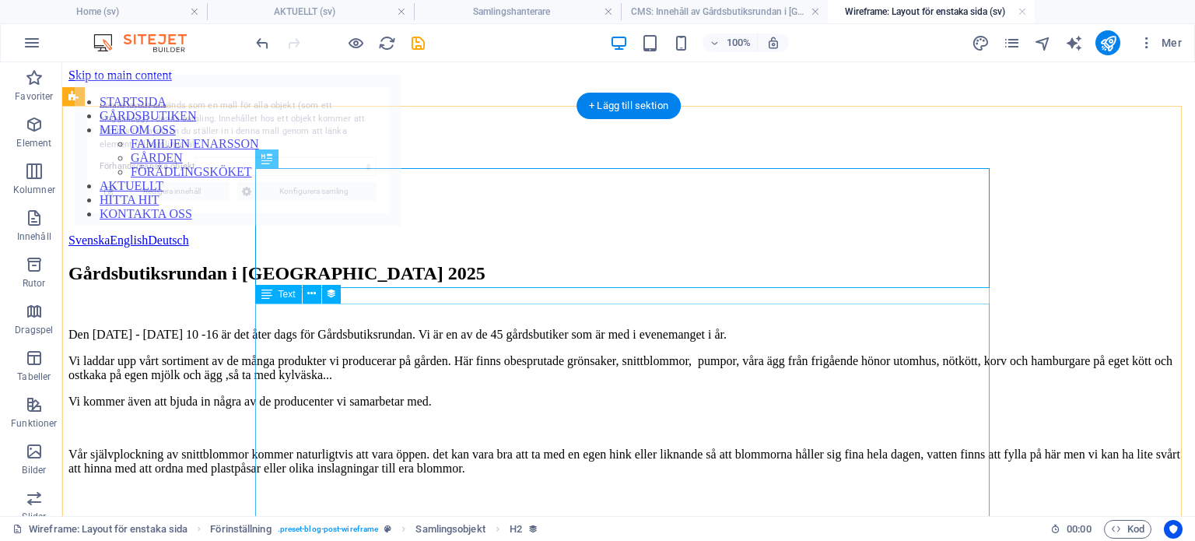
scroll to position [0, 0]
select select "68b5ee2c591a41f3bc094784"
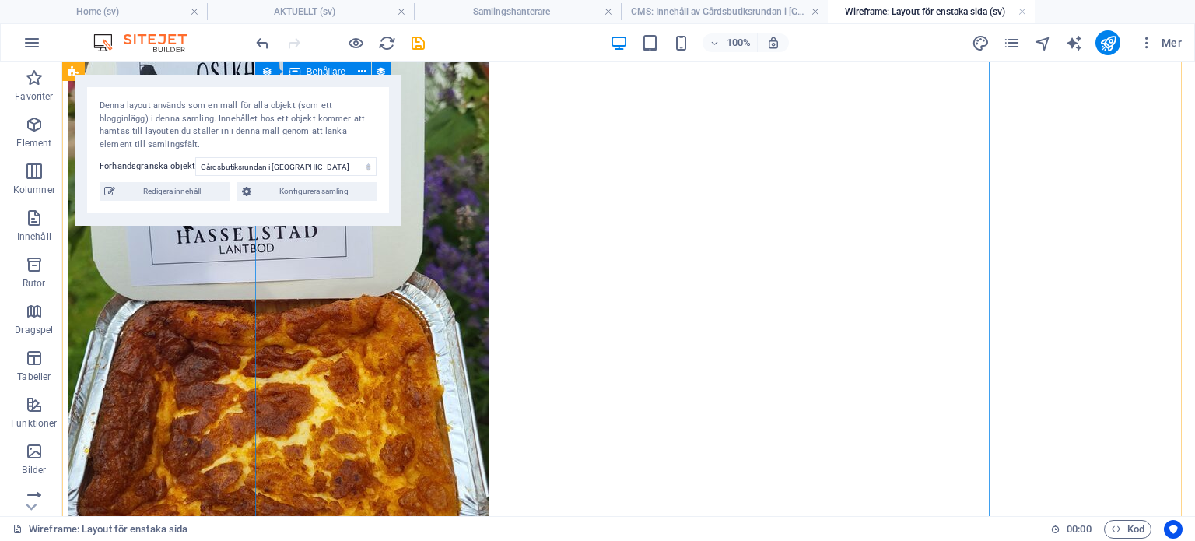
scroll to position [622, 0]
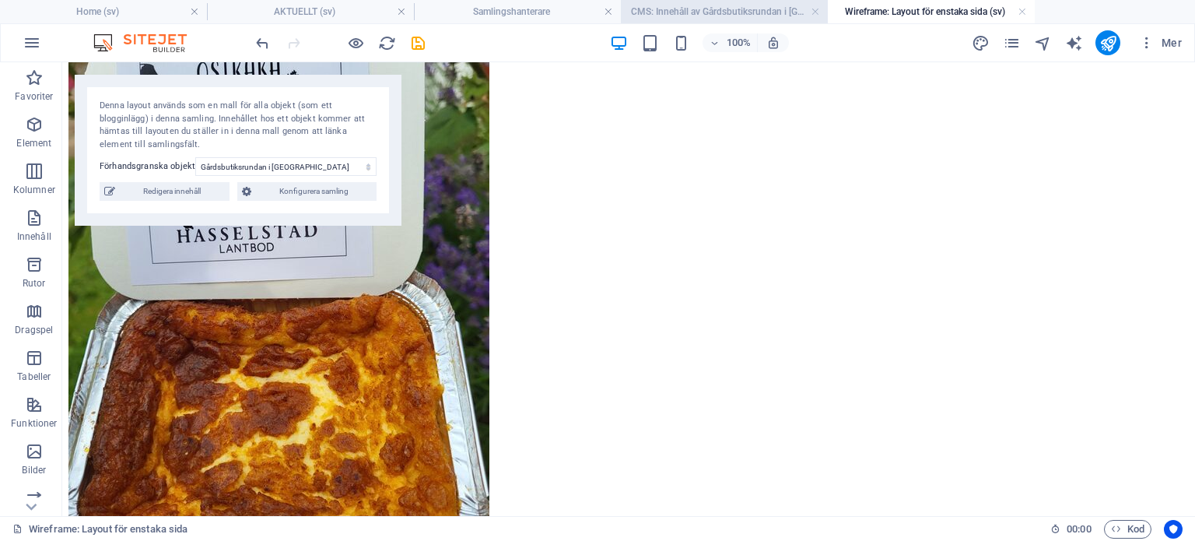
click at [682, 9] on h4 "CMS: Innehåll av Gårdsbutiksrundan i [GEOGRAPHIC_DATA]..." at bounding box center [724, 11] width 207 height 17
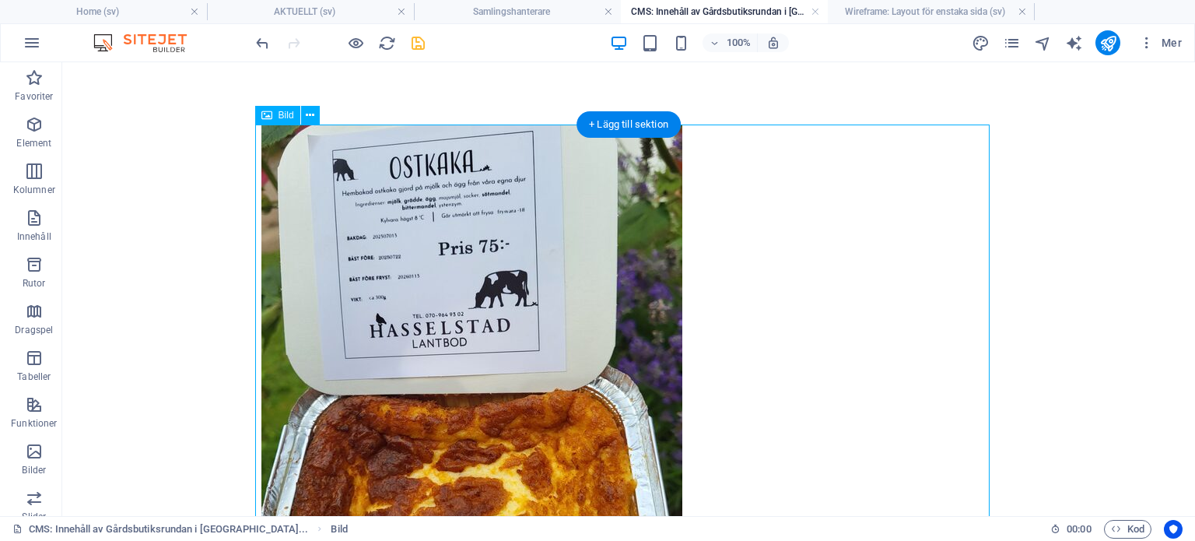
scroll to position [251, 0]
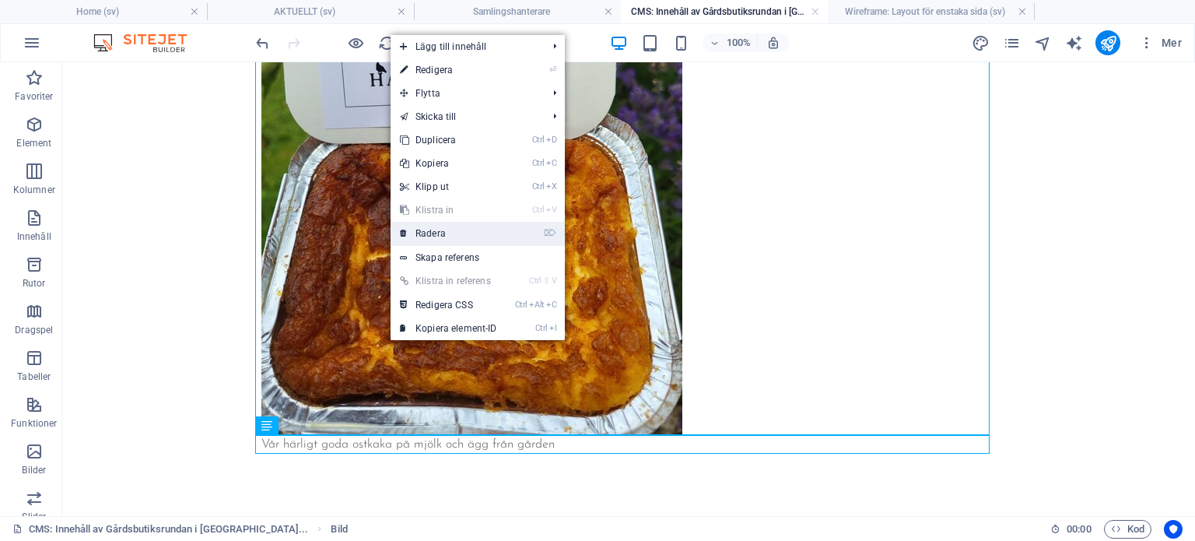
click at [451, 223] on link "⌦ Radera" at bounding box center [449, 233] width 116 height 23
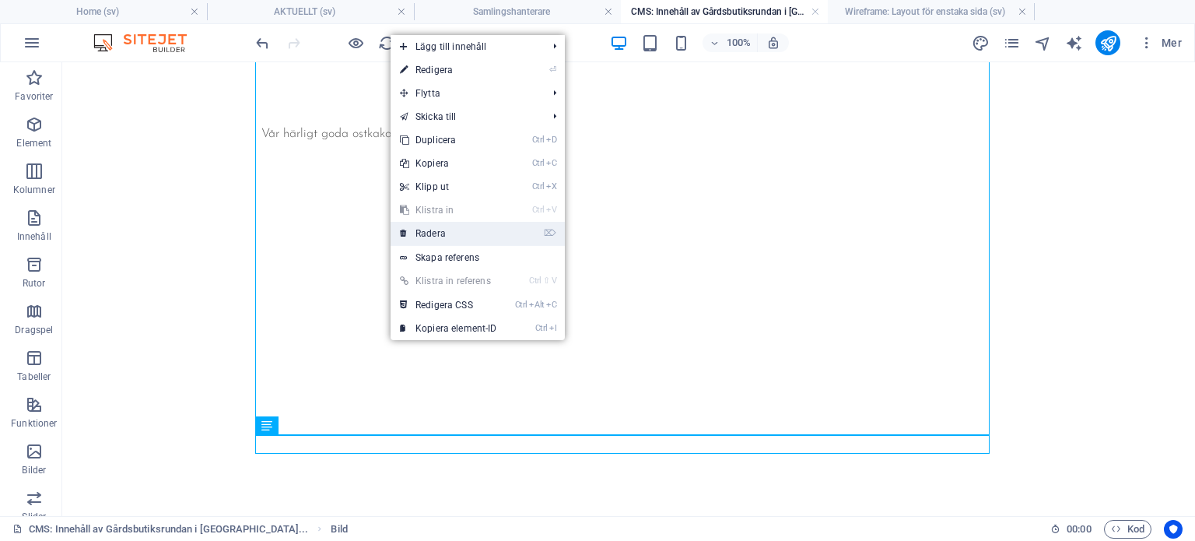
scroll to position [0, 0]
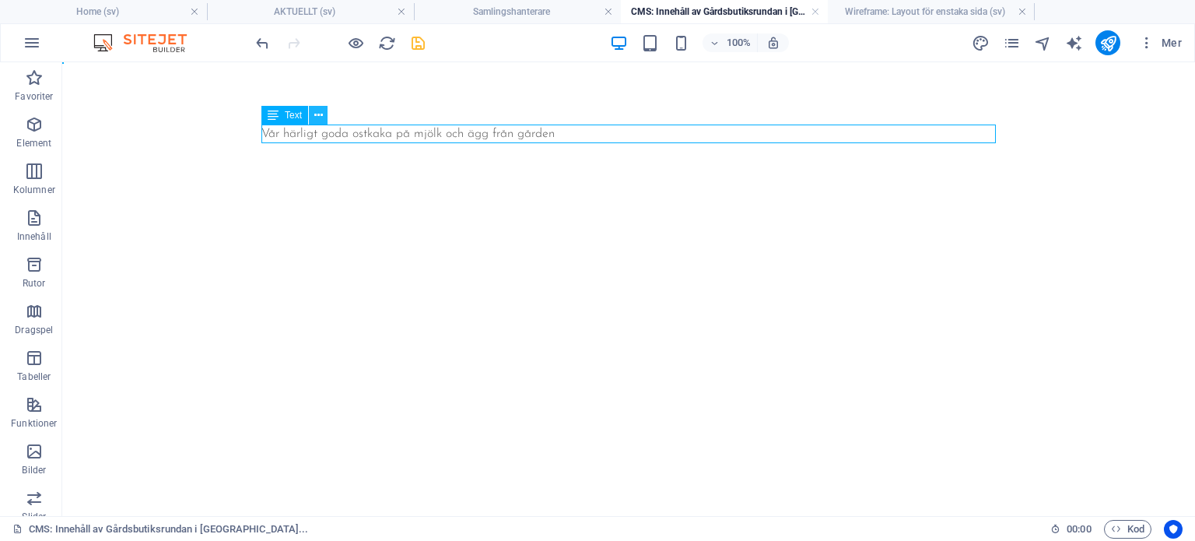
click at [324, 113] on button at bounding box center [318, 115] width 19 height 19
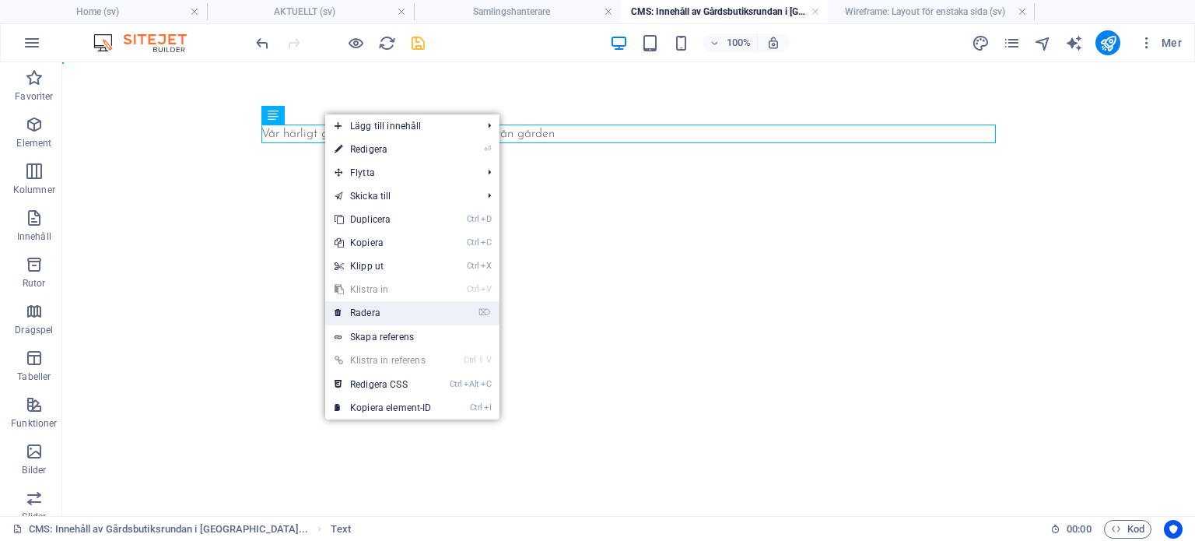
click at [384, 315] on link "⌦ Radera" at bounding box center [383, 312] width 116 height 23
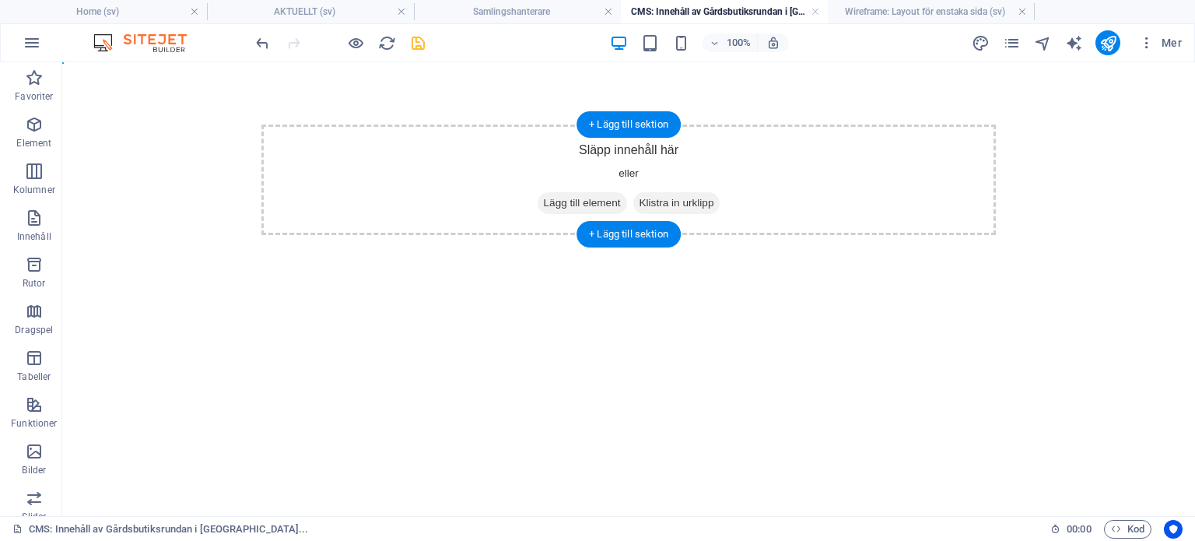
click at [551, 202] on span "Lägg till element" at bounding box center [582, 203] width 89 height 22
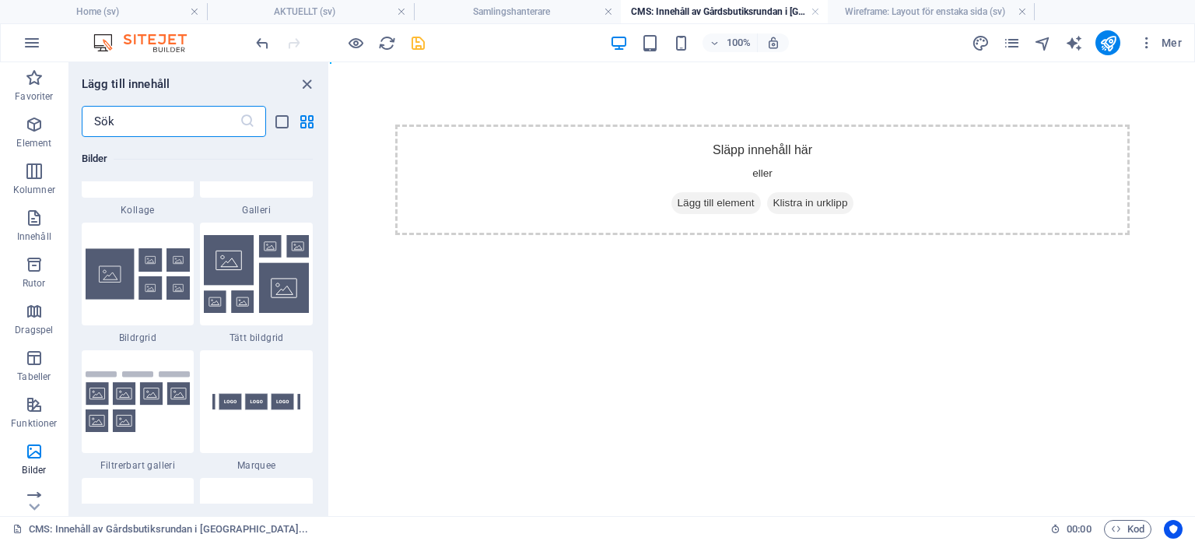
scroll to position [8106, 0]
click at [254, 400] on img at bounding box center [256, 401] width 105 height 70
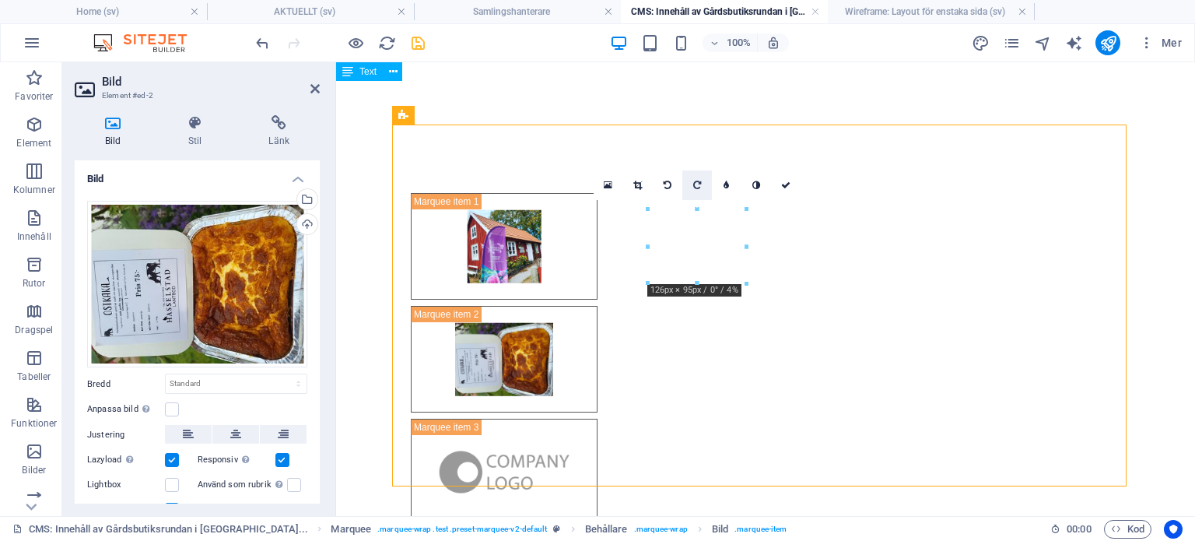
click at [699, 186] on icon at bounding box center [697, 185] width 8 height 9
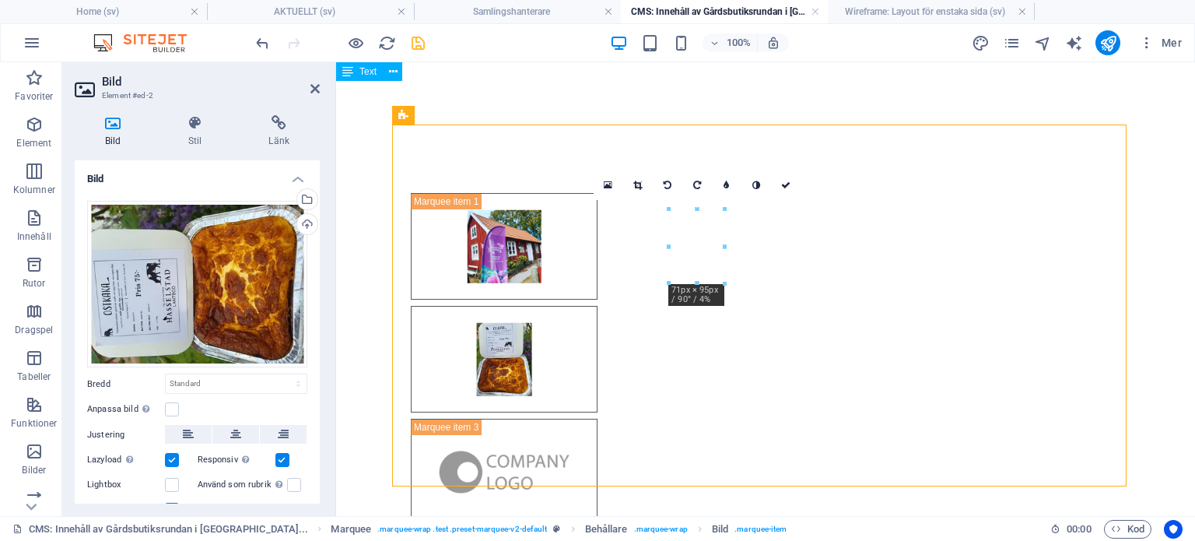
drag, startPoint x: 1062, startPoint y: 307, endPoint x: 770, endPoint y: 244, distance: 297.8
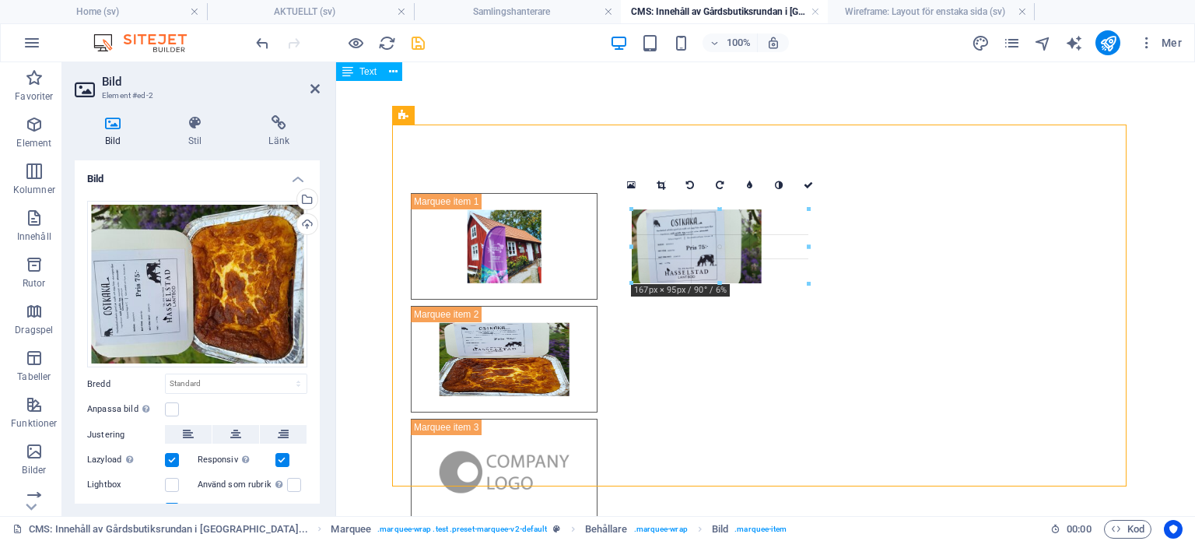
click at [611, 272] on div at bounding box center [759, 305] width 722 height 237
type input "166"
select select "px"
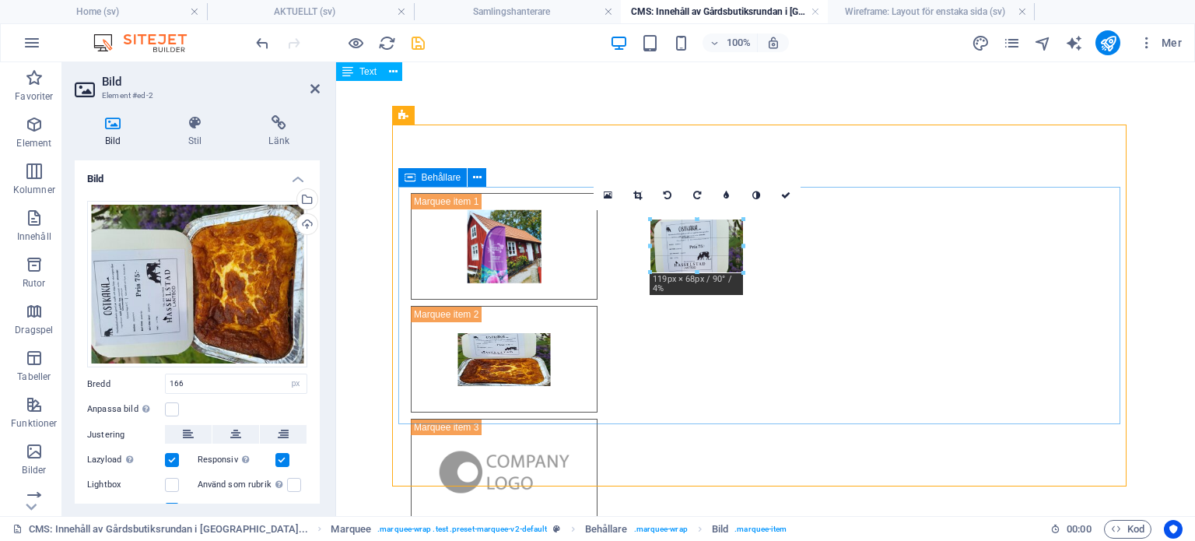
drag, startPoint x: 760, startPoint y: 282, endPoint x: 363, endPoint y: 198, distance: 406.3
type input "119"
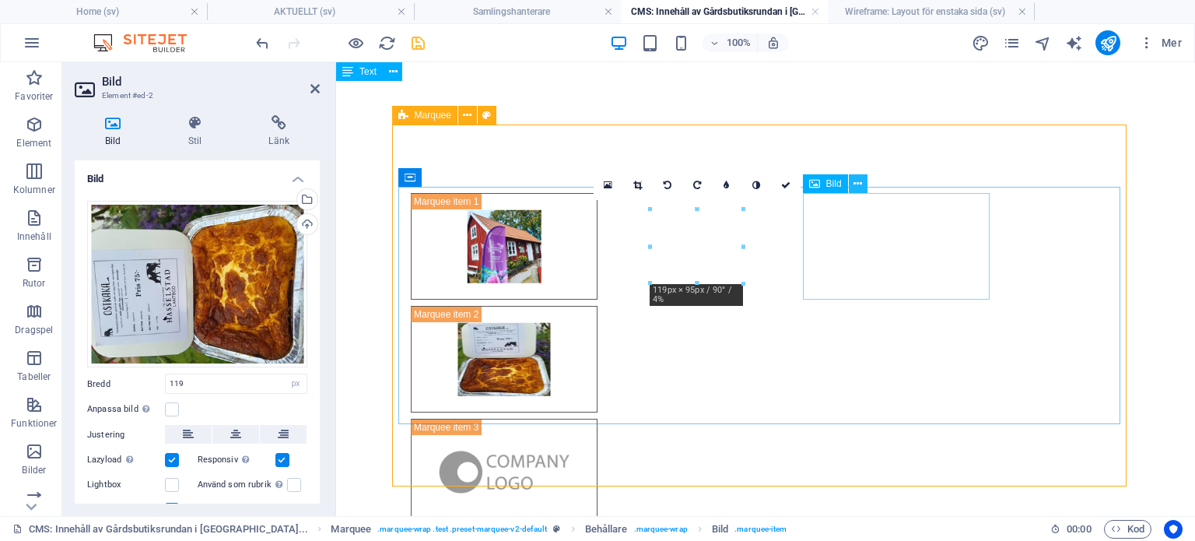
click at [856, 180] on icon at bounding box center [858, 184] width 9 height 16
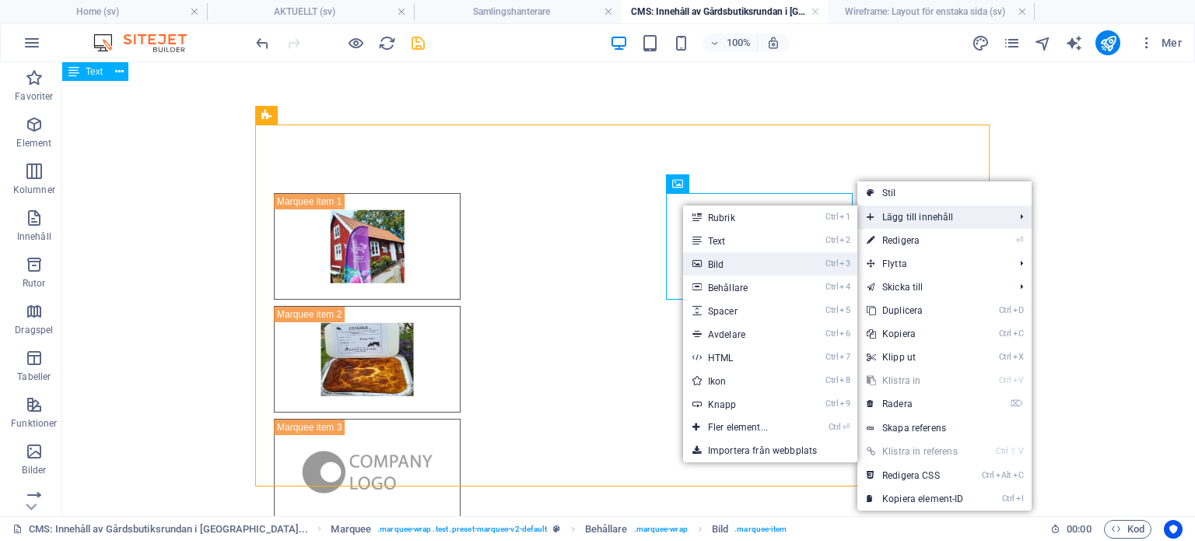
click at [784, 261] on link "Ctrl 3 Bild" at bounding box center [741, 263] width 116 height 23
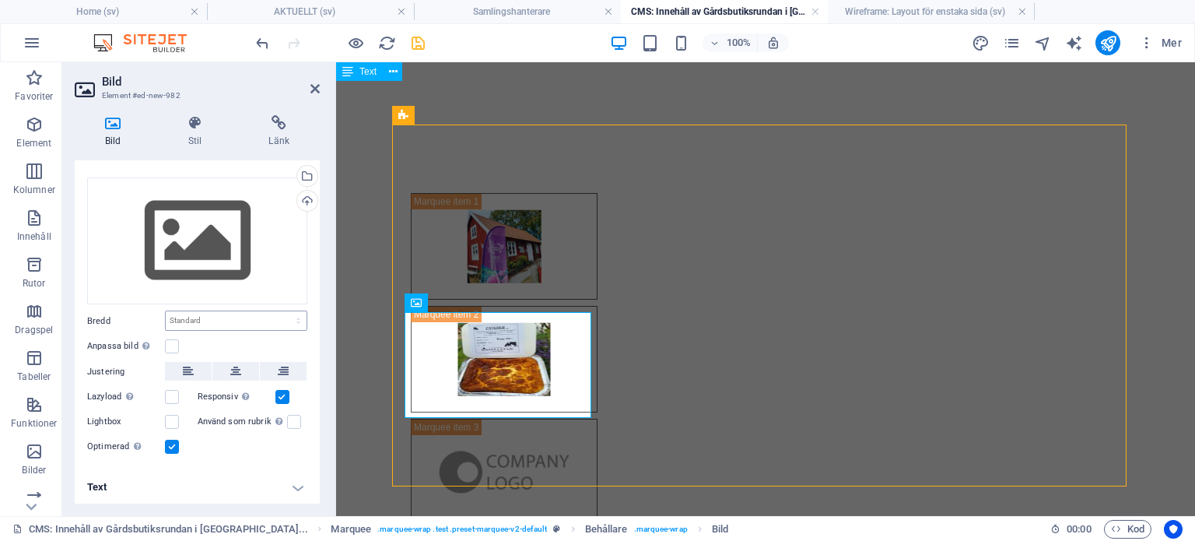
scroll to position [0, 0]
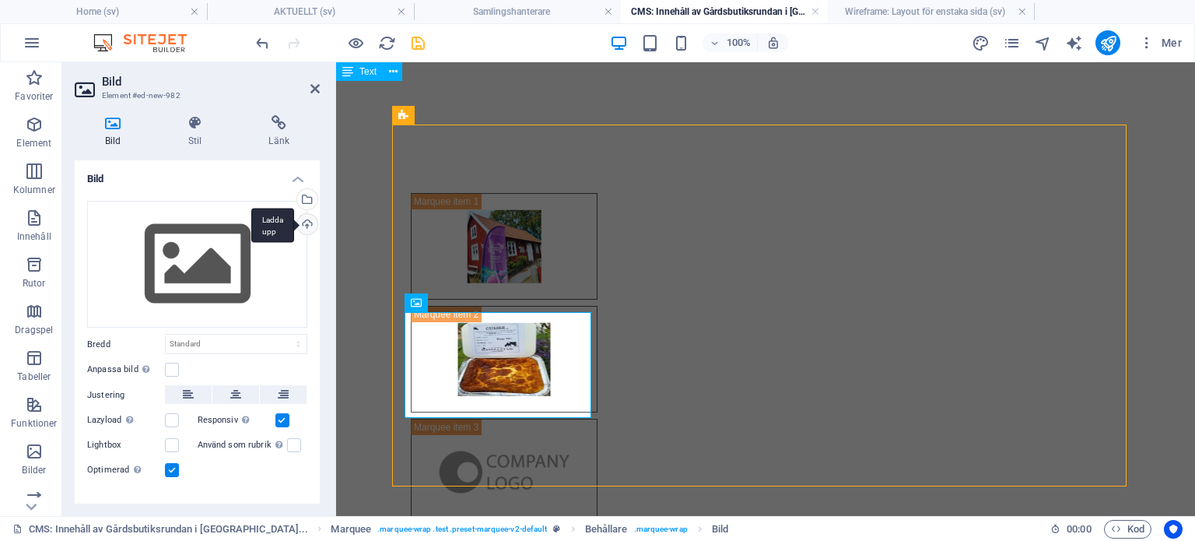
click at [304, 220] on div "Ladda upp" at bounding box center [305, 225] width 23 height 23
click at [243, 244] on div "Dra filer hit, klicka för att välja filer eller välj filer från Filer eller vår…" at bounding box center [197, 265] width 220 height 128
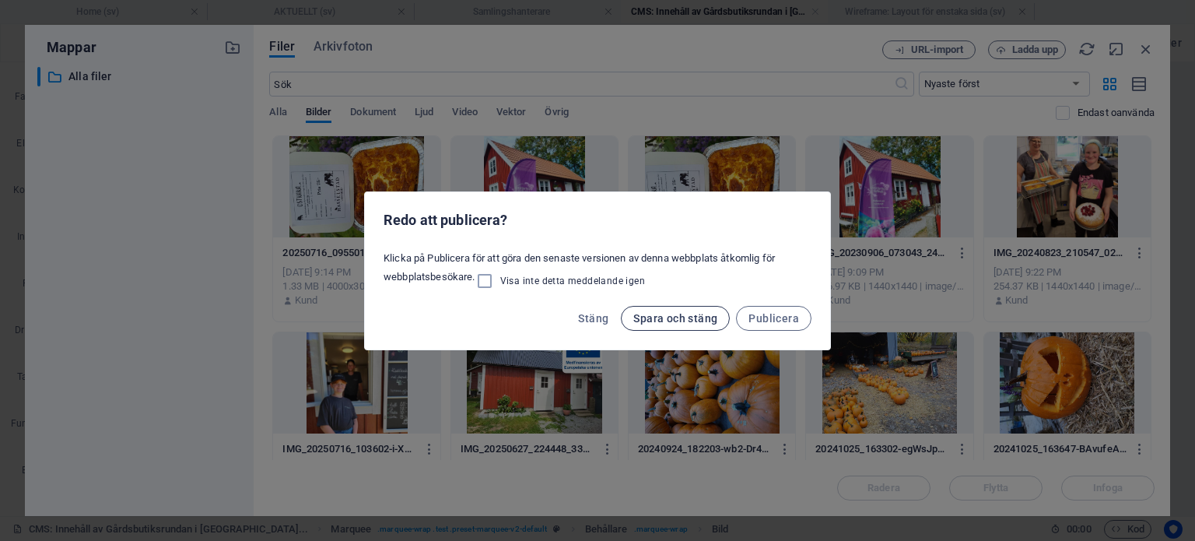
click at [644, 321] on span "Spara och stäng" at bounding box center [675, 318] width 84 height 12
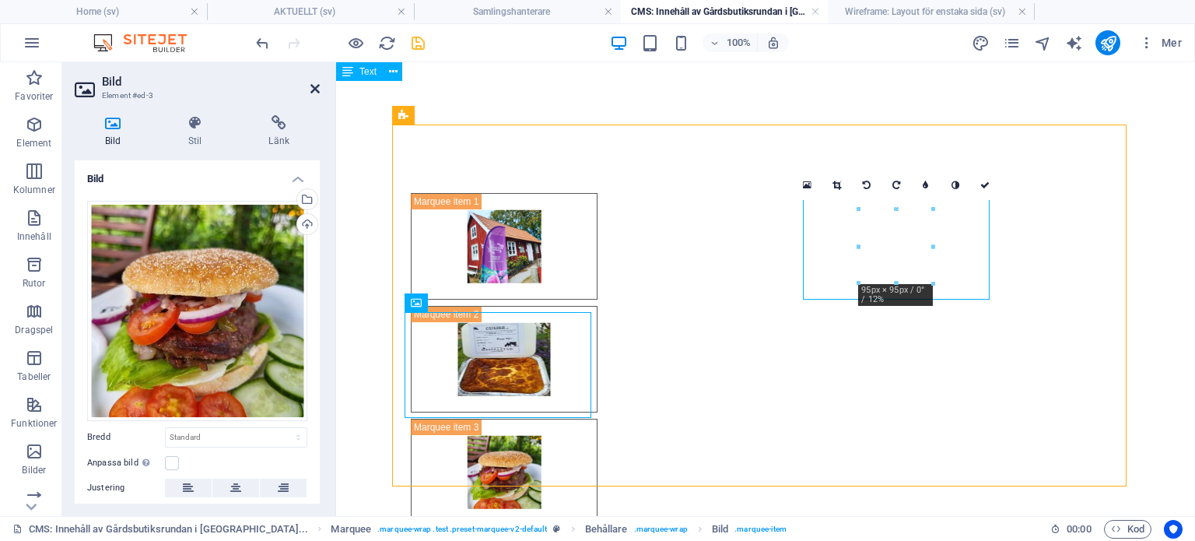
click at [319, 89] on icon at bounding box center [315, 88] width 9 height 12
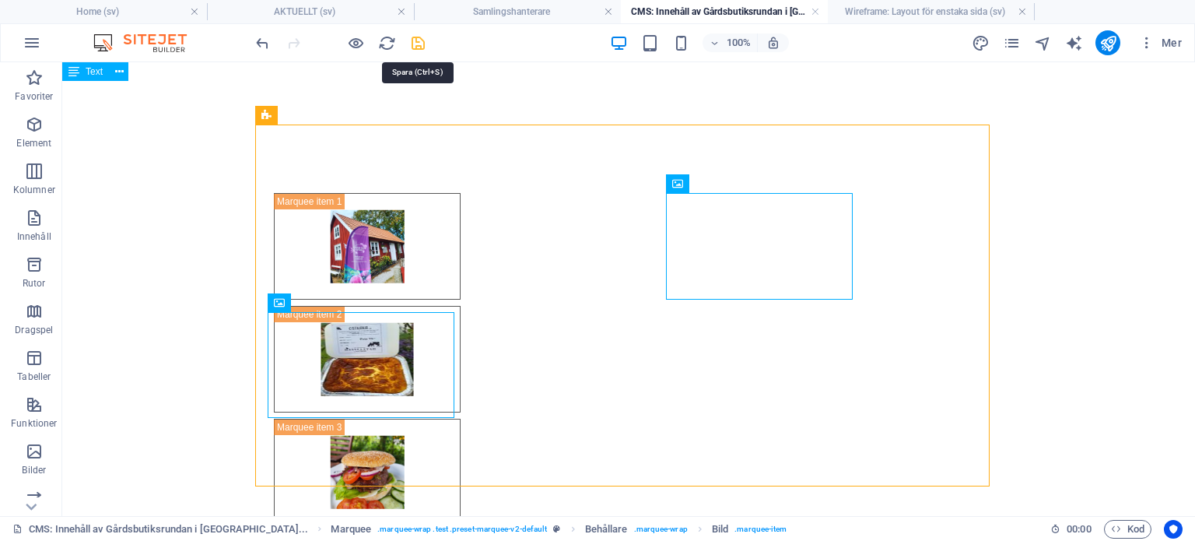
click at [416, 40] on icon "save" at bounding box center [418, 43] width 18 height 18
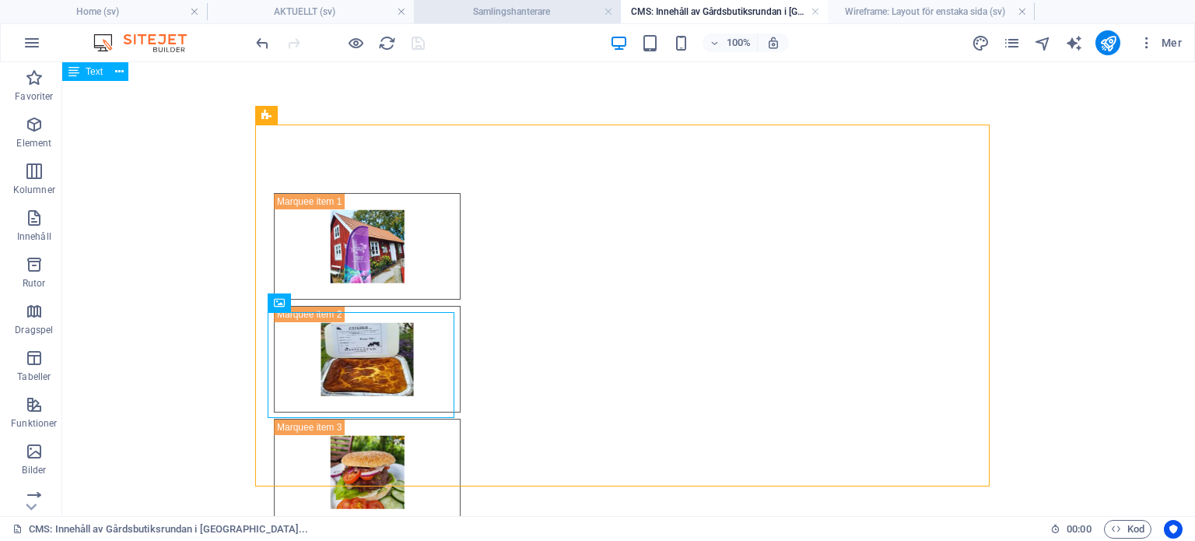
click at [514, 16] on h4 "Samlingshanterare" at bounding box center [517, 11] width 207 height 17
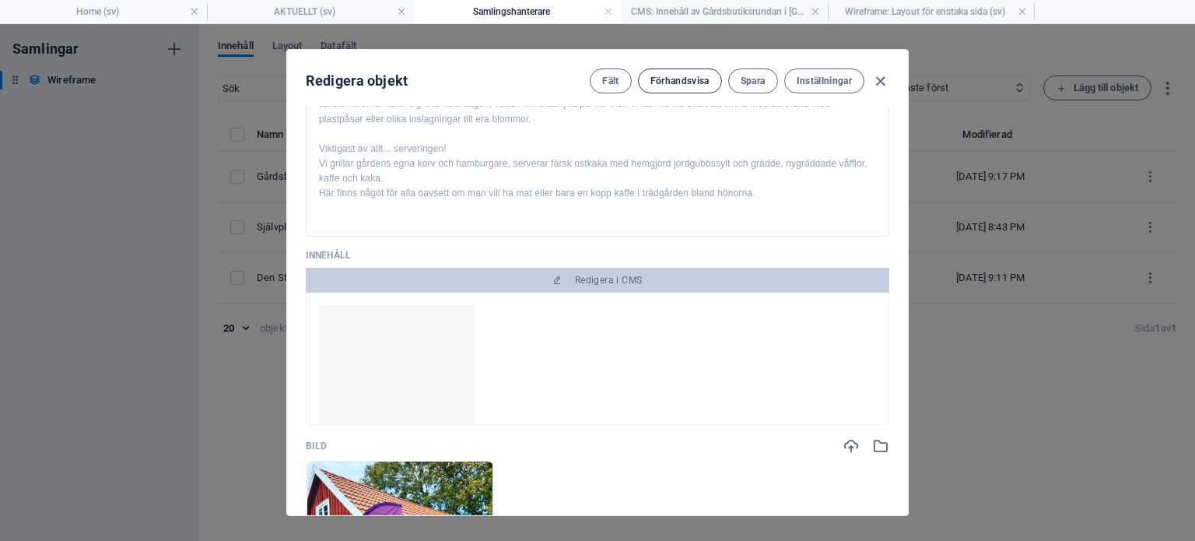
click at [686, 84] on span "Förhandsvisa" at bounding box center [680, 81] width 59 height 12
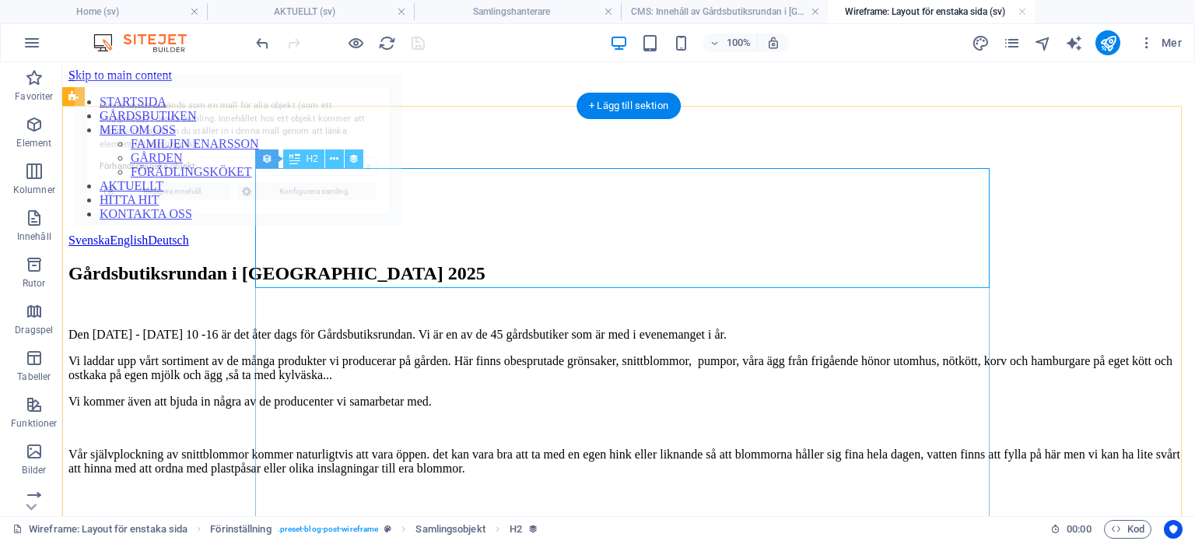
select select "68b5ee2c591a41f3bc094784"
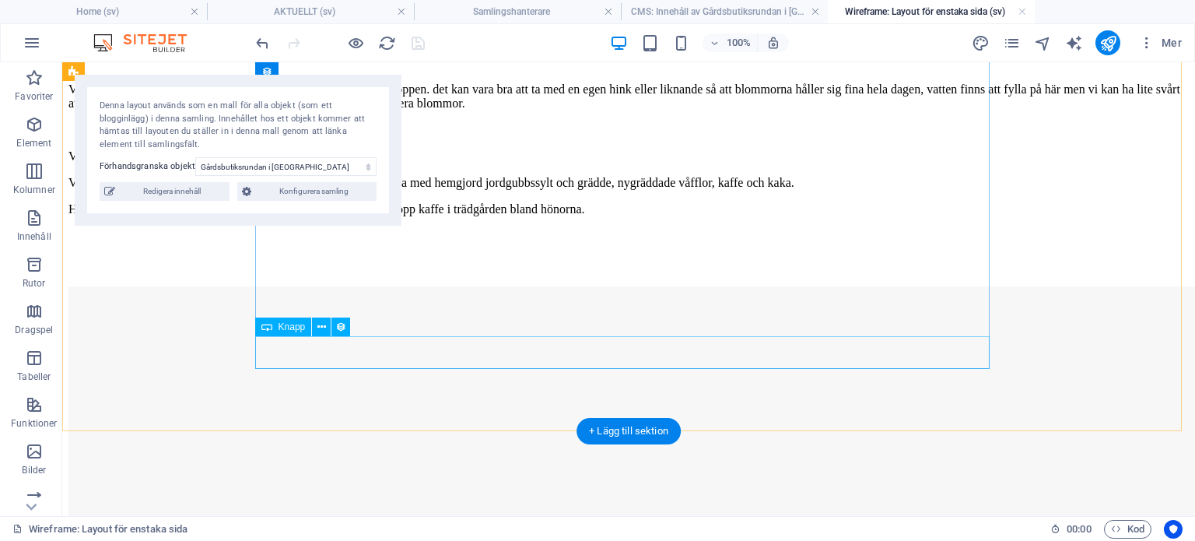
scroll to position [506, 0]
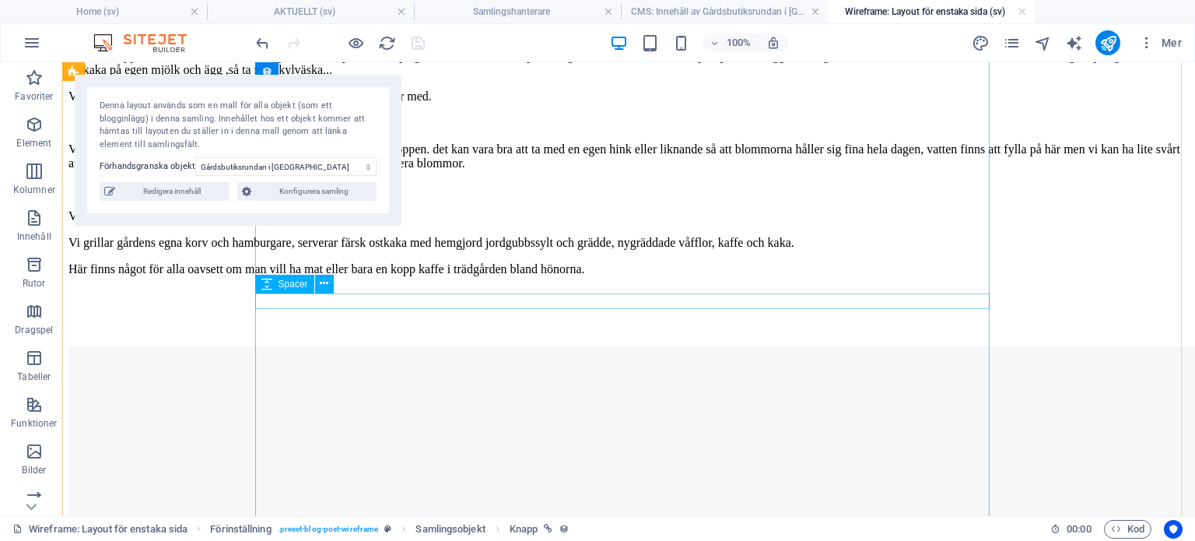
scroll to position [306, 0]
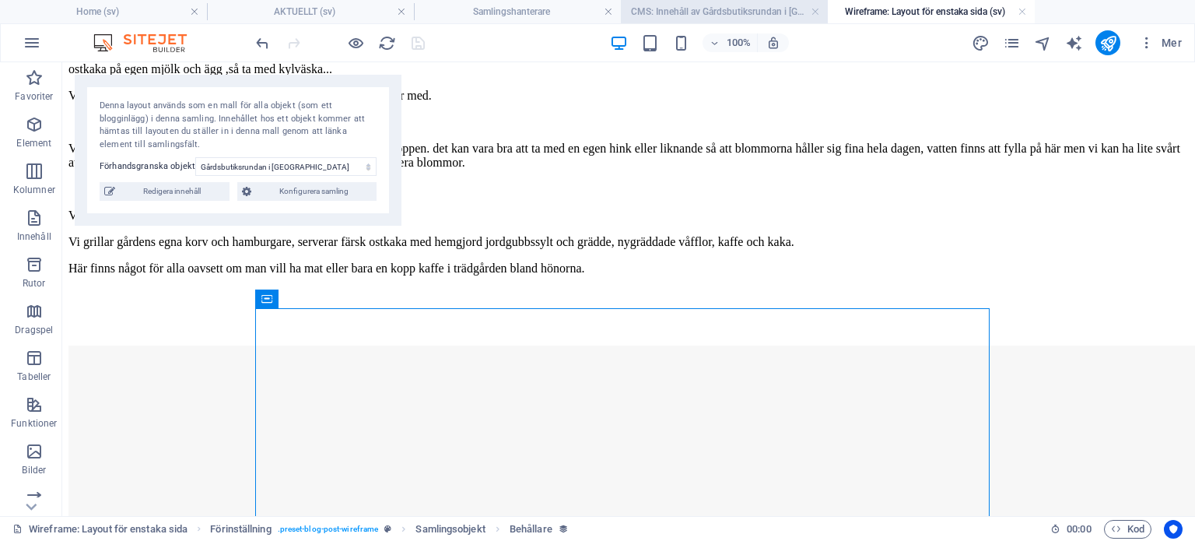
click at [685, 11] on h4 "CMS: Innehåll av Gårdsbutiksrundan i [GEOGRAPHIC_DATA]..." at bounding box center [724, 11] width 207 height 17
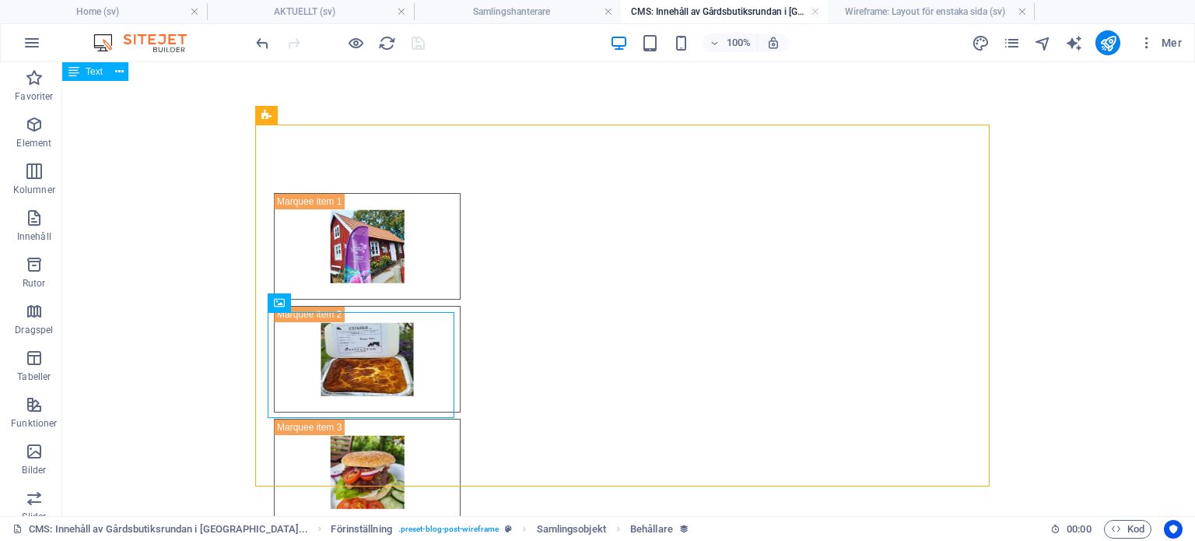
scroll to position [0, 0]
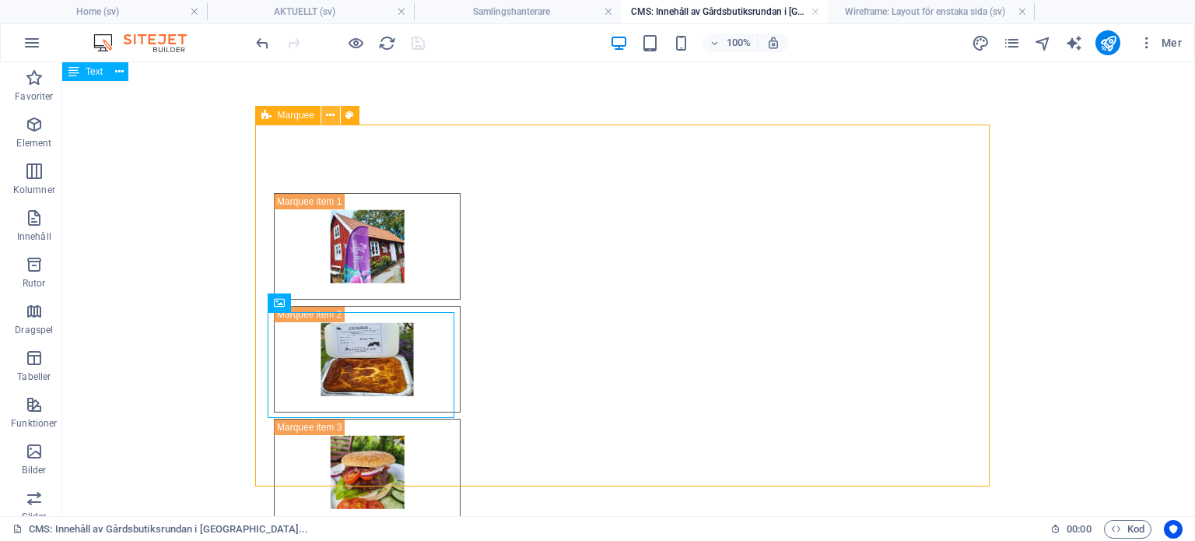
click at [325, 112] on button at bounding box center [330, 115] width 19 height 19
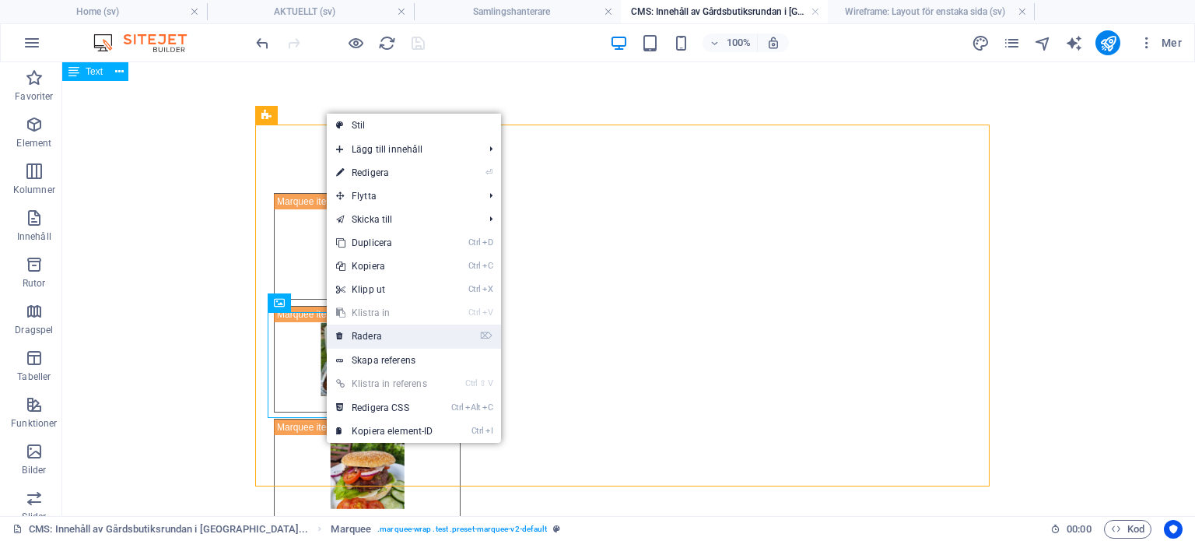
click at [385, 331] on link "⌦ Radera" at bounding box center [385, 336] width 116 height 23
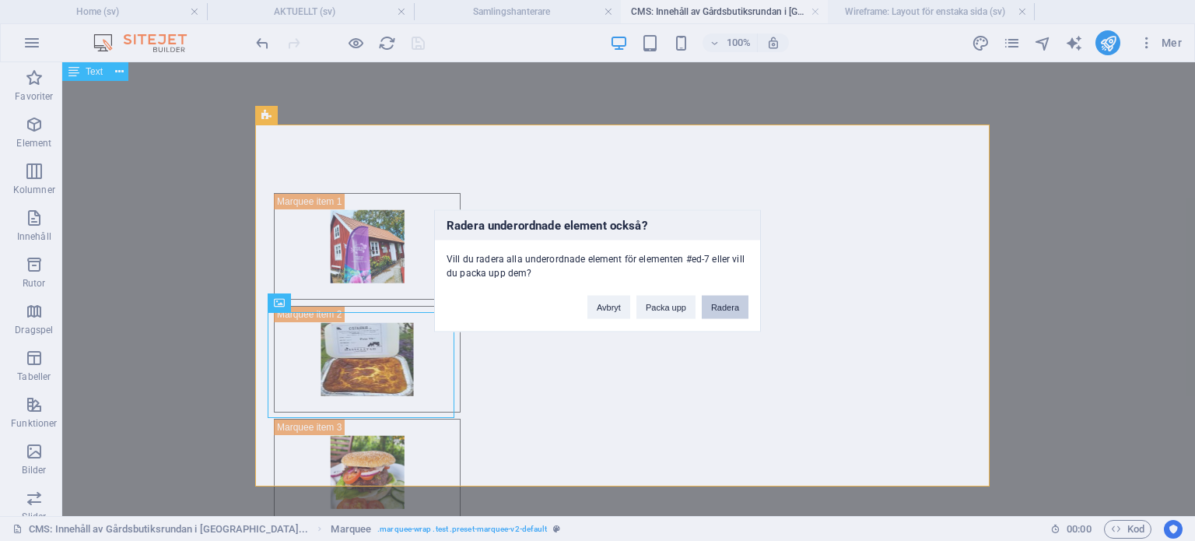
click at [728, 307] on button "Radera" at bounding box center [725, 306] width 47 height 23
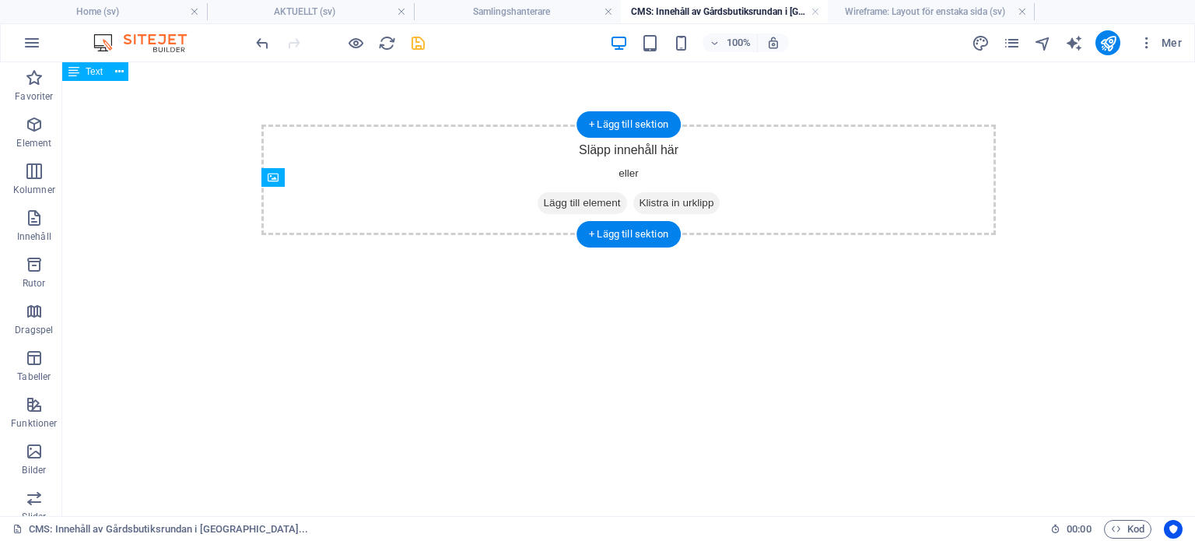
click at [585, 195] on span "Lägg till element" at bounding box center [582, 203] width 89 height 22
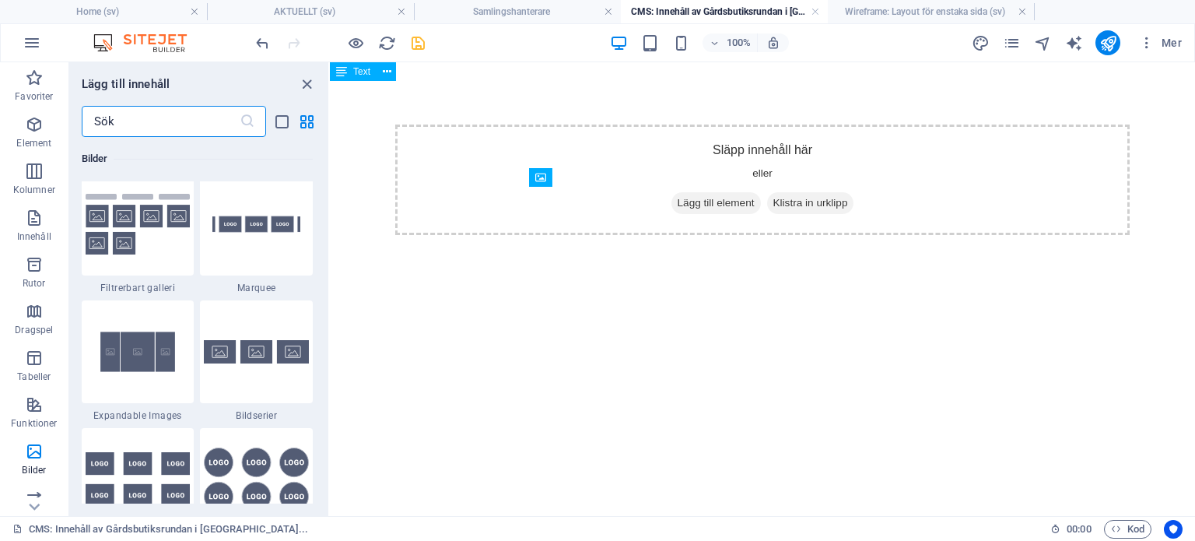
scroll to position [8292, 0]
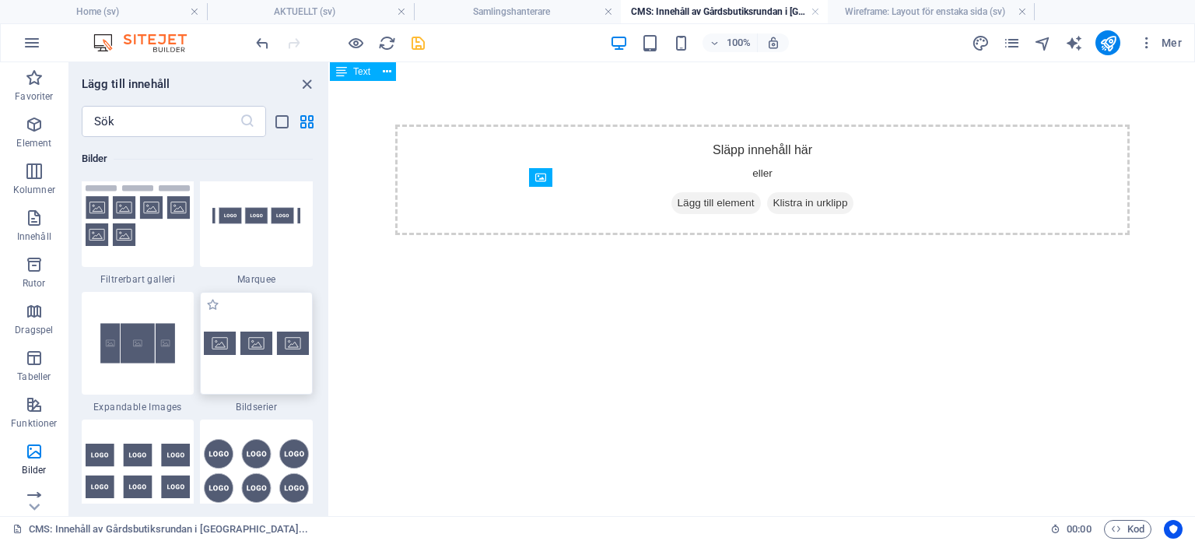
click at [255, 345] on img at bounding box center [256, 343] width 105 height 23
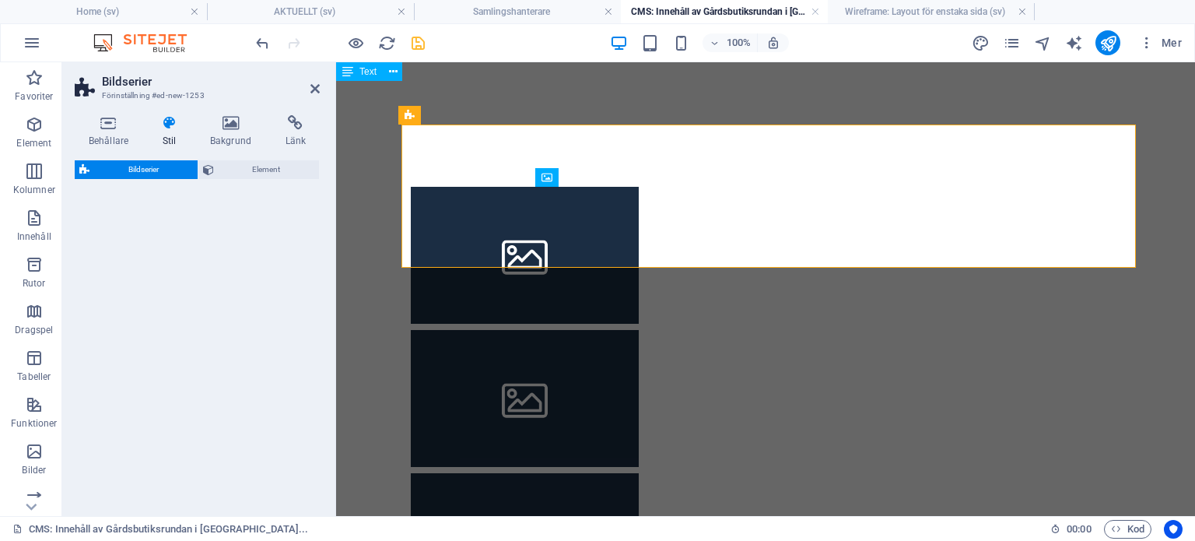
select select "rem"
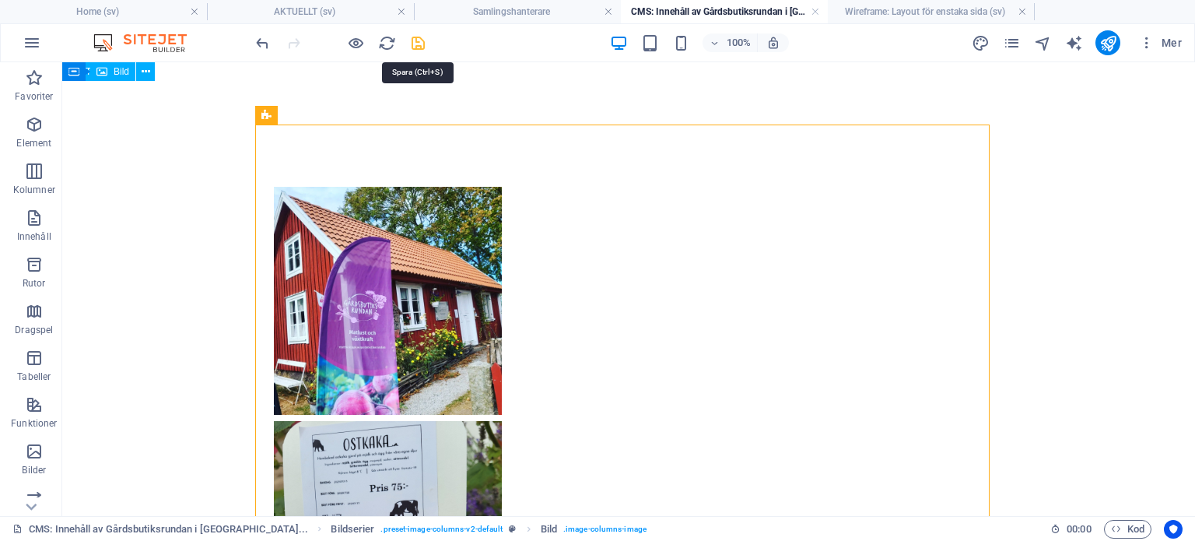
click at [419, 44] on icon "save" at bounding box center [418, 43] width 18 height 18
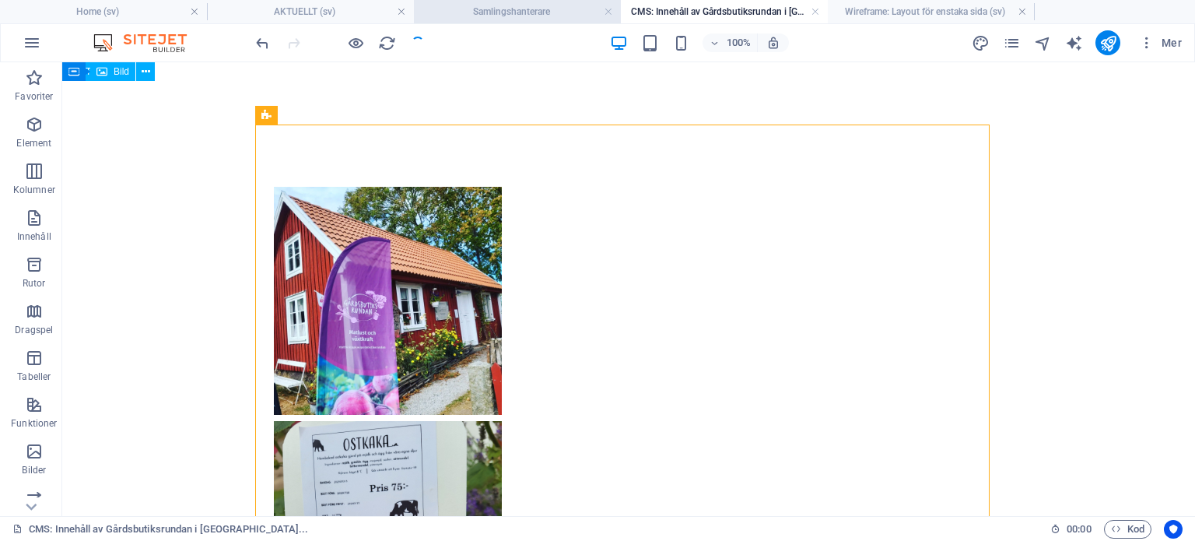
click at [490, 13] on h4 "Samlingshanterare" at bounding box center [517, 11] width 207 height 17
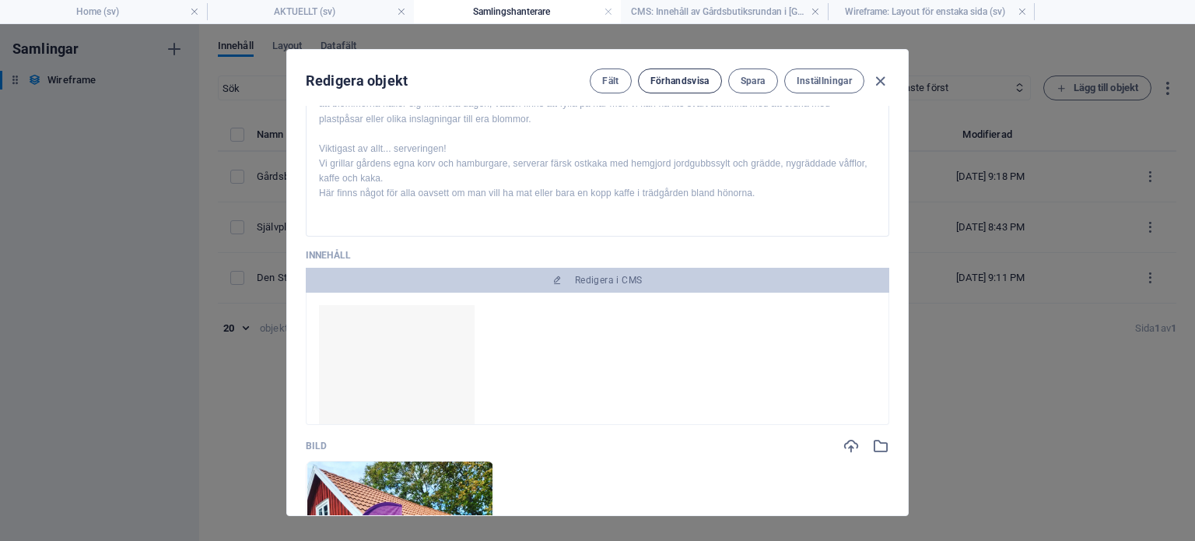
click at [676, 79] on span "Förhandsvisa" at bounding box center [680, 81] width 59 height 12
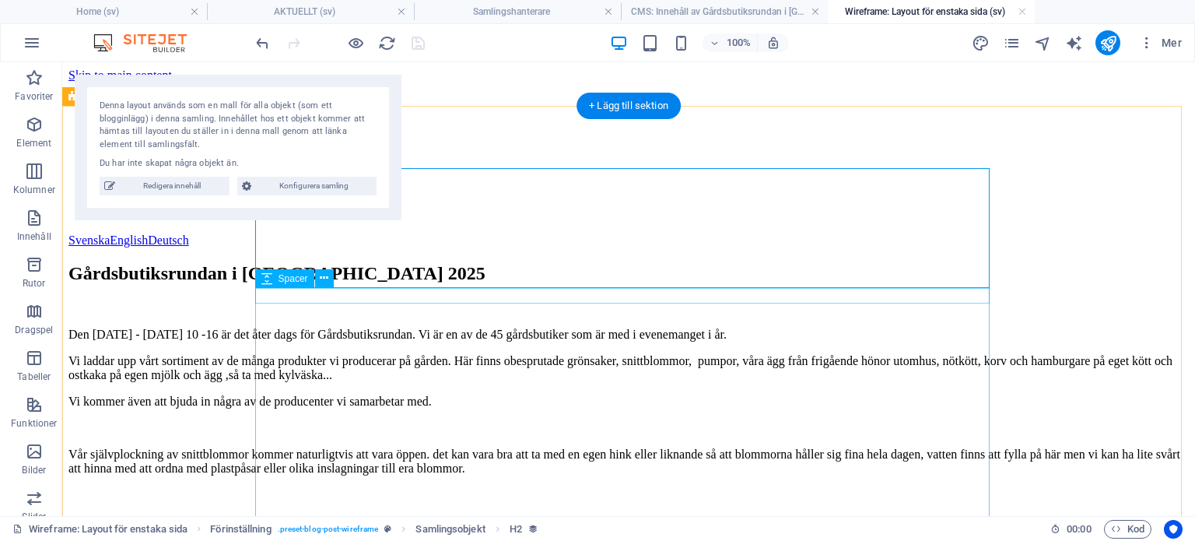
scroll to position [0, 0]
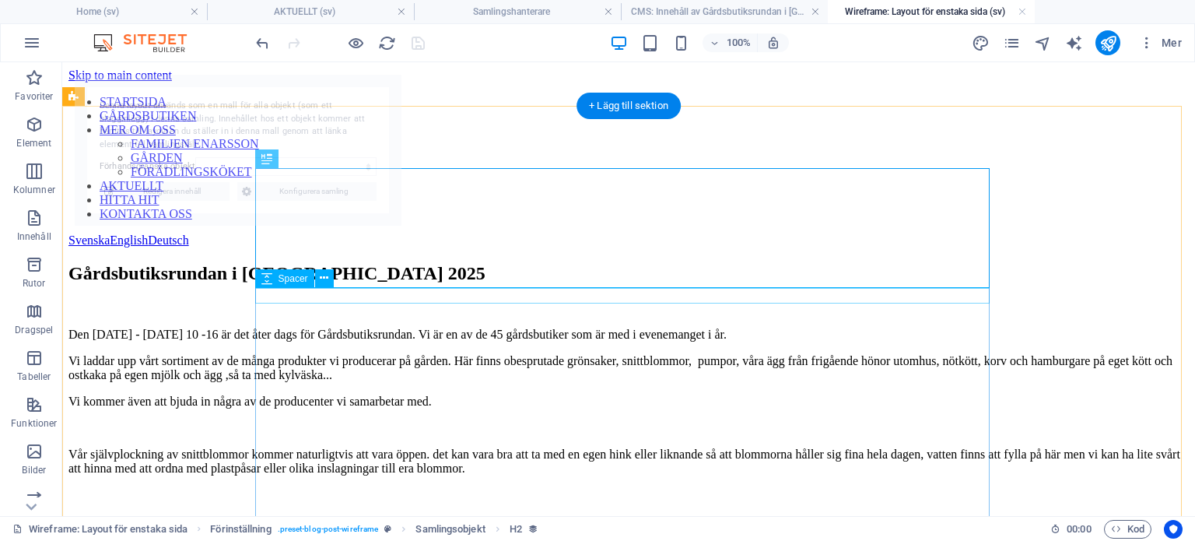
select select "68b5ee2c591a41f3bc094784"
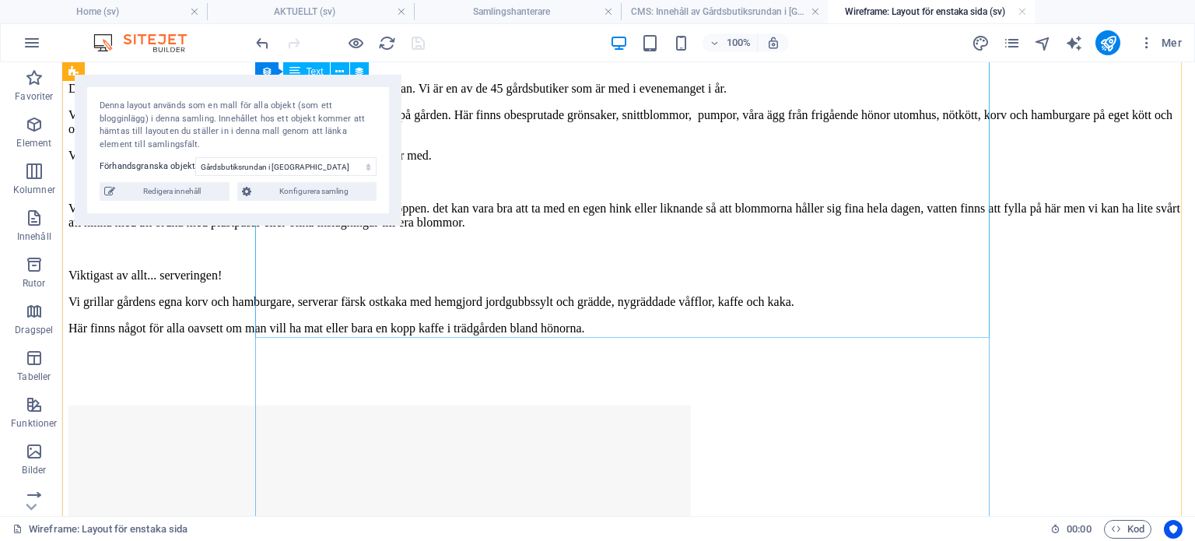
scroll to position [245, 0]
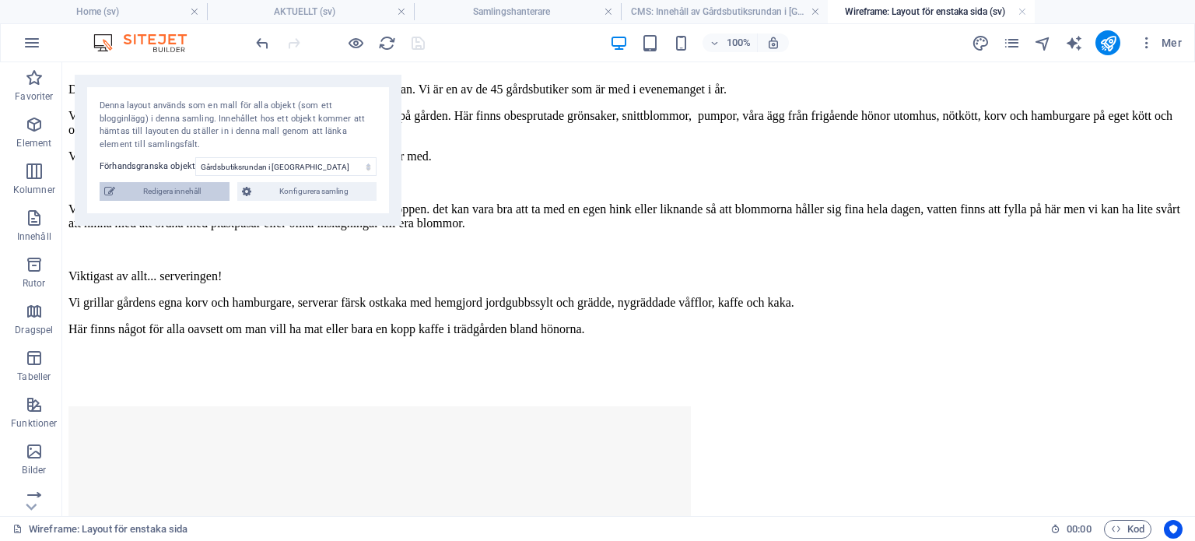
click at [201, 198] on span "Redigera innehåll" at bounding box center [172, 191] width 105 height 19
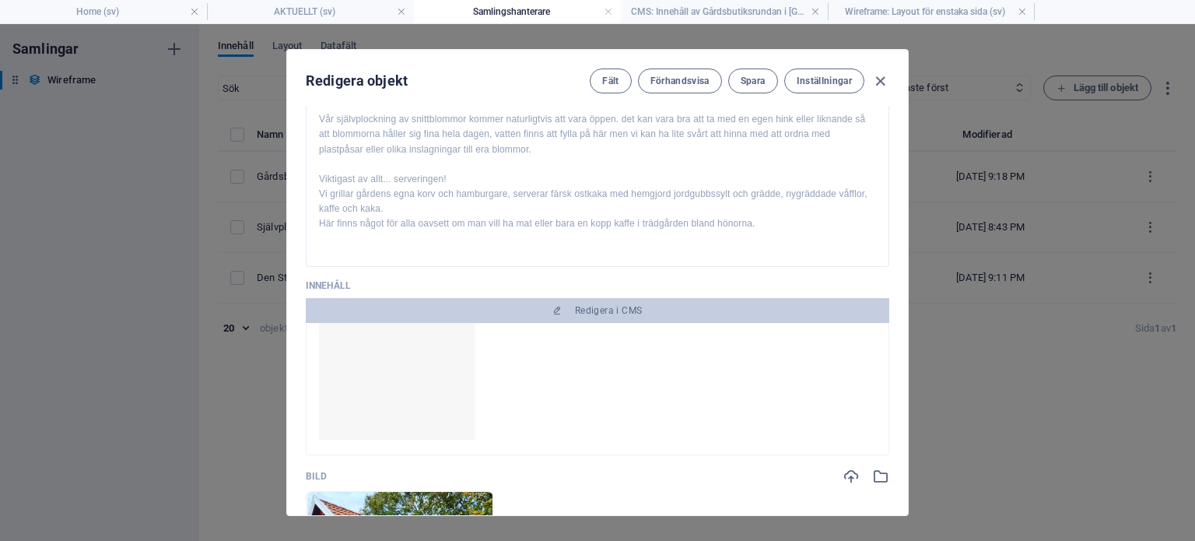
scroll to position [177, 0]
click at [904, 11] on h4 "Wireframe: Layout för enstaka sida (sv)" at bounding box center [931, 11] width 207 height 17
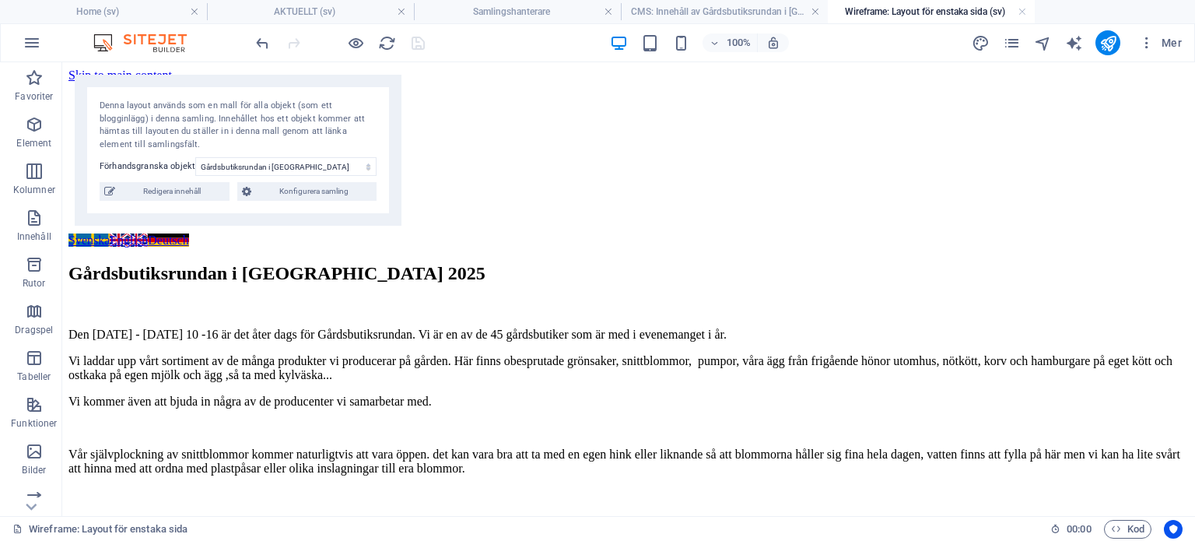
scroll to position [245, 0]
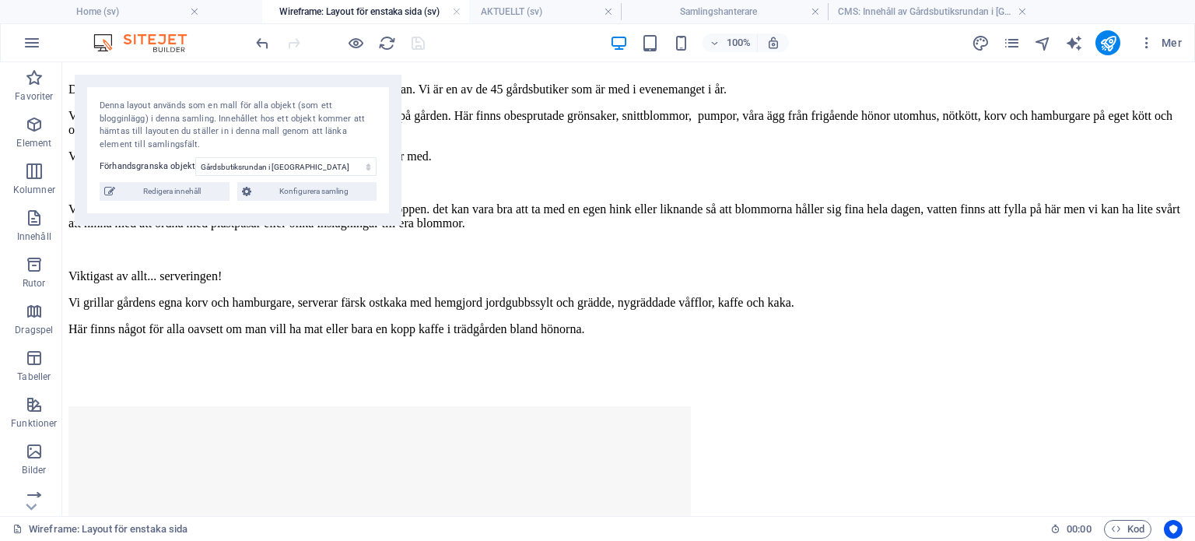
drag, startPoint x: 904, startPoint y: 11, endPoint x: 307, endPoint y: 17, distance: 597.0
click at [486, 9] on h4 "AKTUELLT (sv)" at bounding box center [517, 11] width 207 height 17
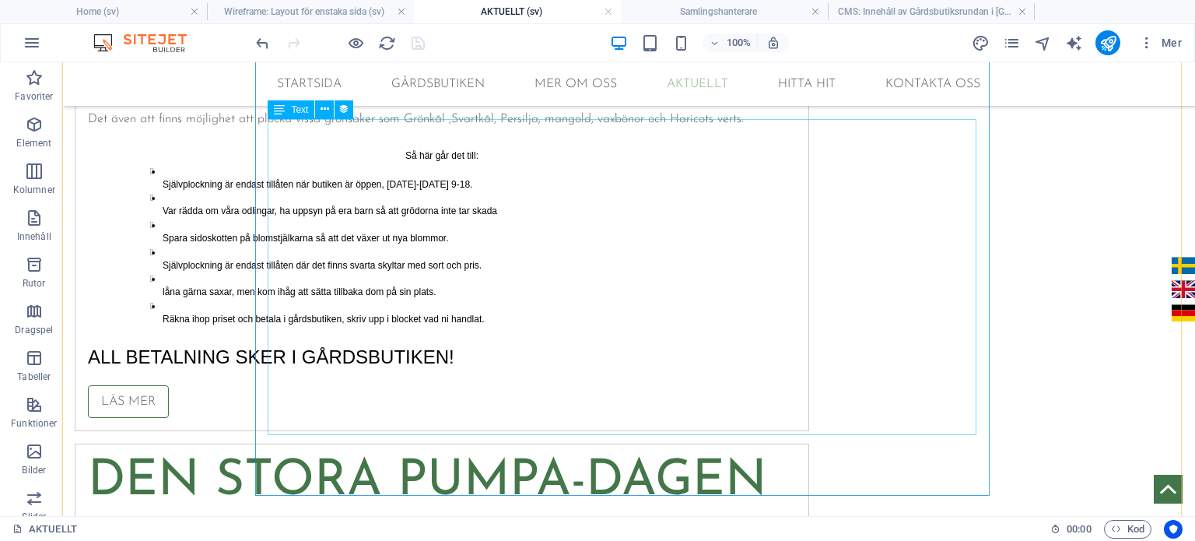
scroll to position [354, 0]
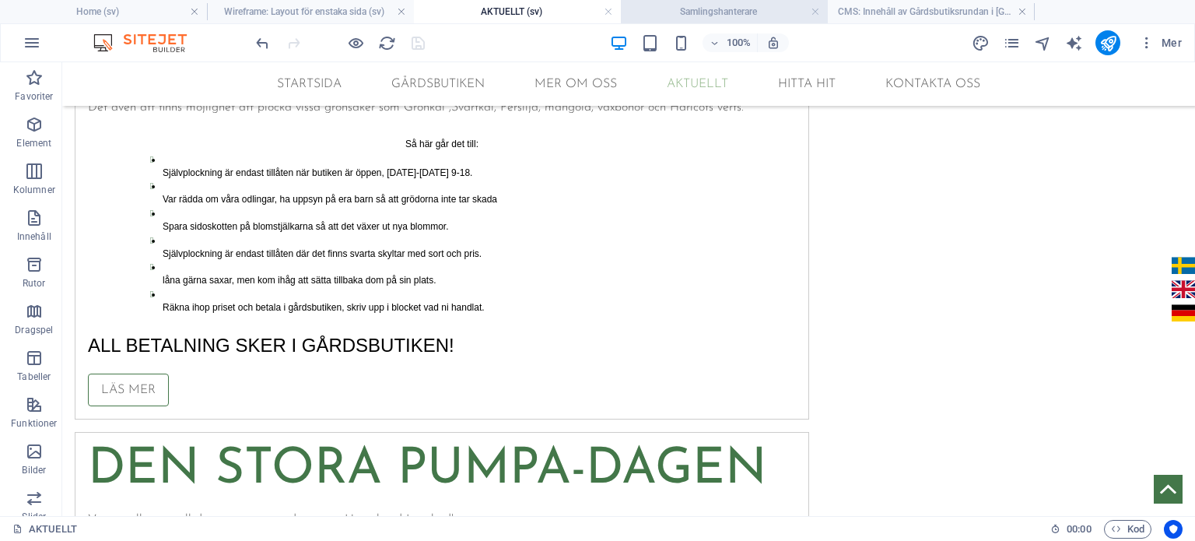
click at [694, 12] on h4 "Samlingshanterare" at bounding box center [724, 11] width 207 height 17
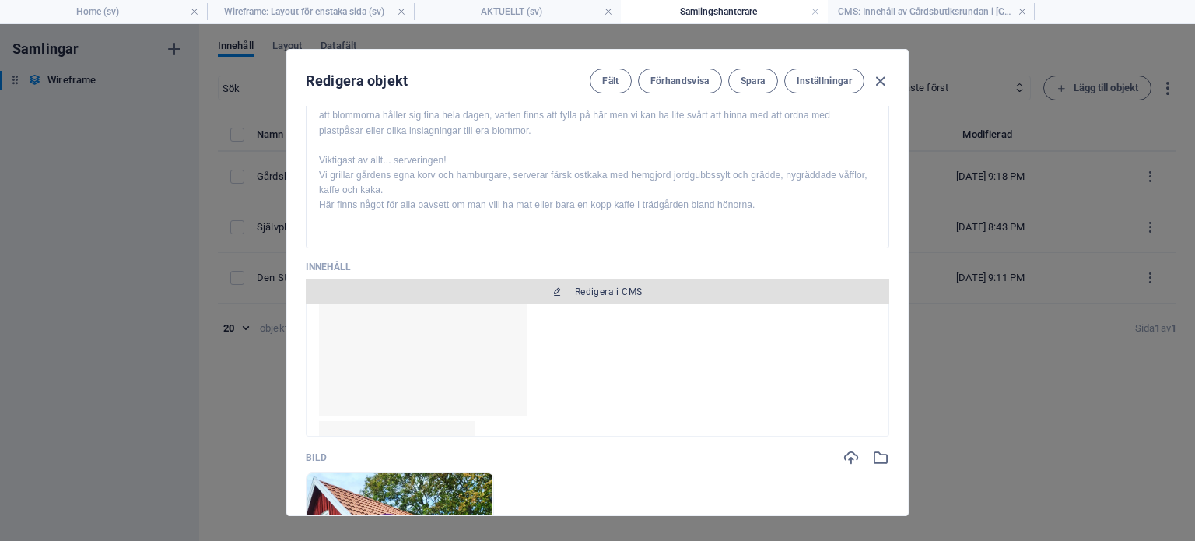
scroll to position [207, 0]
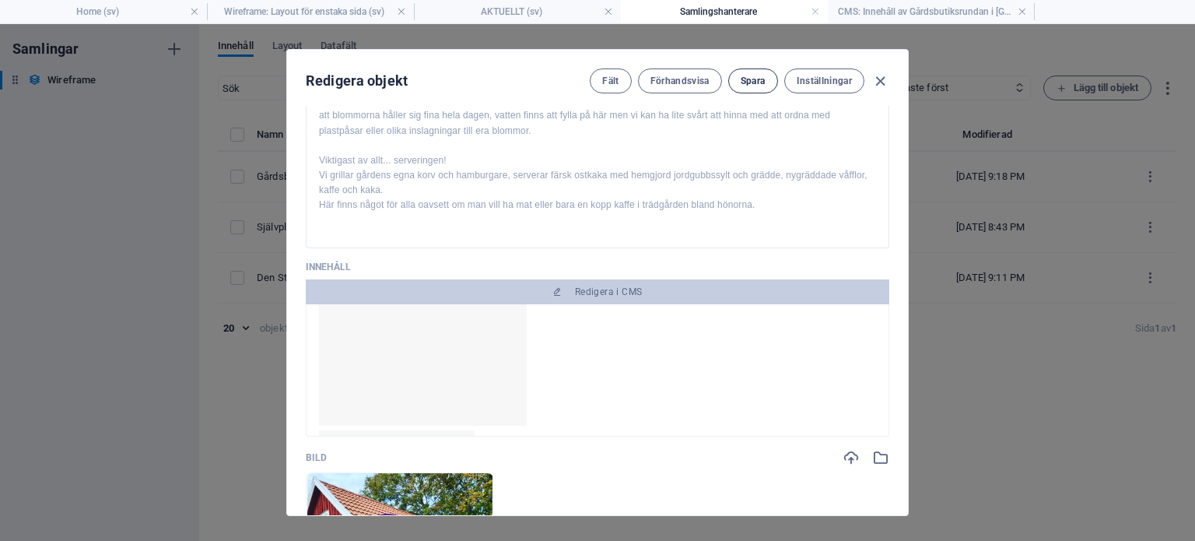
click at [763, 82] on span "Spara" at bounding box center [753, 81] width 25 height 12
click at [883, 82] on icon "button" at bounding box center [881, 81] width 18 height 18
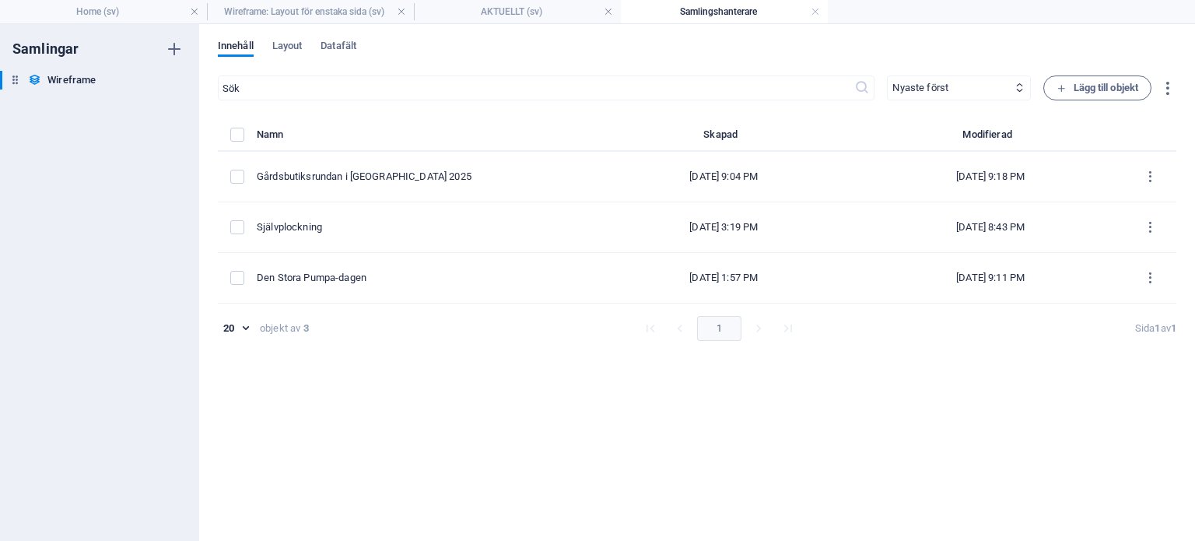
type input "gardsbutiksrundan-i-blekinge-2025"
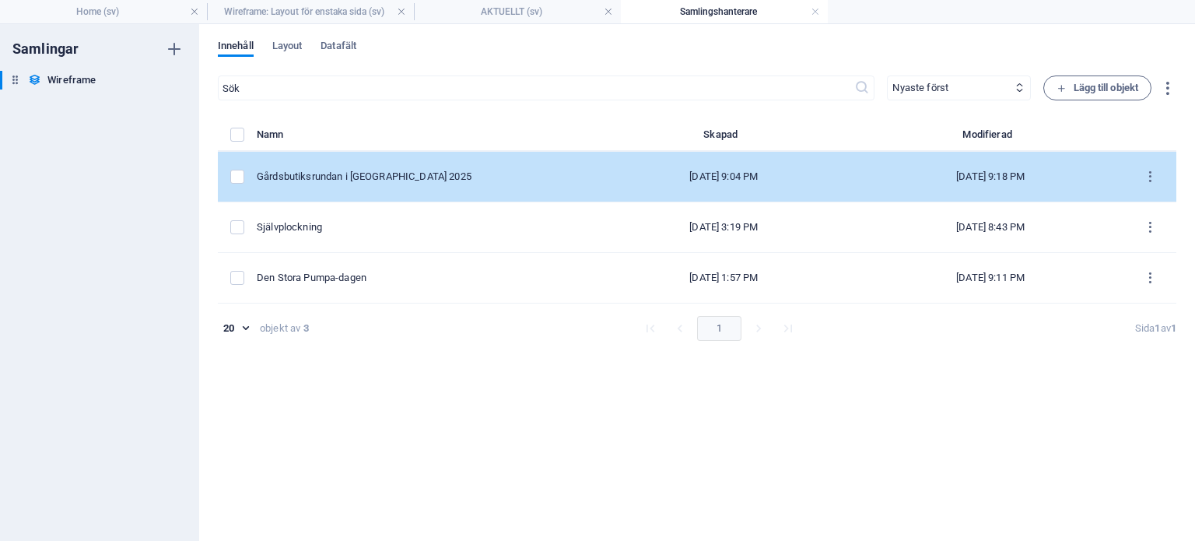
click at [447, 186] on td "Gårdsbutiksrundan i [GEOGRAPHIC_DATA] 2025" at bounding box center [424, 177] width 334 height 51
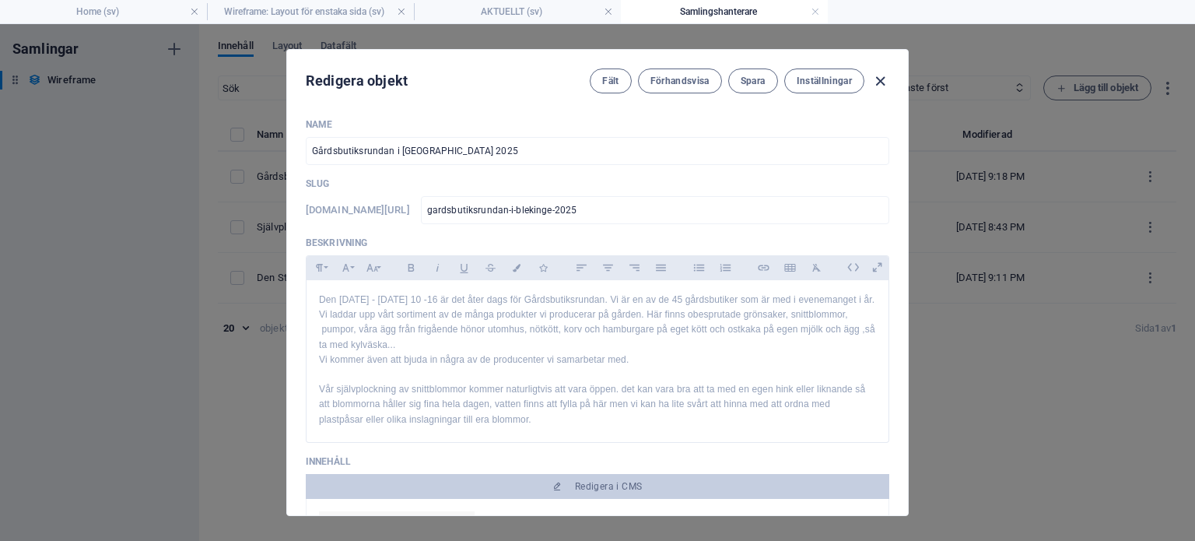
click at [875, 75] on icon "button" at bounding box center [881, 81] width 18 height 18
type input "gardsbutiksrundan-i-blekinge-2025"
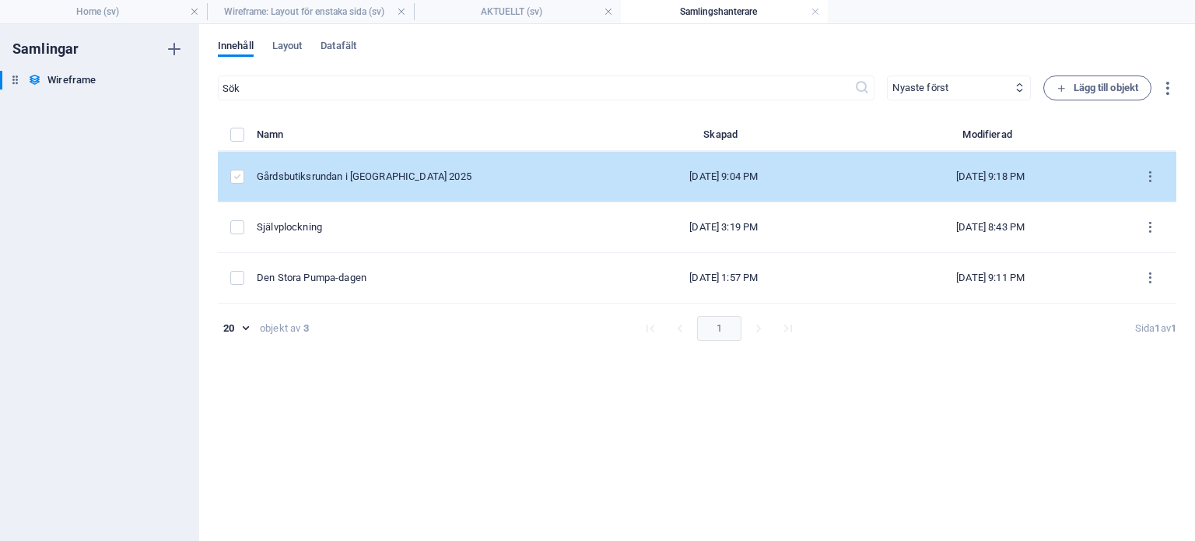
click at [239, 176] on label "items list" at bounding box center [237, 177] width 14 height 14
click at [0, 0] on input "items list" at bounding box center [0, 0] width 0 height 0
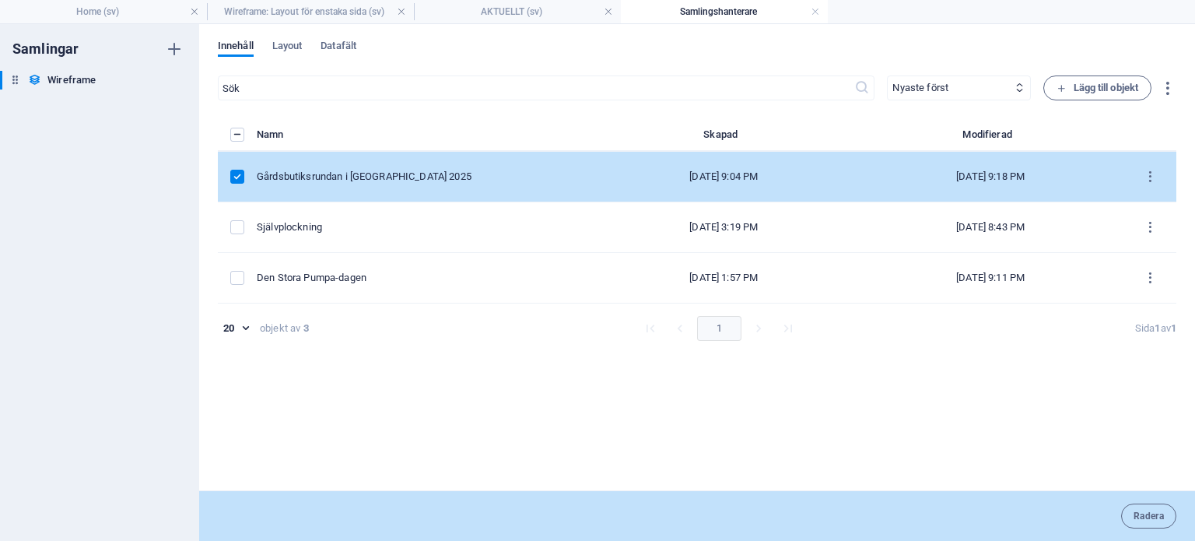
click at [233, 174] on label "items list" at bounding box center [237, 177] width 14 height 14
click at [0, 0] on input "items list" at bounding box center [0, 0] width 0 height 0
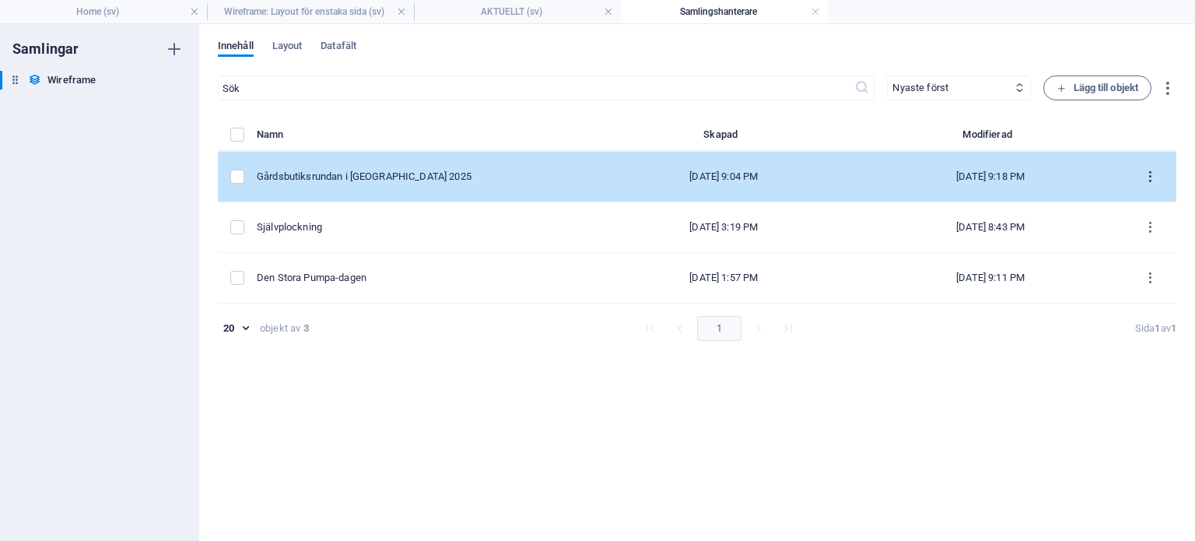
click at [1160, 174] on button "items list" at bounding box center [1150, 176] width 27 height 25
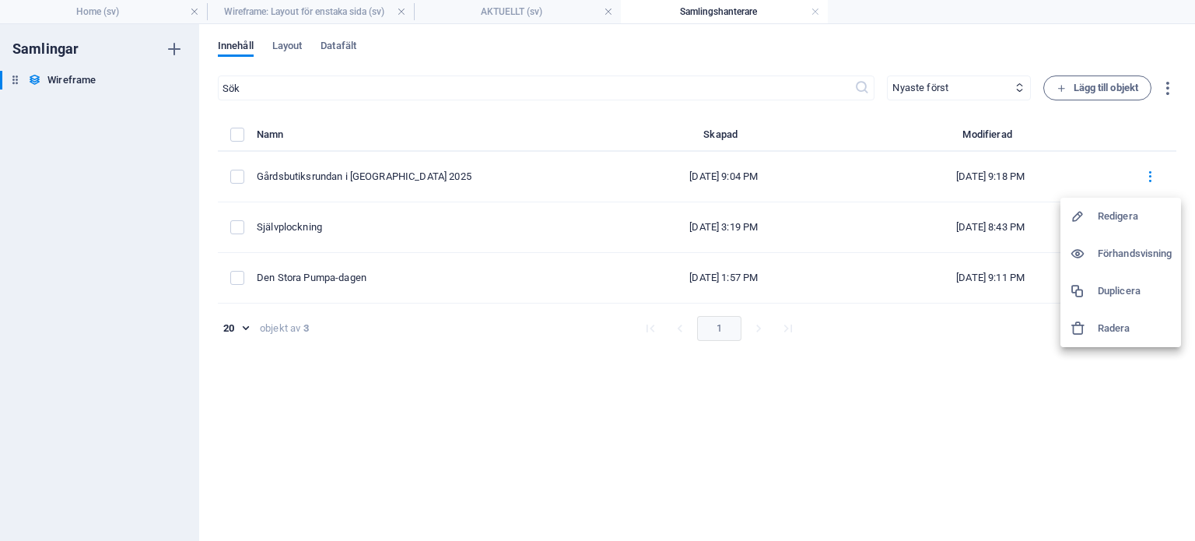
click at [521, 172] on div at bounding box center [597, 270] width 1195 height 541
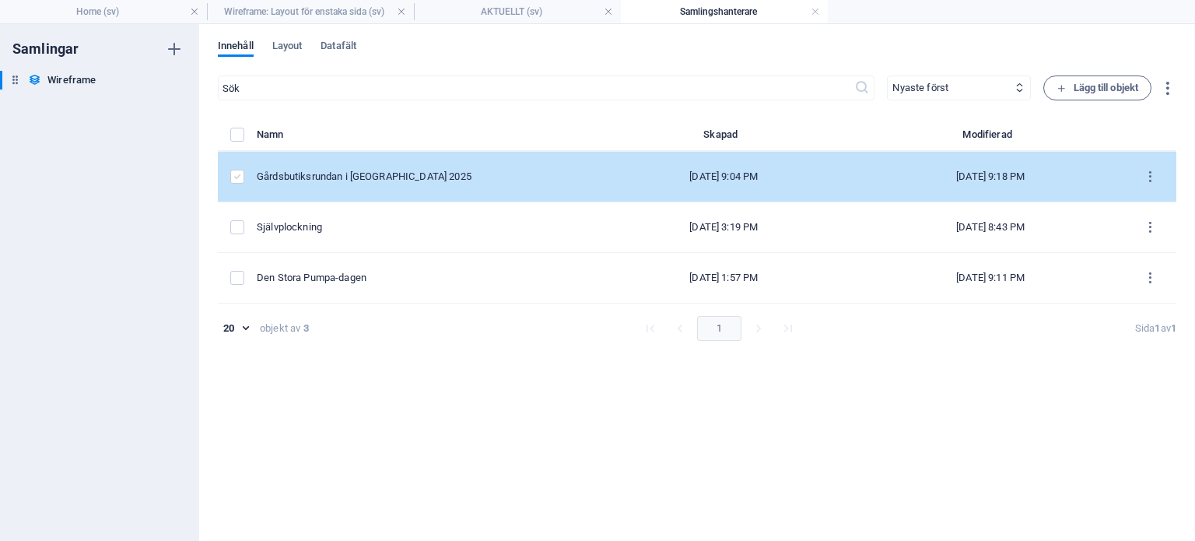
click at [232, 180] on label "items list" at bounding box center [237, 177] width 14 height 14
click at [0, 0] on input "items list" at bounding box center [0, 0] width 0 height 0
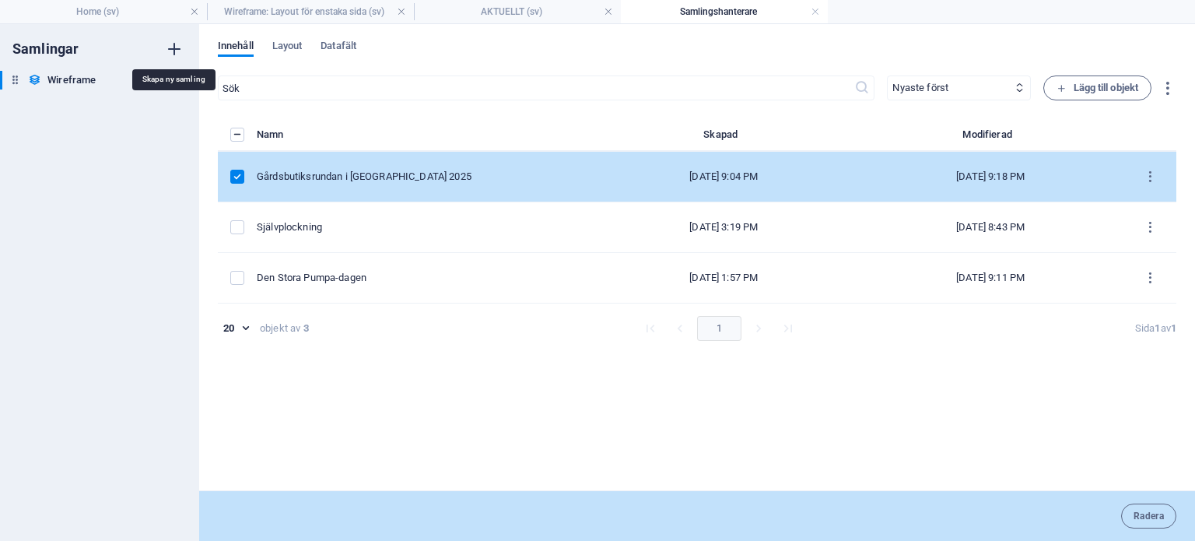
click at [174, 47] on icon "button" at bounding box center [174, 49] width 19 height 19
click at [174, 47] on div "Samlingar Wireframe Wireframe Ny samling Ny samling" at bounding box center [99, 282] width 199 height 517
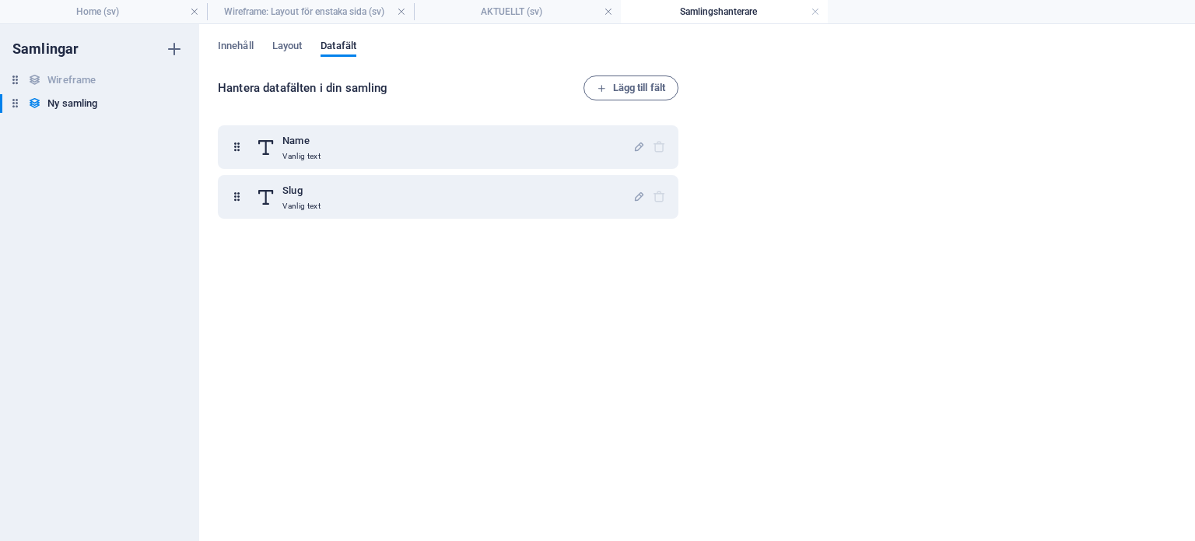
click at [675, 12] on h4 "Samlingshanterare" at bounding box center [724, 11] width 207 height 17
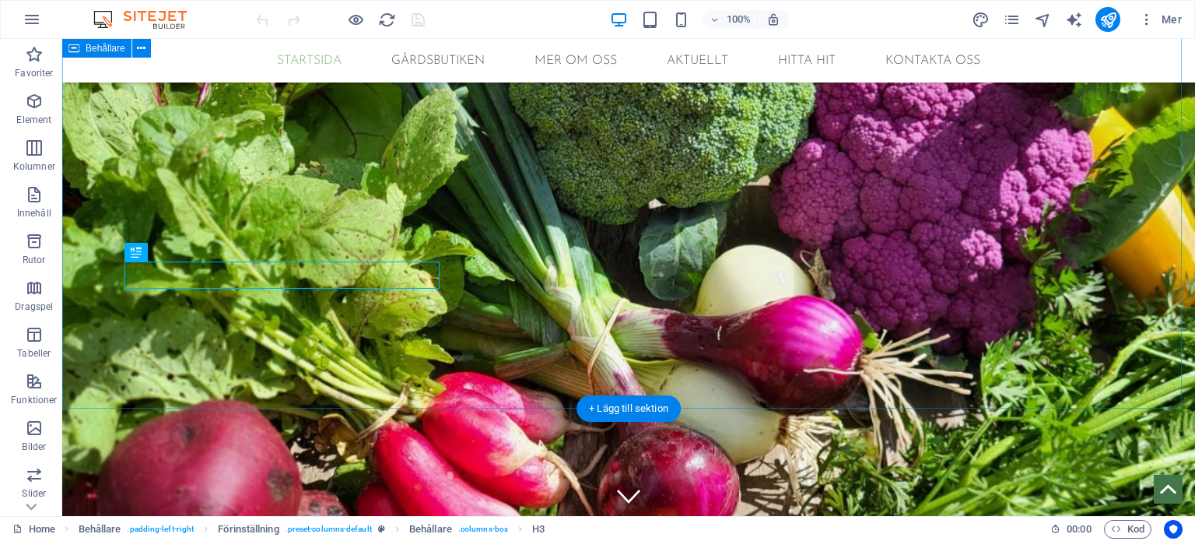
scroll to position [1144, 0]
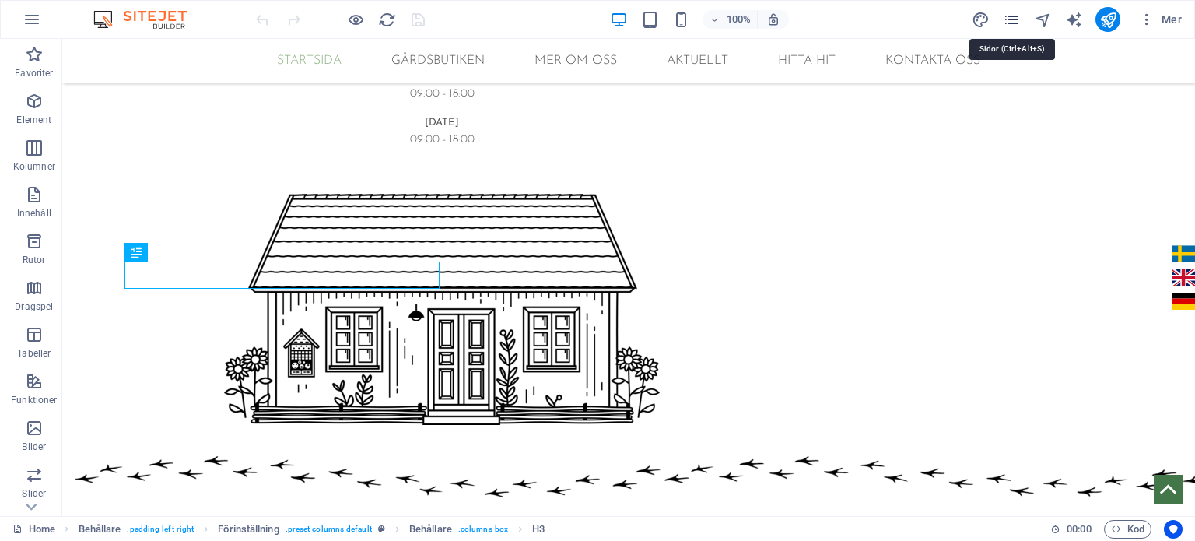
click at [1005, 23] on icon "pages" at bounding box center [1012, 20] width 18 height 18
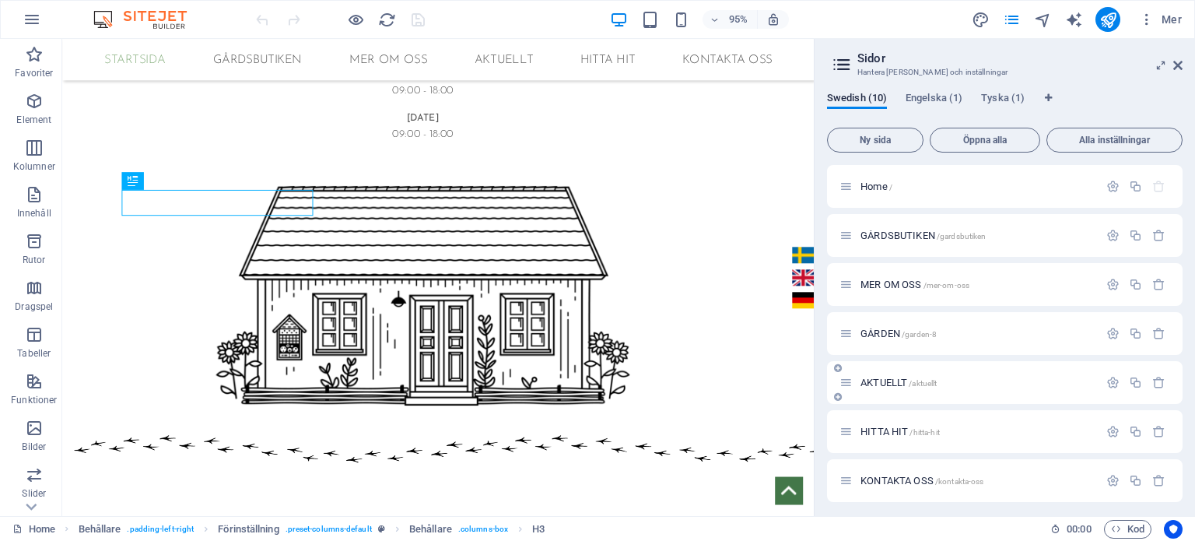
click at [933, 401] on div "AKTUELLT /aktuellt" at bounding box center [1005, 382] width 356 height 43
click at [875, 381] on span "AKTUELLT /aktuellt" at bounding box center [899, 383] width 76 height 12
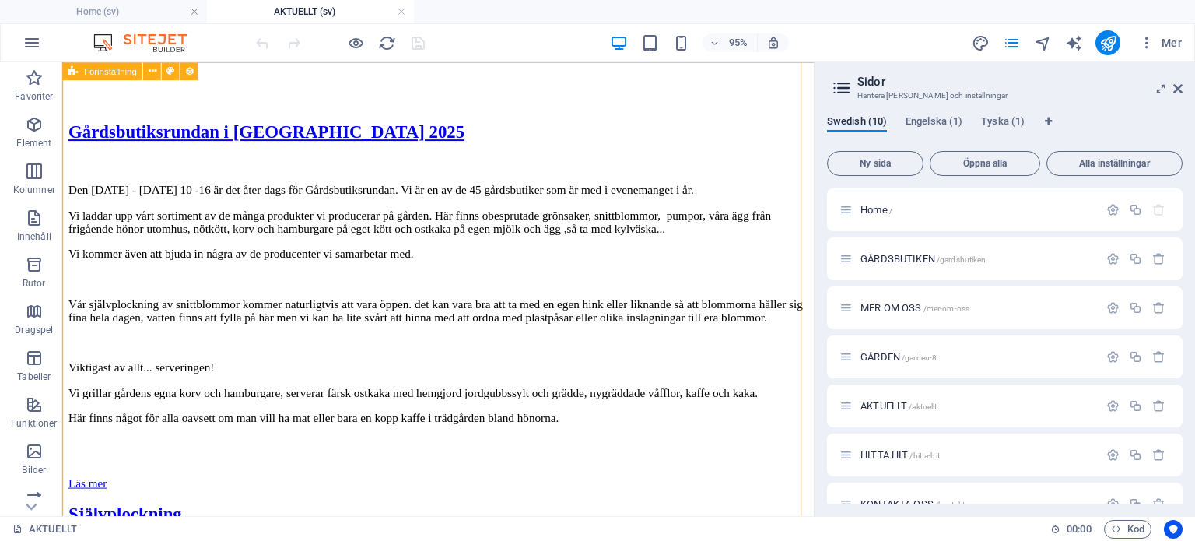
scroll to position [324, 0]
click at [1109, 40] on icon "publish" at bounding box center [1109, 43] width 18 height 18
